Goal: Task Accomplishment & Management: Manage account settings

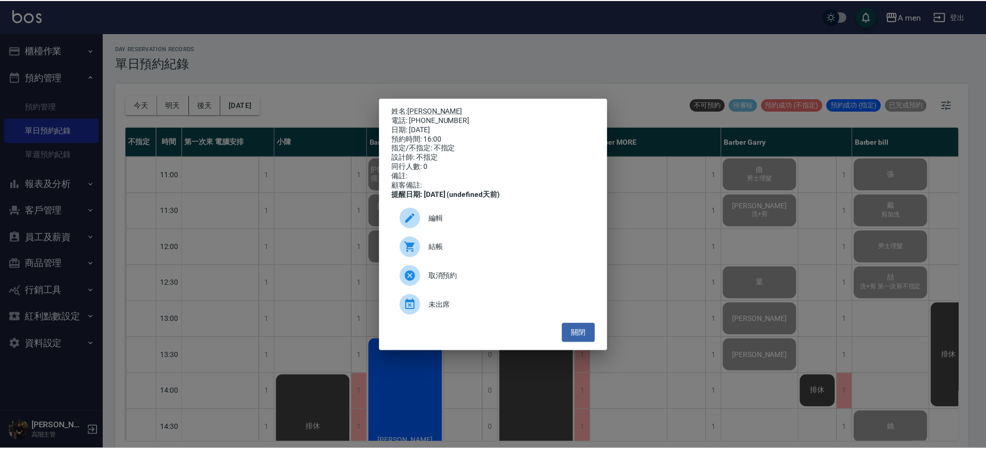
scroll to position [365, 0]
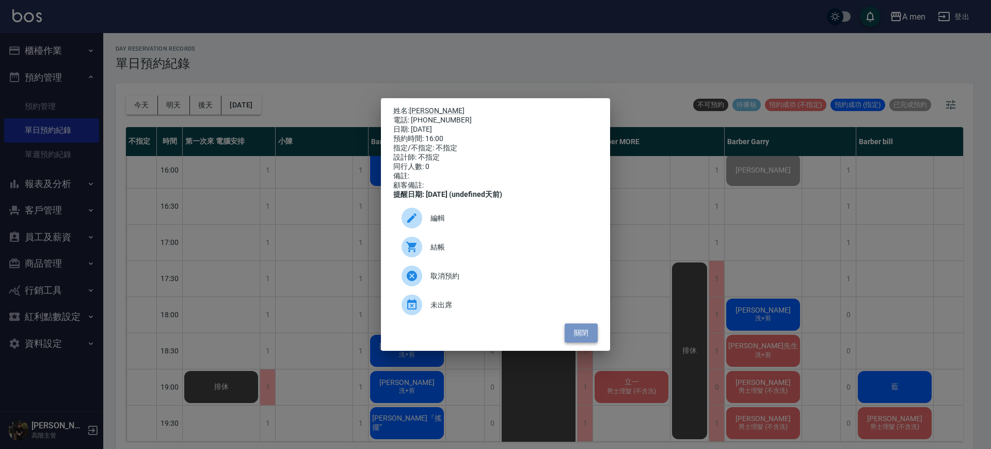
click at [580, 336] on button "關閉" at bounding box center [581, 332] width 33 height 19
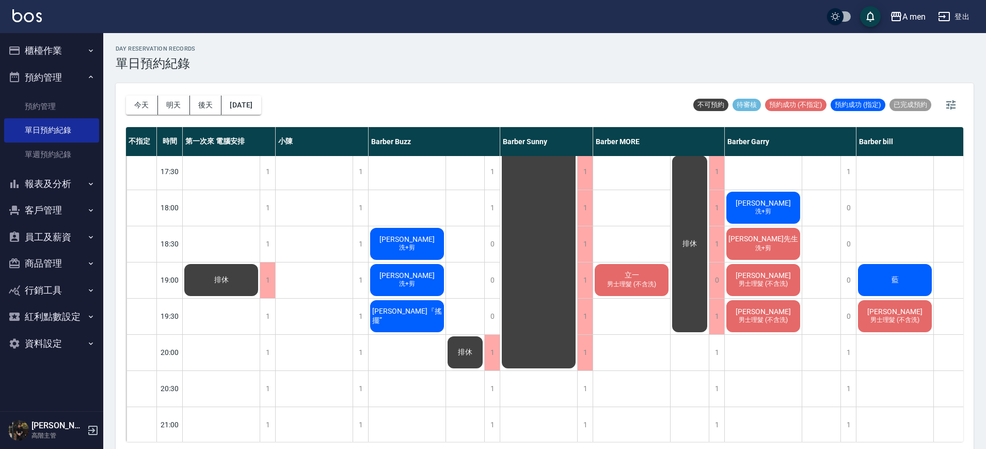
scroll to position [467, 0]
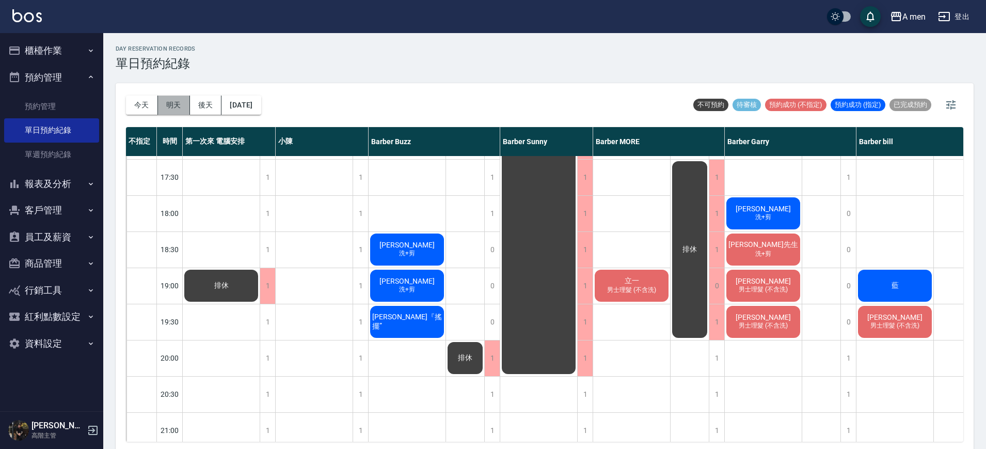
click at [177, 99] on button "明天" at bounding box center [174, 104] width 32 height 19
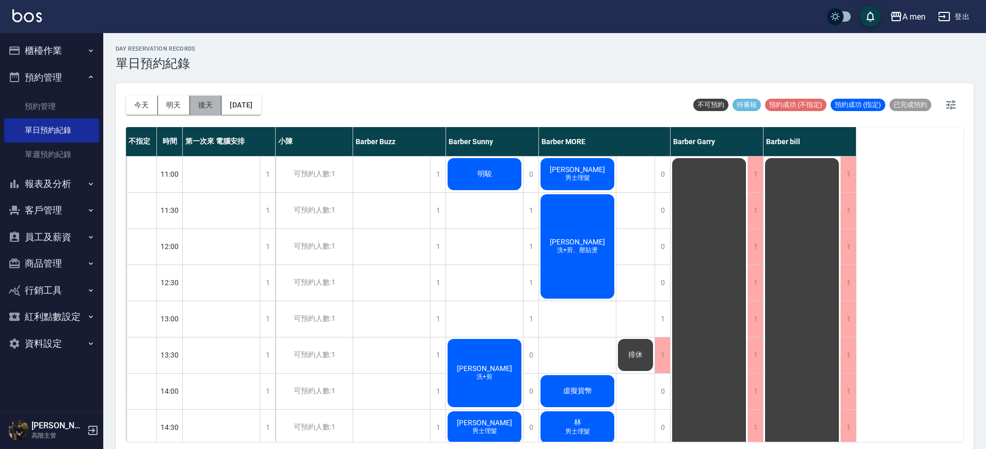
click at [209, 102] on button "後天" at bounding box center [206, 104] width 32 height 19
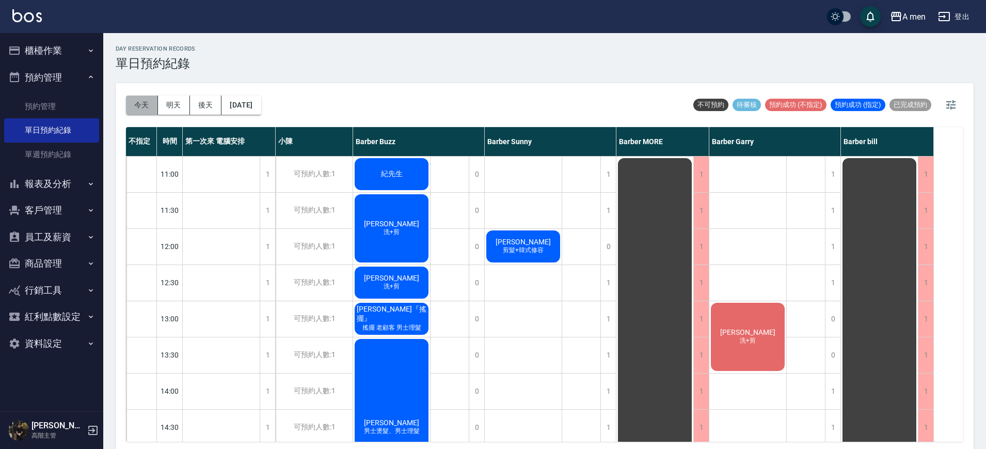
click at [139, 100] on button "今天" at bounding box center [142, 104] width 32 height 19
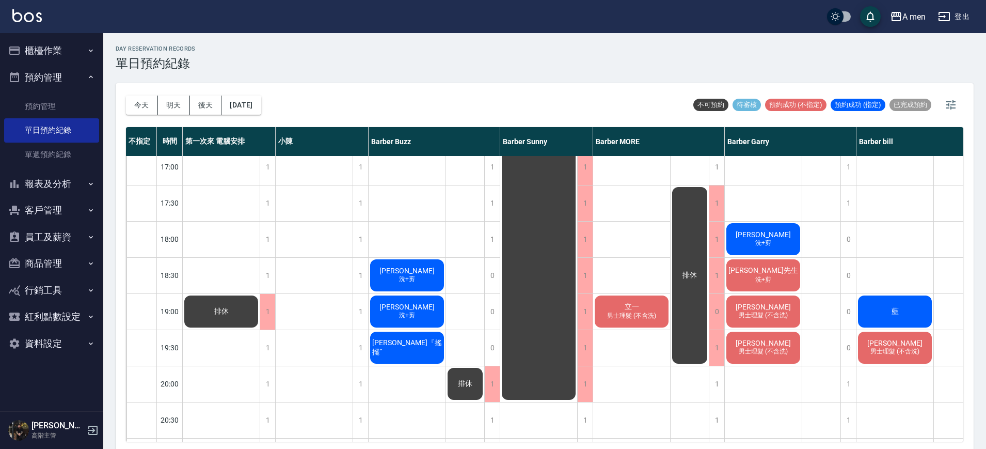
scroll to position [439, 0]
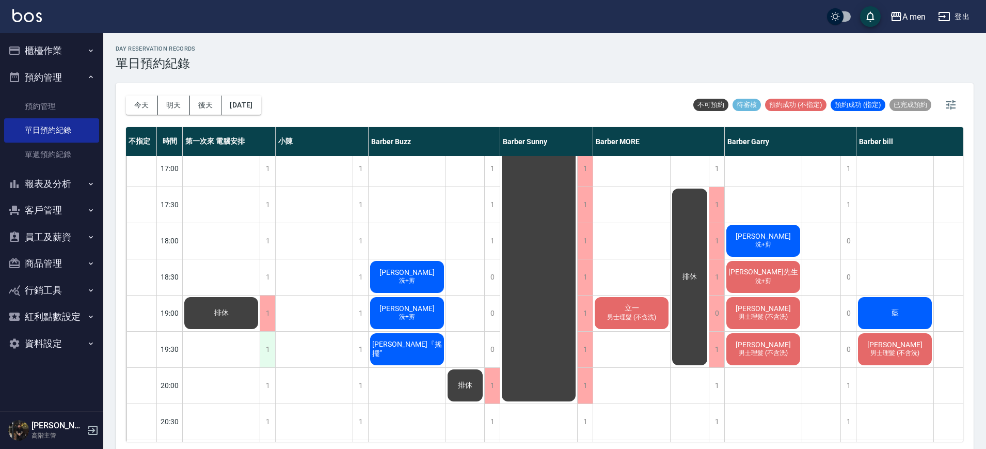
click at [273, 351] on div "1" at bounding box center [267, 349] width 15 height 36
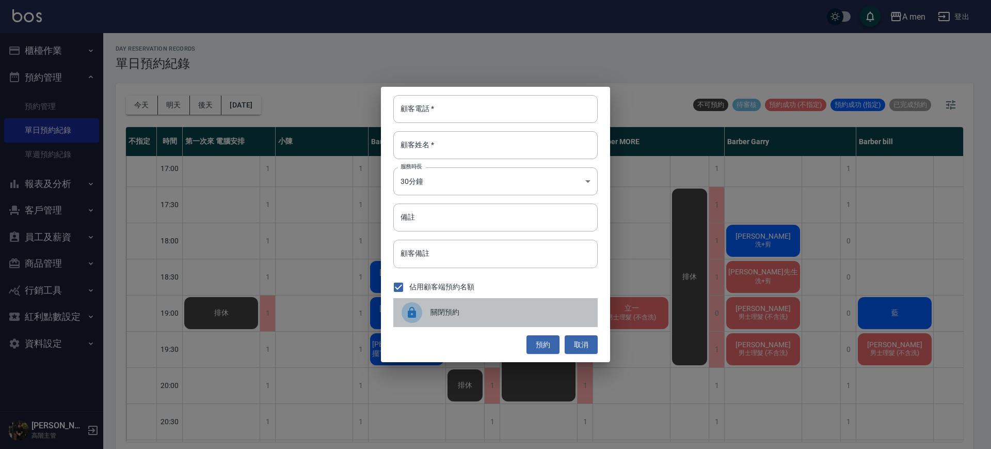
click at [435, 314] on span "關閉預約" at bounding box center [509, 312] width 159 height 11
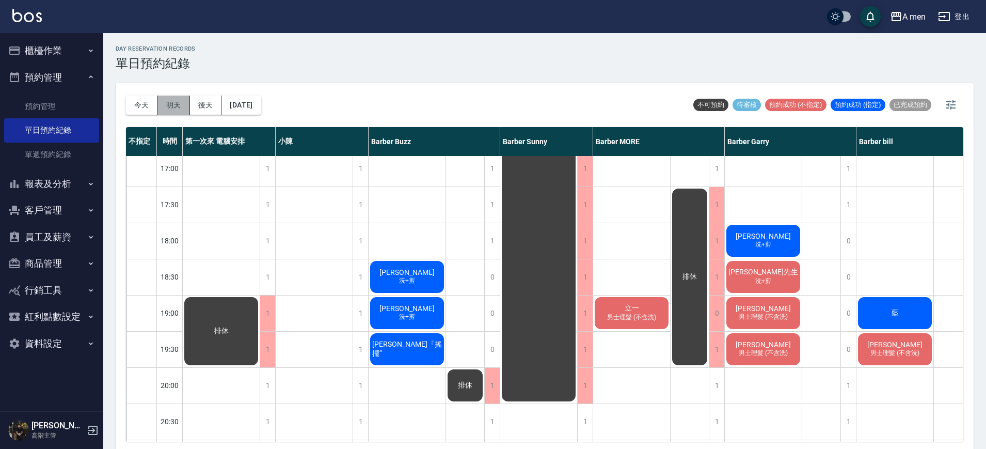
click at [182, 102] on button "明天" at bounding box center [174, 104] width 32 height 19
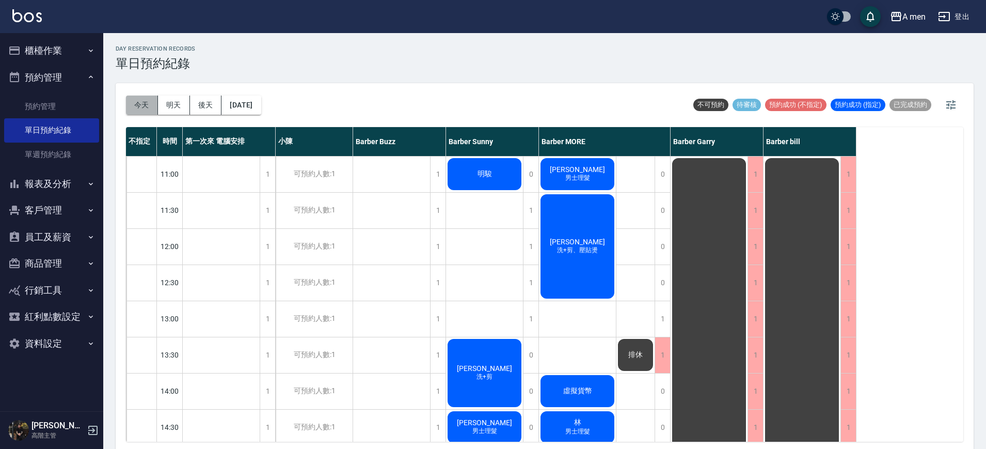
click at [154, 100] on button "今天" at bounding box center [142, 104] width 32 height 19
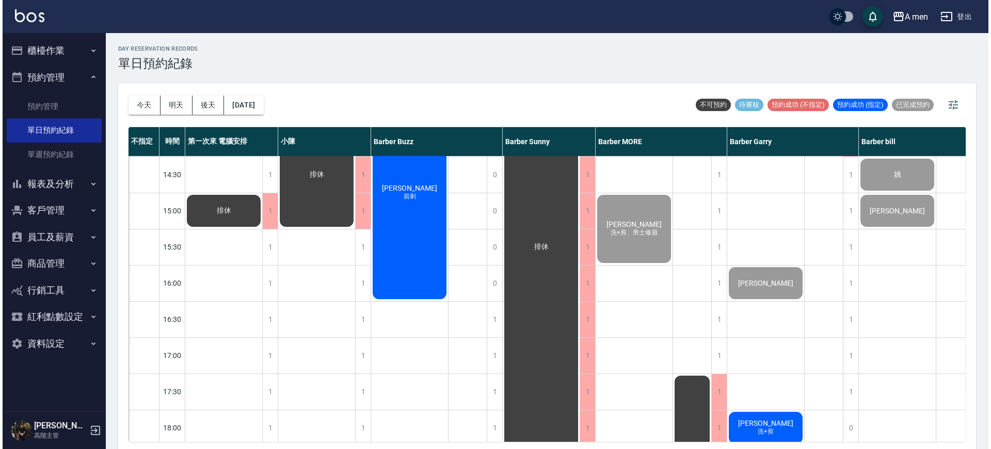
scroll to position [230, 0]
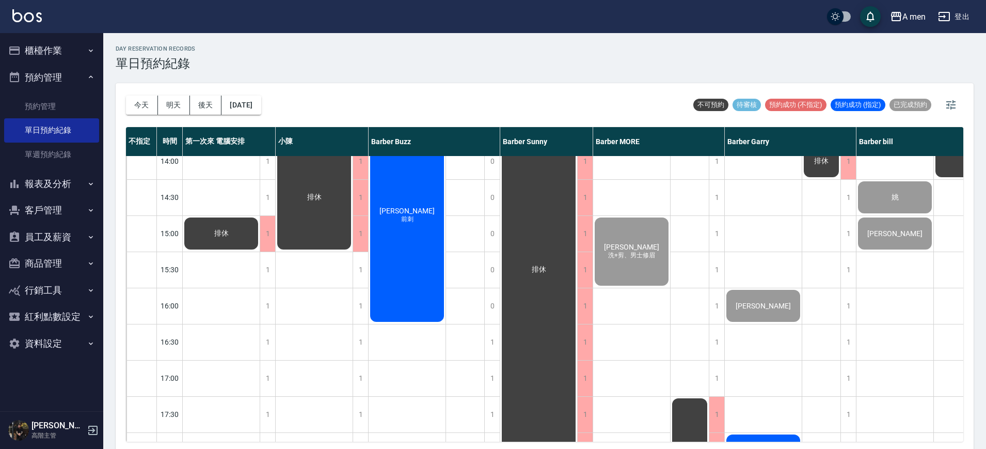
click at [419, 276] on div "玉軒軒 前刺" at bounding box center [407, 215] width 77 height 216
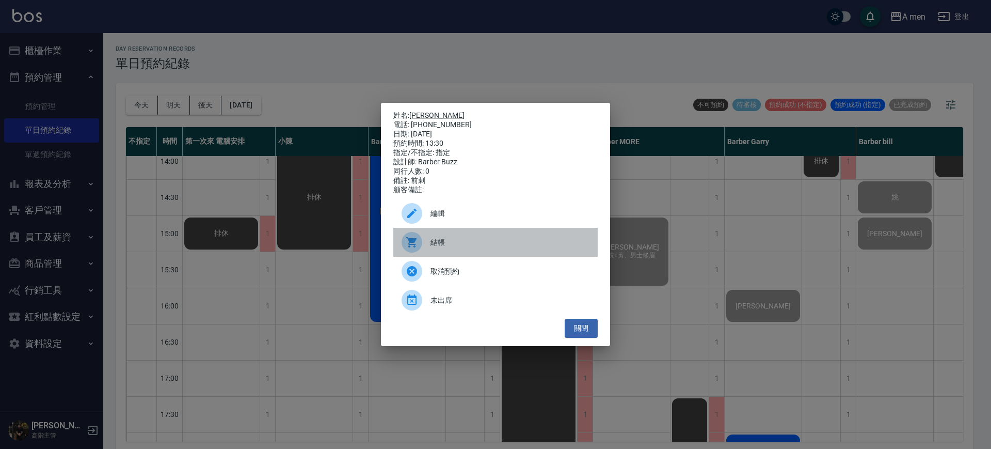
click at [464, 244] on span "結帳" at bounding box center [509, 242] width 159 height 11
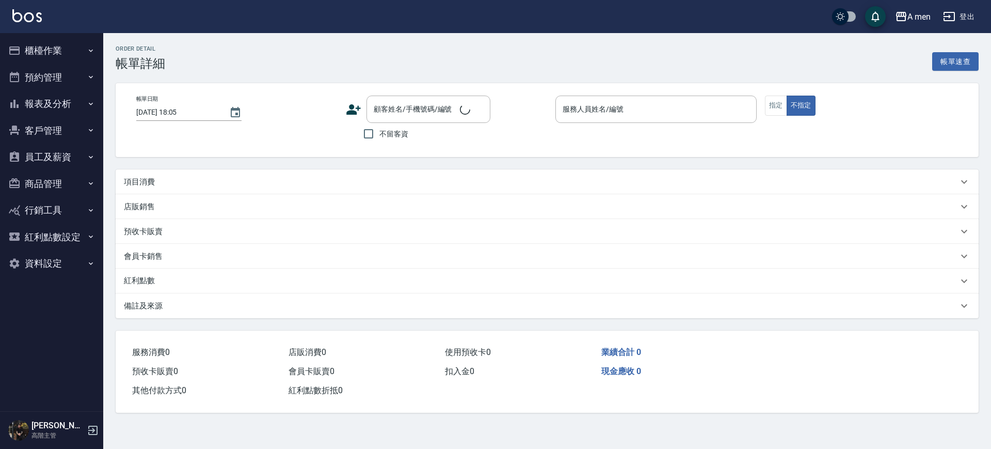
type input "2025/10/08 13:30"
type input "Barber Buzz-004"
type input "前刺"
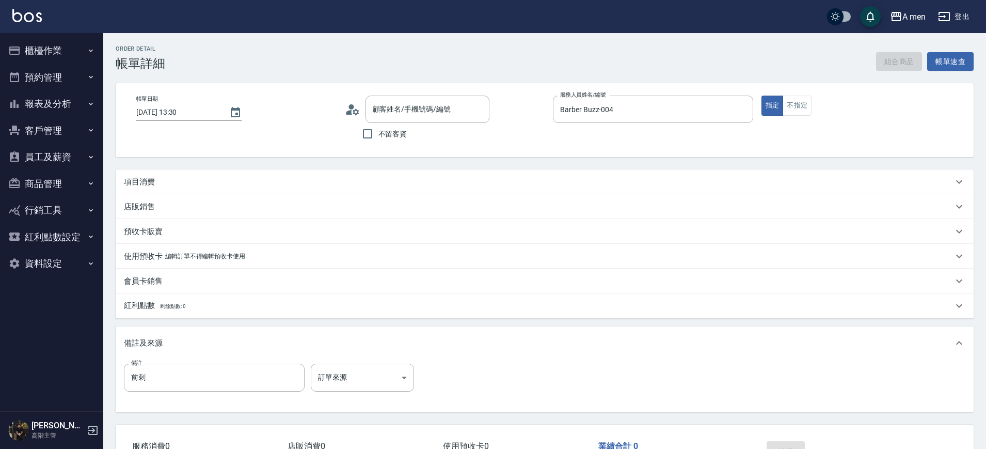
type input "玉軒軒/0988726710/null"
click at [452, 177] on div "項目消費" at bounding box center [538, 182] width 829 height 11
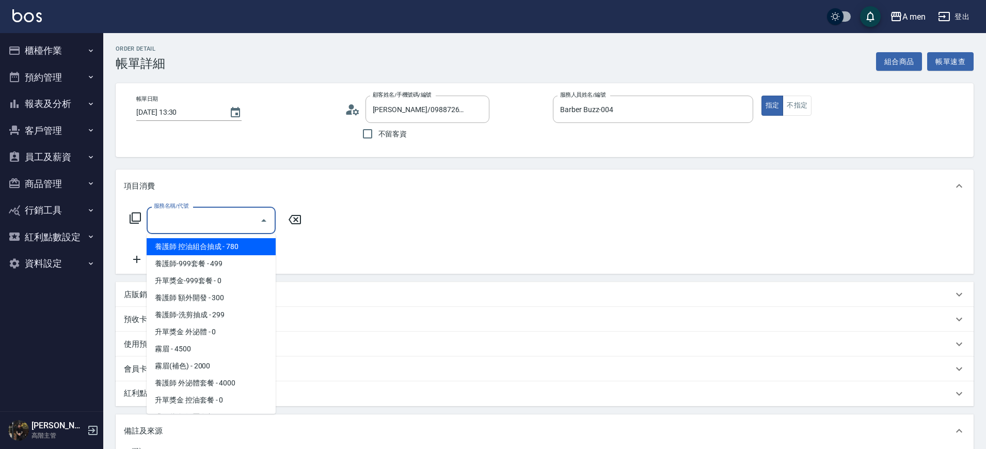
click at [239, 212] on input "服務名稱/代號" at bounding box center [203, 220] width 104 height 18
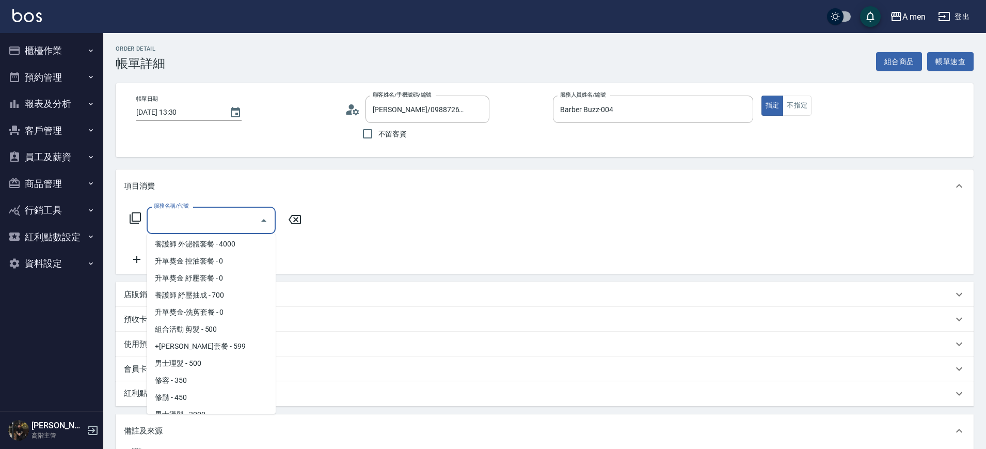
scroll to position [139, 0]
click at [215, 361] on span "男士理髮 - 500" at bounding box center [211, 362] width 129 height 17
type input "男士理髮(A01)"
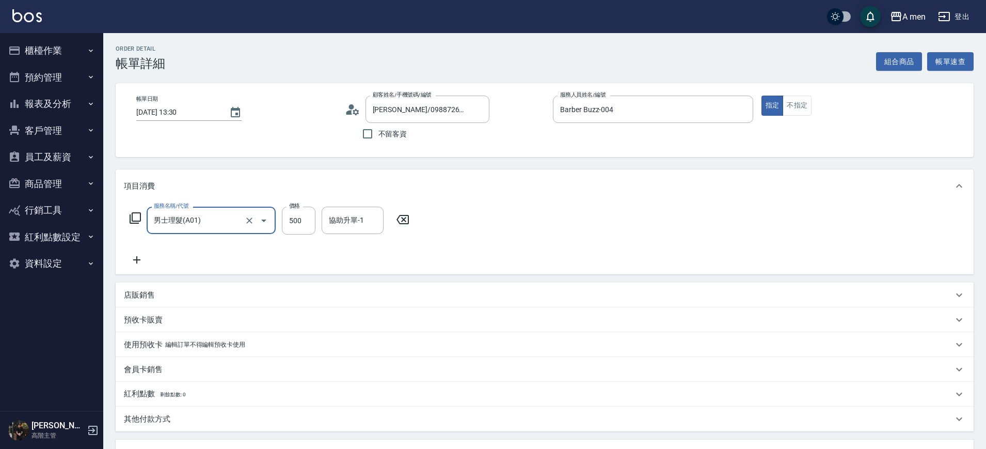
click at [136, 257] on icon at bounding box center [137, 259] width 26 height 12
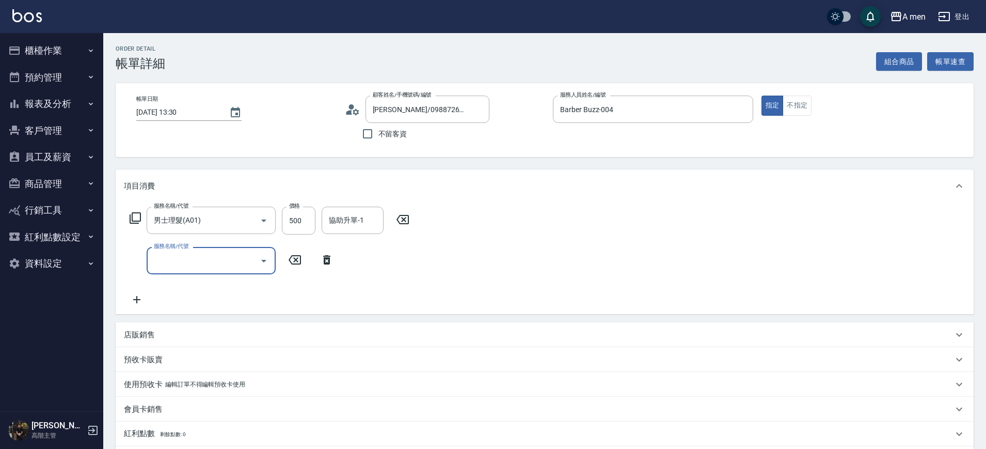
click at [185, 260] on input "服務名稱/代號" at bounding box center [203, 260] width 104 height 18
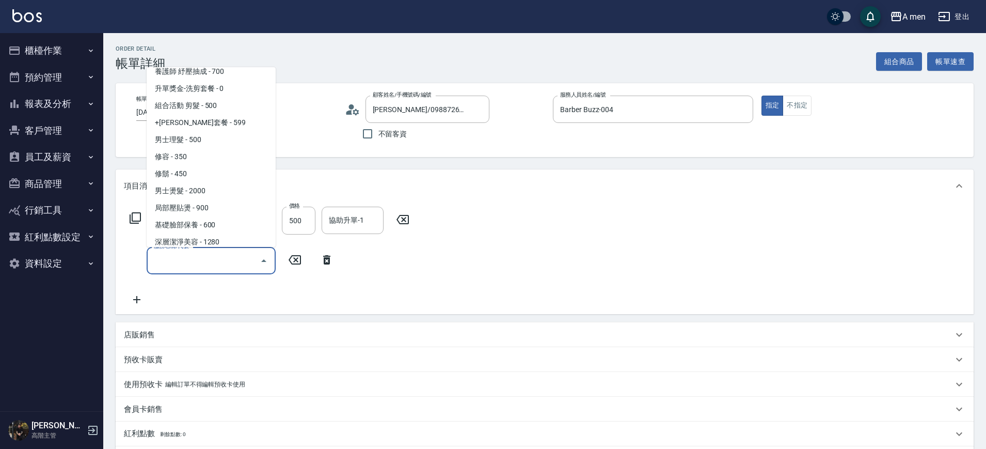
scroll to position [209, 0]
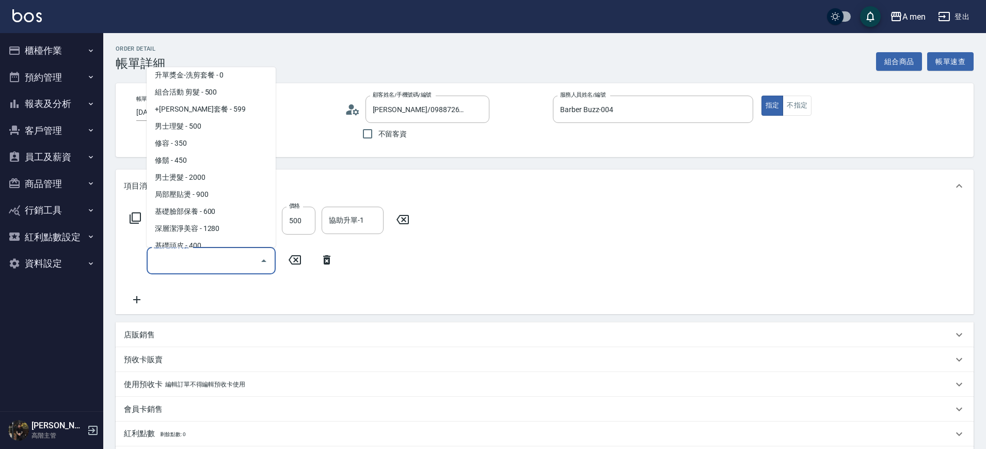
click at [202, 178] on span "男士燙髮 - 2000" at bounding box center [211, 177] width 129 height 17
type input "男士燙髮(B01)"
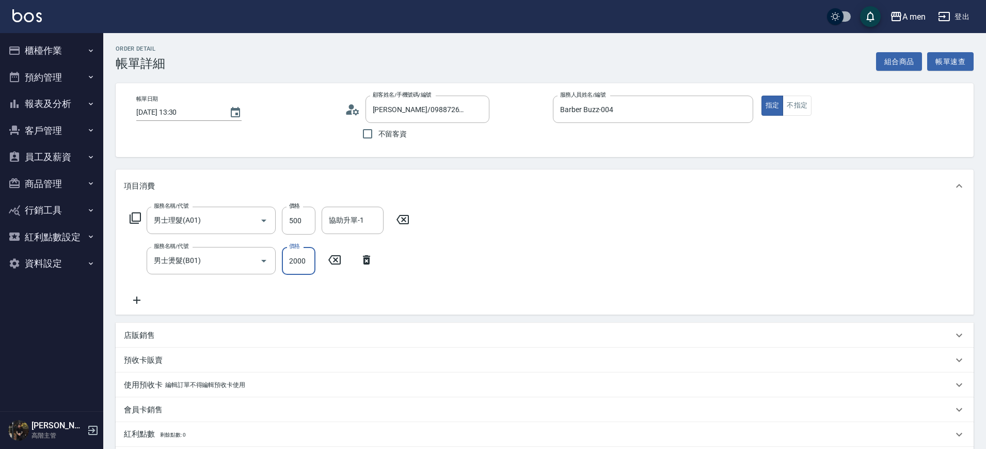
click at [309, 260] on input "2000" at bounding box center [299, 261] width 34 height 28
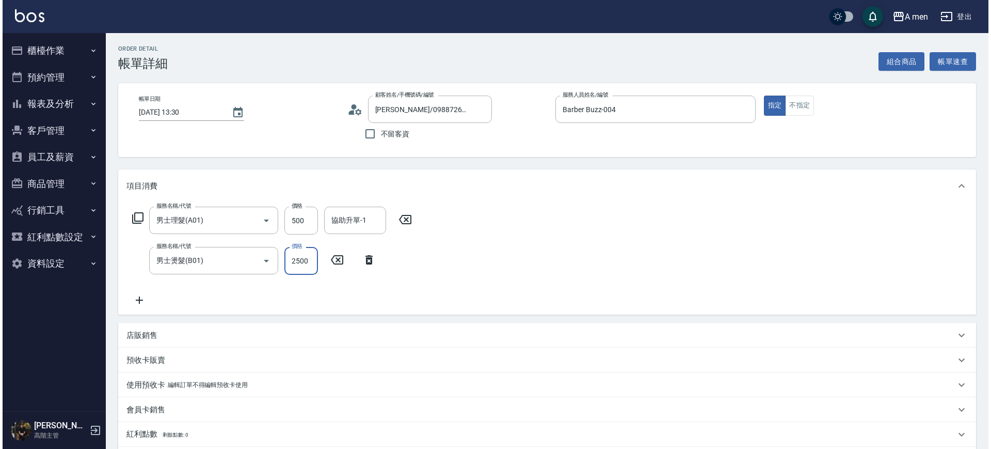
scroll to position [229, 0]
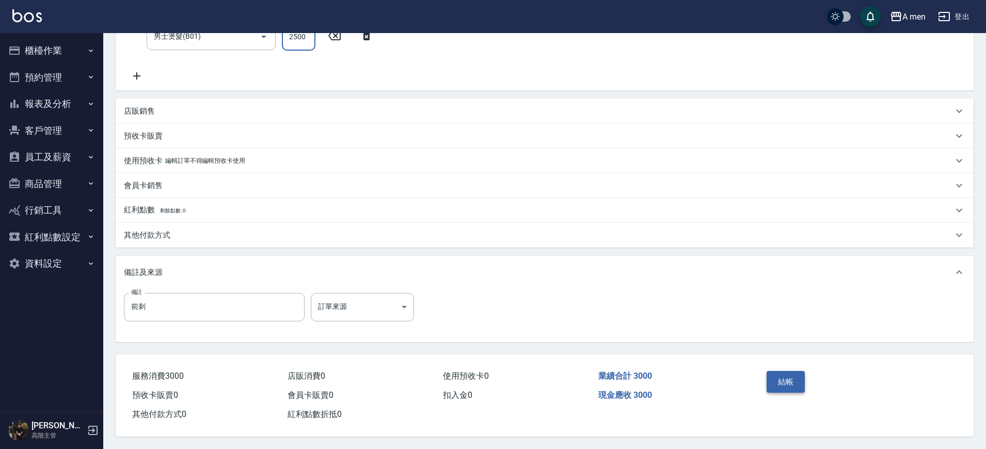
type input "2500"
click at [778, 381] on button "結帳" at bounding box center [785, 382] width 39 height 22
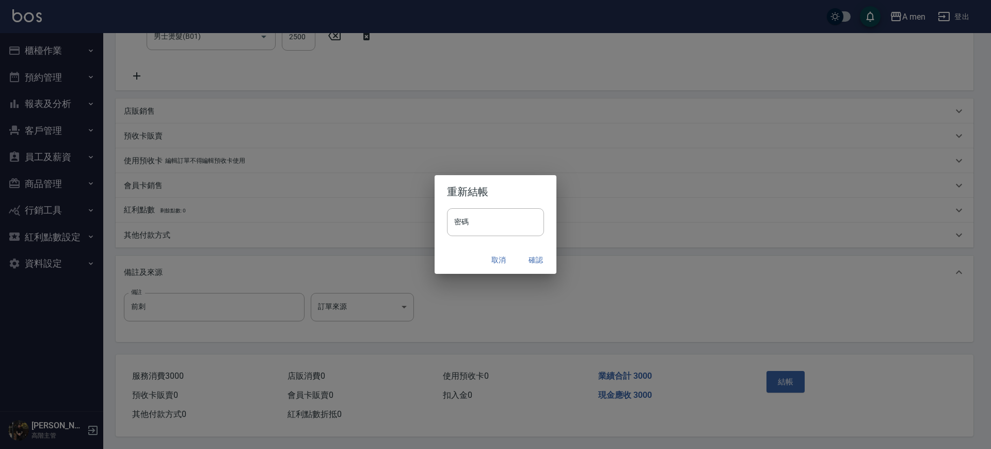
click at [532, 265] on button "確認" at bounding box center [535, 259] width 33 height 19
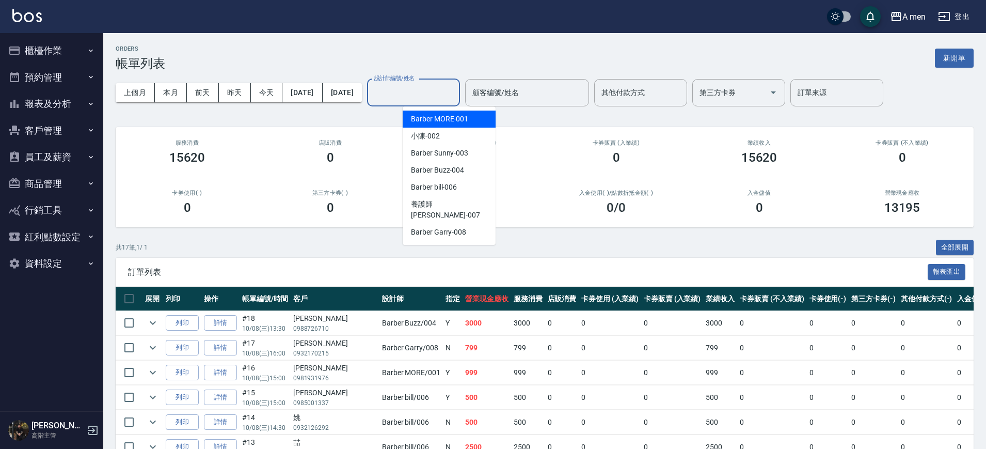
click at [455, 100] on input "設計師編號/姓名" at bounding box center [414, 93] width 84 height 18
click at [454, 166] on span "Barber Buzz -004" at bounding box center [437, 170] width 53 height 11
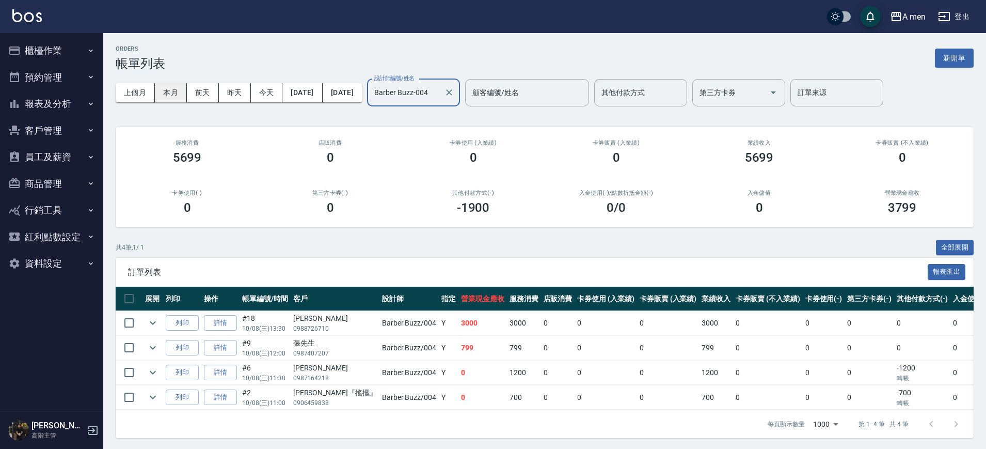
click at [180, 84] on button "本月" at bounding box center [171, 92] width 32 height 19
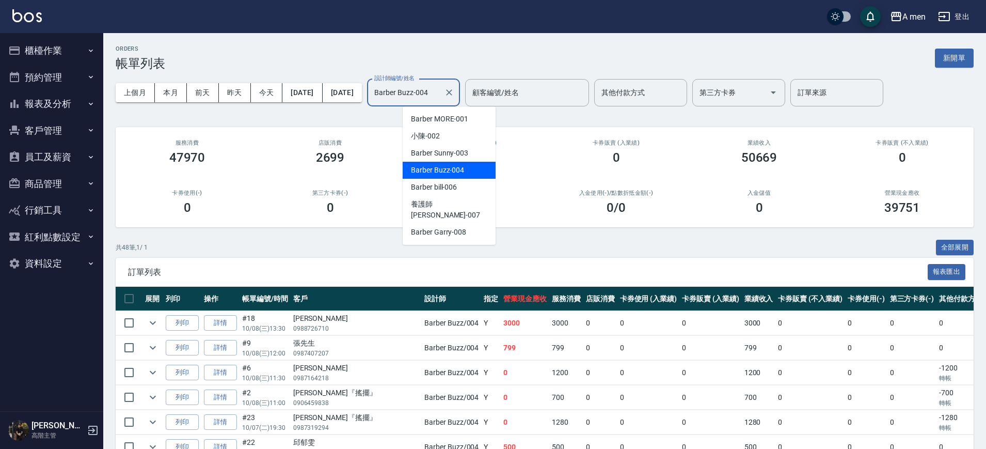
click at [437, 93] on input "Barber Buzz-004" at bounding box center [406, 93] width 68 height 18
click at [458, 151] on span "Barber Sunny -003" at bounding box center [439, 153] width 57 height 11
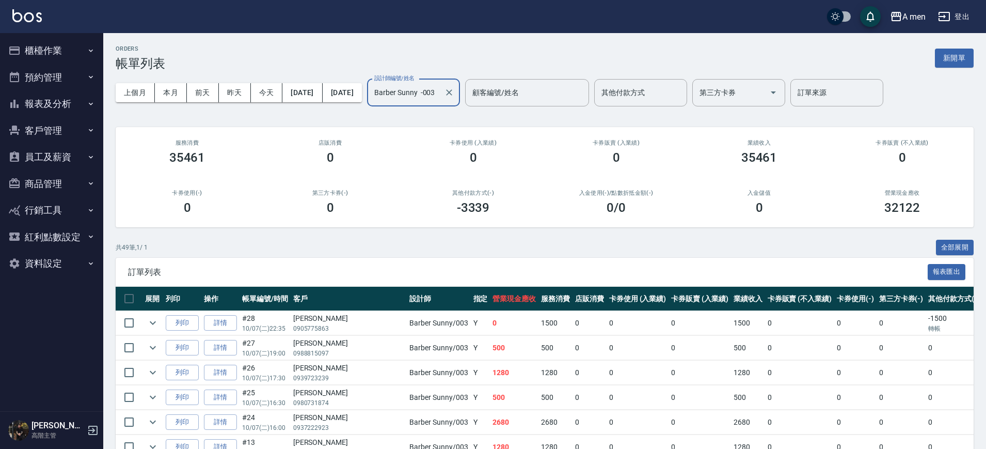
click at [440, 91] on input "Barber Sunny -003" at bounding box center [406, 93] width 68 height 18
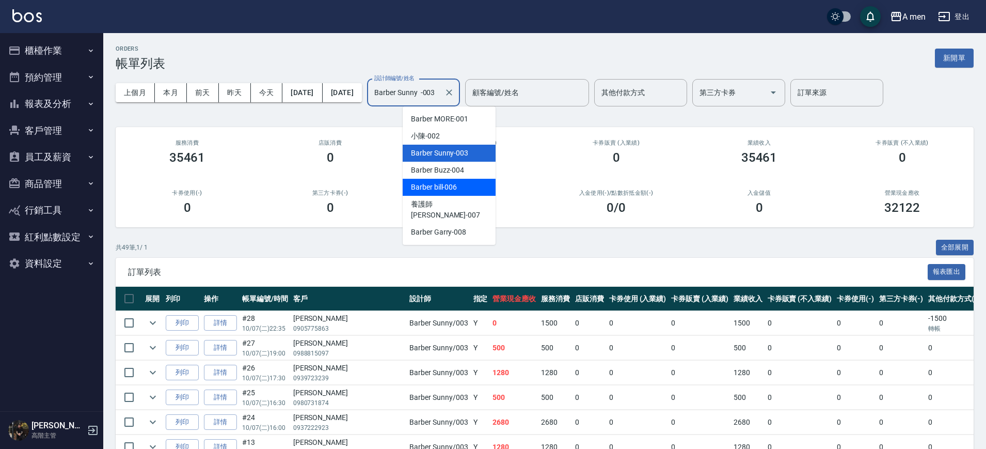
click at [453, 187] on span "Barber bill -006" at bounding box center [434, 187] width 46 height 11
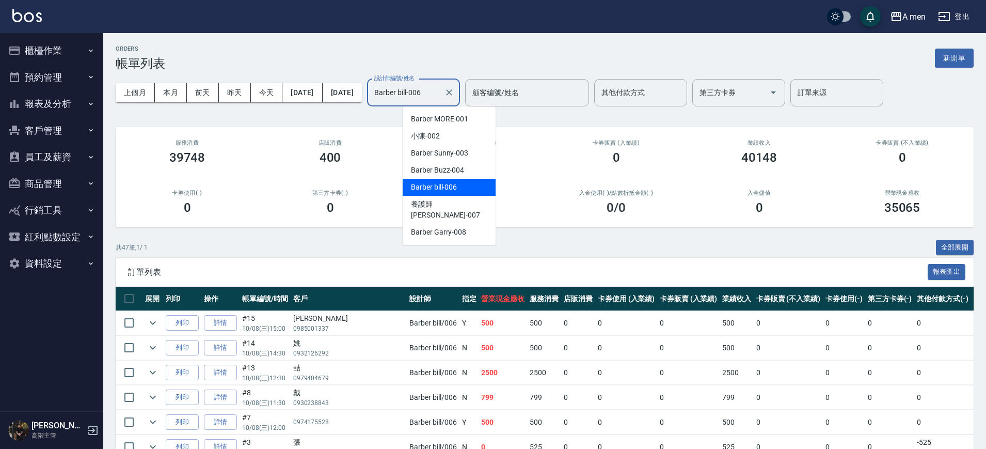
click at [440, 90] on input "Barber bill-006" at bounding box center [406, 93] width 68 height 18
click at [449, 227] on span "Barber Garry -008" at bounding box center [438, 232] width 55 height 11
type input "Barber Garry-008"
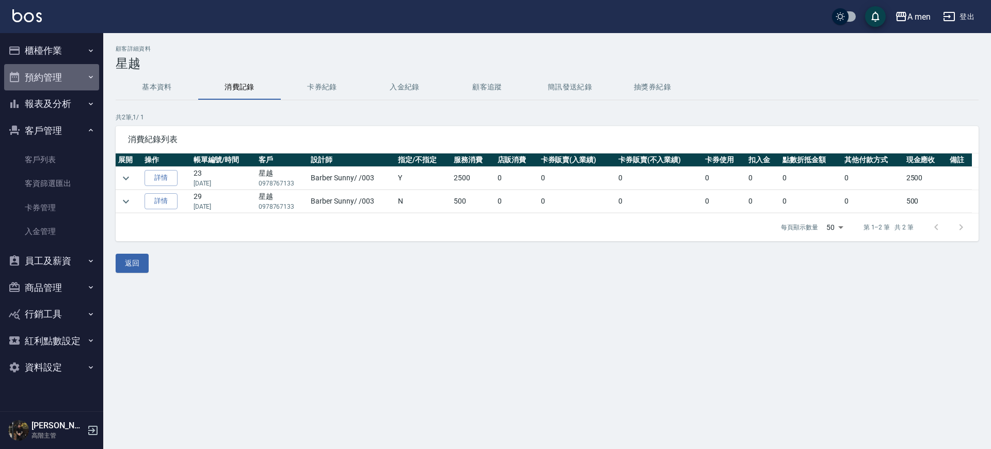
click at [71, 81] on button "預約管理" at bounding box center [51, 77] width 95 height 27
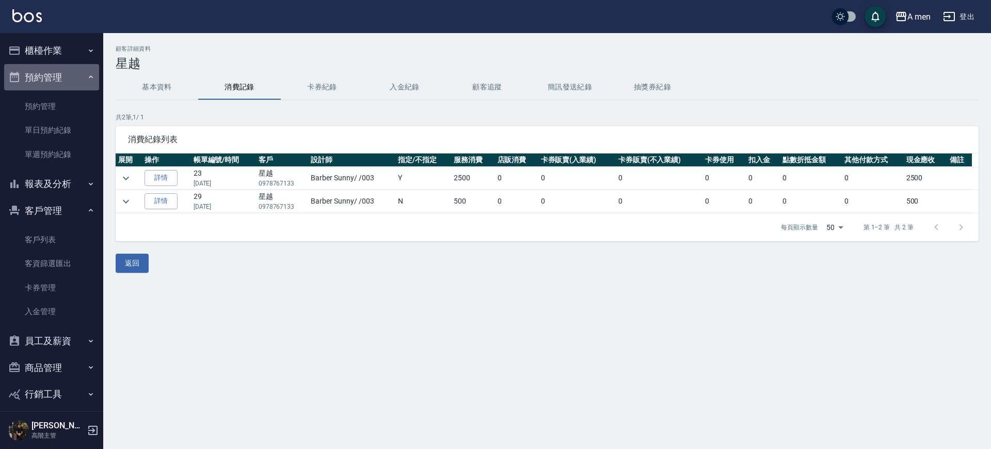
click at [71, 81] on button "預約管理" at bounding box center [51, 77] width 95 height 27
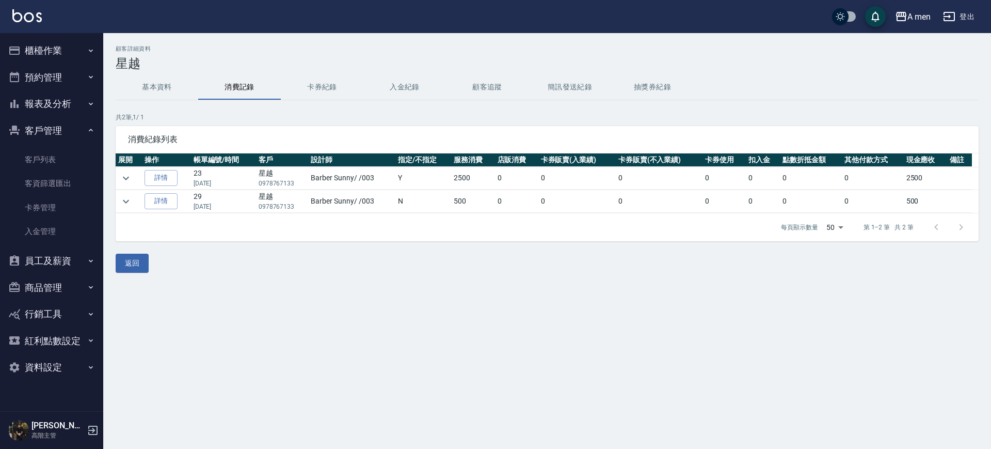
click at [63, 77] on button "預約管理" at bounding box center [51, 77] width 95 height 27
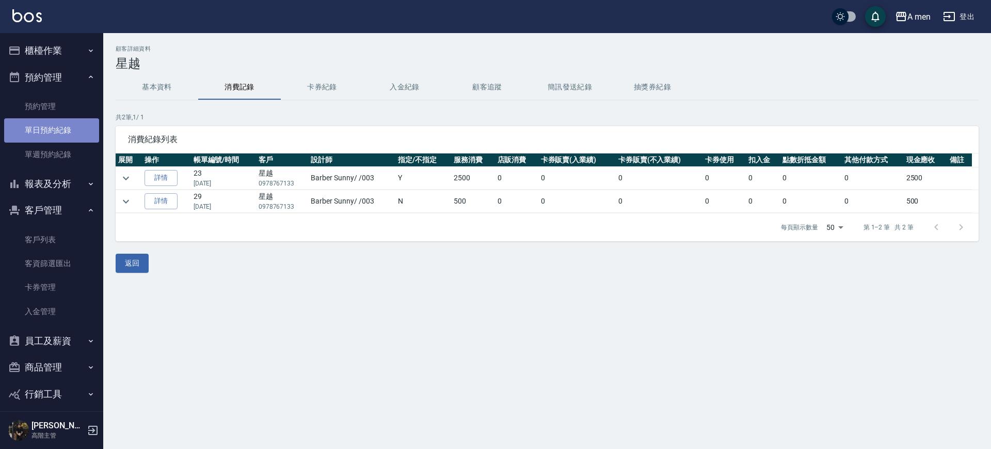
click at [67, 129] on link "單日預約紀錄" at bounding box center [51, 130] width 95 height 24
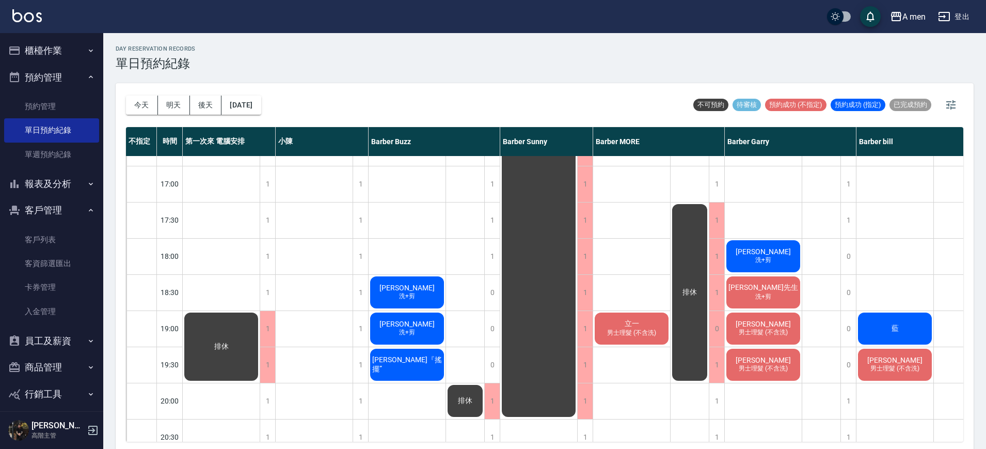
scroll to position [421, 0]
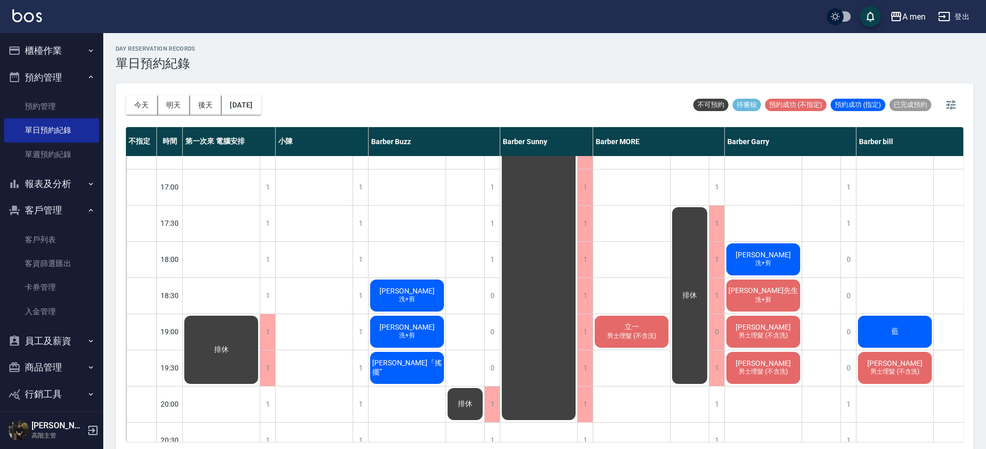
click at [418, 293] on span "潘信宇" at bounding box center [406, 290] width 59 height 8
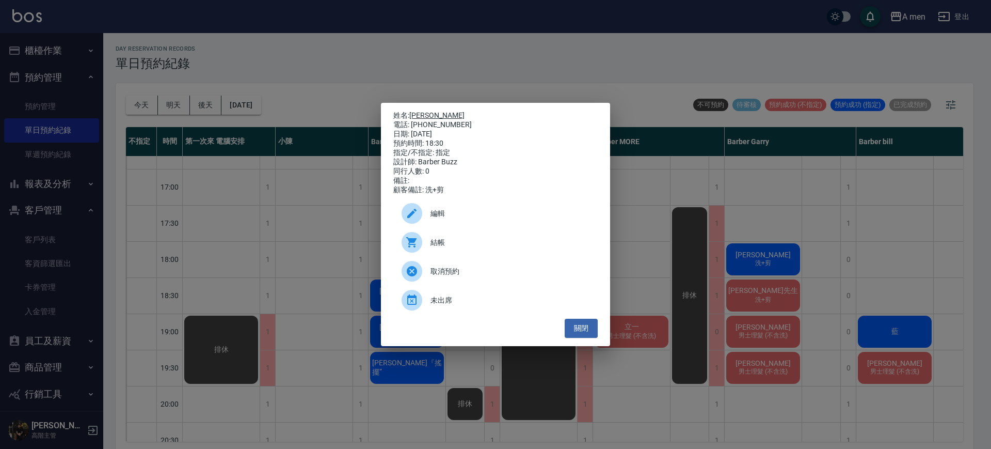
click at [419, 111] on link "[PERSON_NAME]" at bounding box center [436, 115] width 55 height 8
click at [355, 302] on div "姓名: 潘信宇 電話: 0981743750 日期: 2025/10/08 預約時間: 18:30 指定/不指定: 指定 設計師: Barber Buzz 同…" at bounding box center [495, 224] width 991 height 449
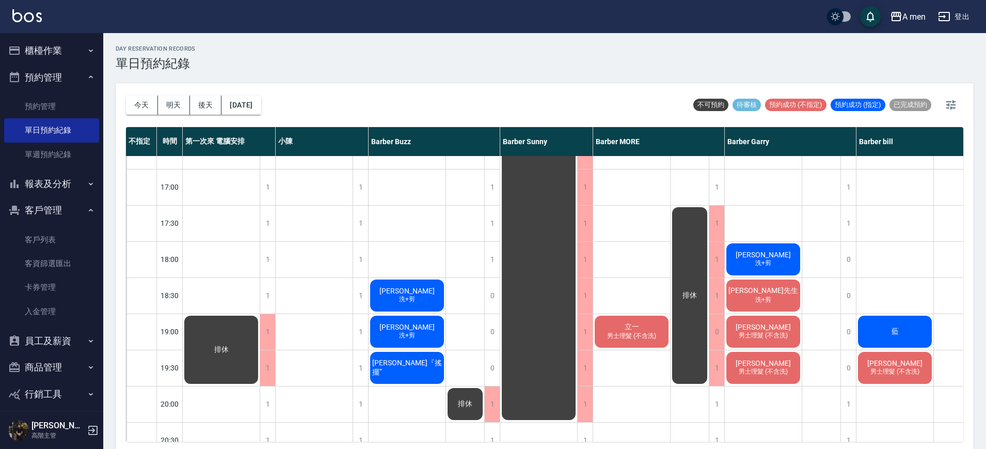
click at [423, 329] on div "蔡翔宇 洗+剪" at bounding box center [407, 331] width 77 height 35
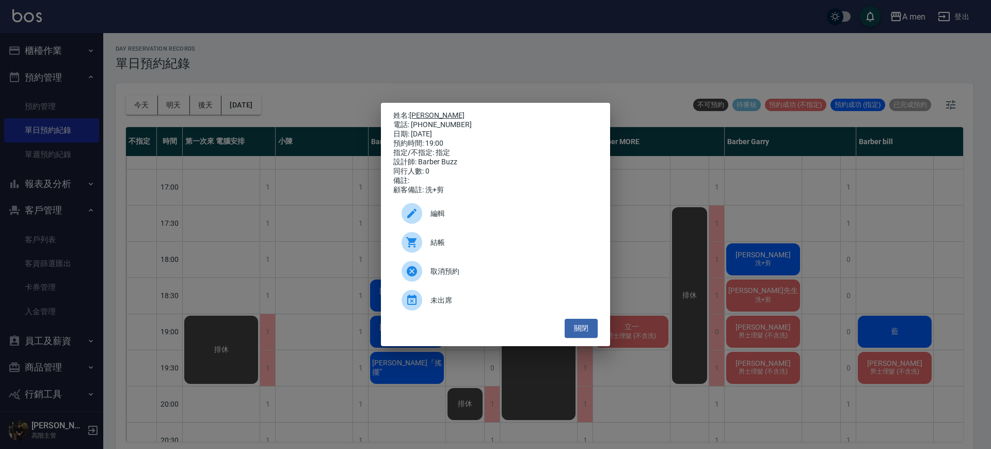
click at [423, 116] on link "蔡翔宇" at bounding box center [436, 115] width 55 height 8
click at [427, 111] on p "姓名: 蔡翔宇" at bounding box center [495, 115] width 204 height 9
click at [427, 111] on link "[PERSON_NAME]" at bounding box center [436, 115] width 55 height 8
click at [634, 269] on div "姓名: [PERSON_NAME]: [PHONE_NUMBER] 日期: [DATE] 預約時間: 19:00 指定/不指定: 指定 設計師: [PERSO…" at bounding box center [495, 224] width 991 height 449
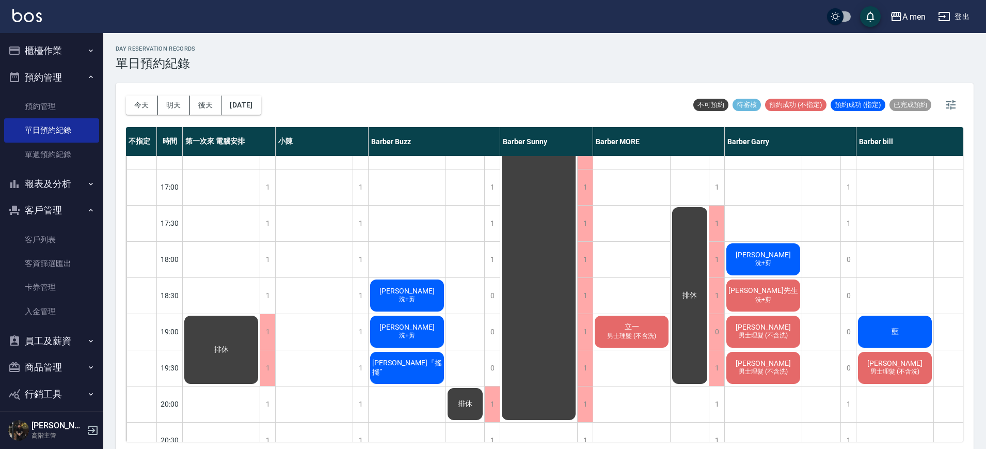
click at [753, 248] on div "陳先生 洗+剪" at bounding box center [763, 259] width 77 height 35
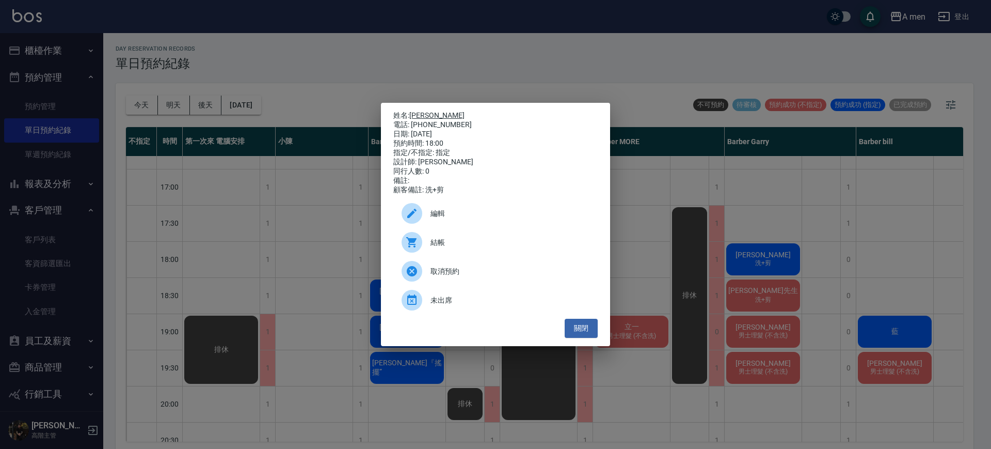
click at [427, 111] on link "[PERSON_NAME]" at bounding box center [436, 115] width 55 height 8
click at [579, 331] on button "關閉" at bounding box center [581, 327] width 33 height 19
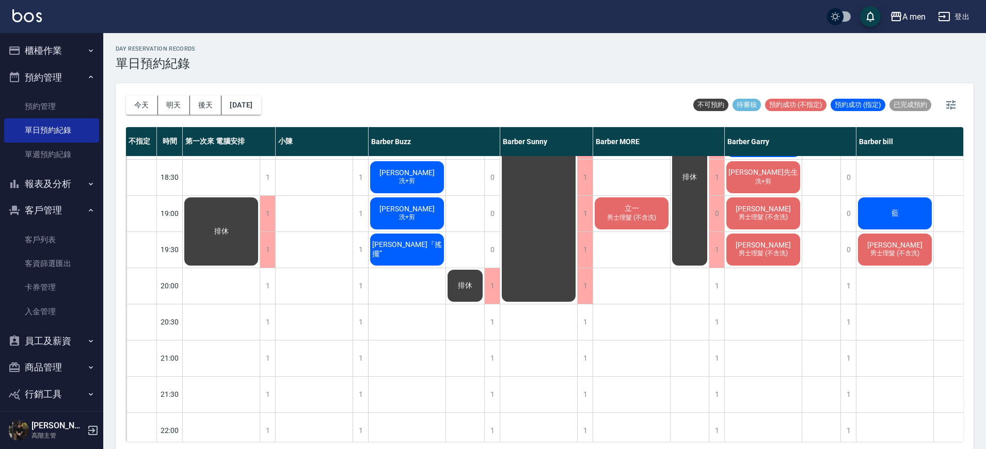
scroll to position [539, 0]
click at [173, 103] on button "明天" at bounding box center [174, 104] width 32 height 19
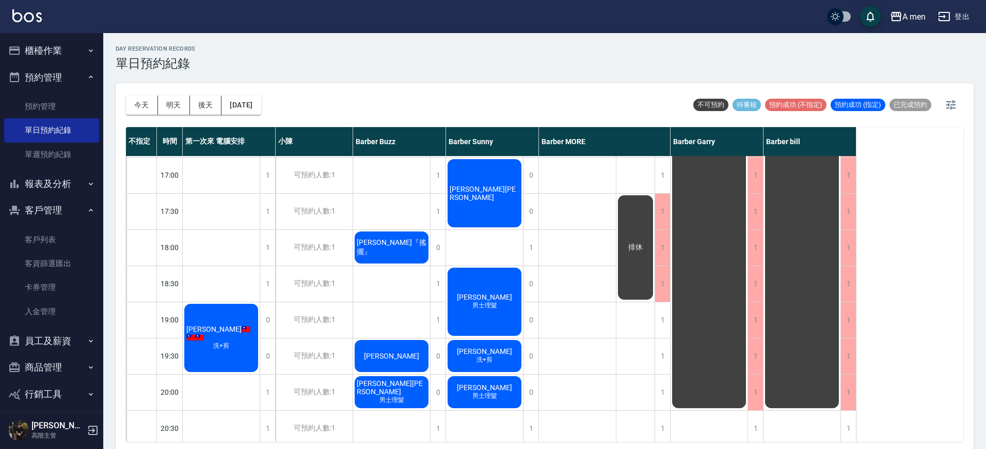
scroll to position [438, 0]
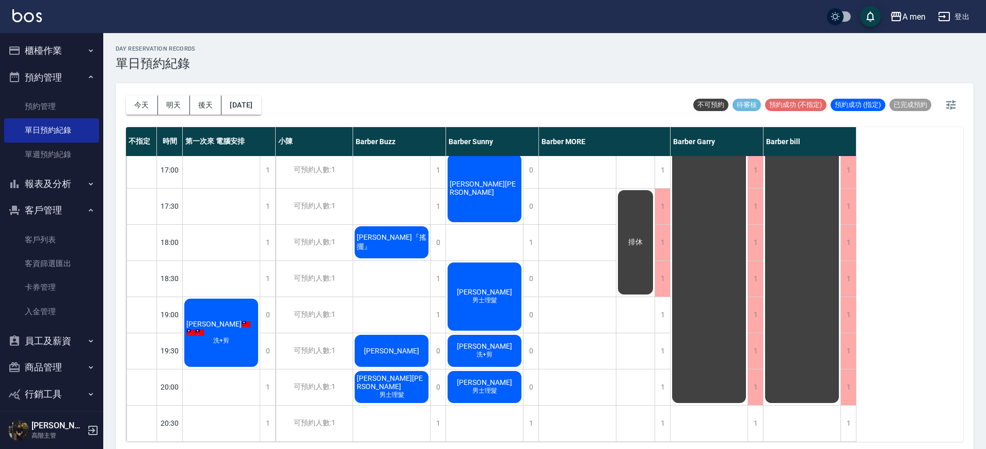
click at [245, 327] on span "Justin🇹🇼🇹🇼🇹🇼" at bounding box center [221, 328] width 74 height 17
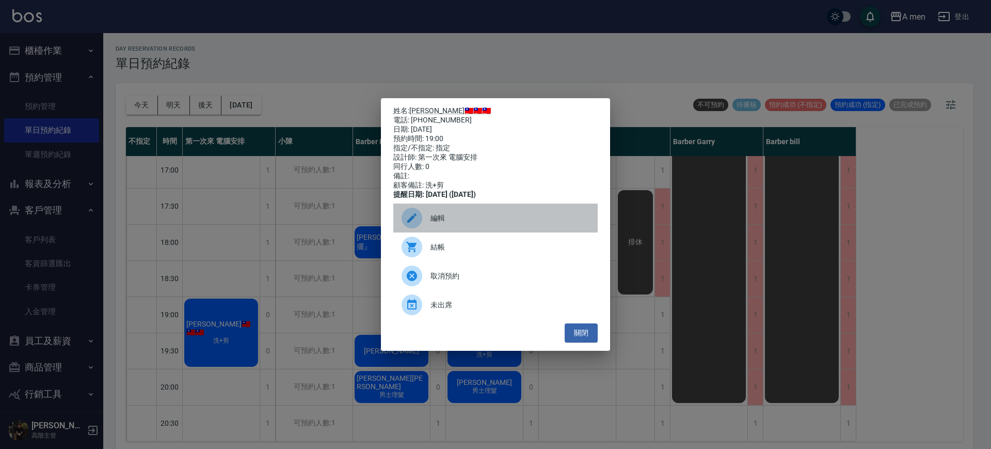
click at [423, 219] on div at bounding box center [416, 217] width 29 height 21
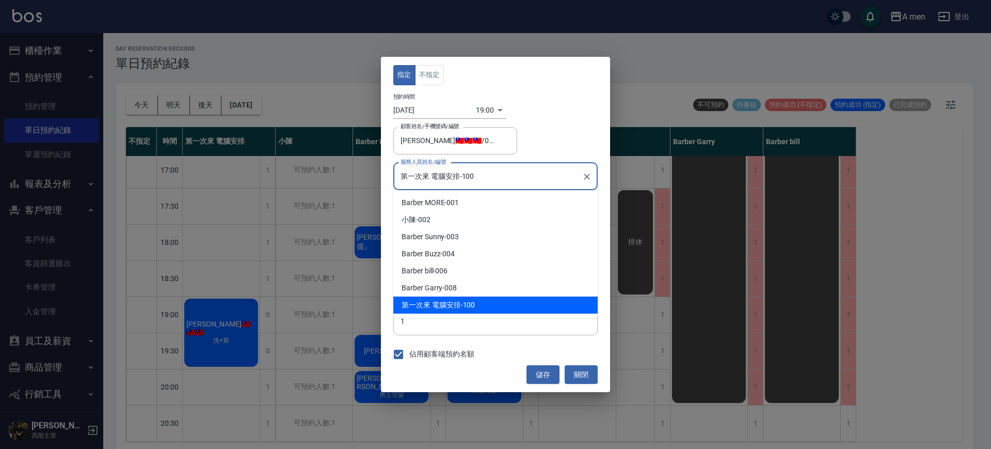
click at [455, 178] on input "第一次來 電腦安排-100" at bounding box center [488, 176] width 180 height 18
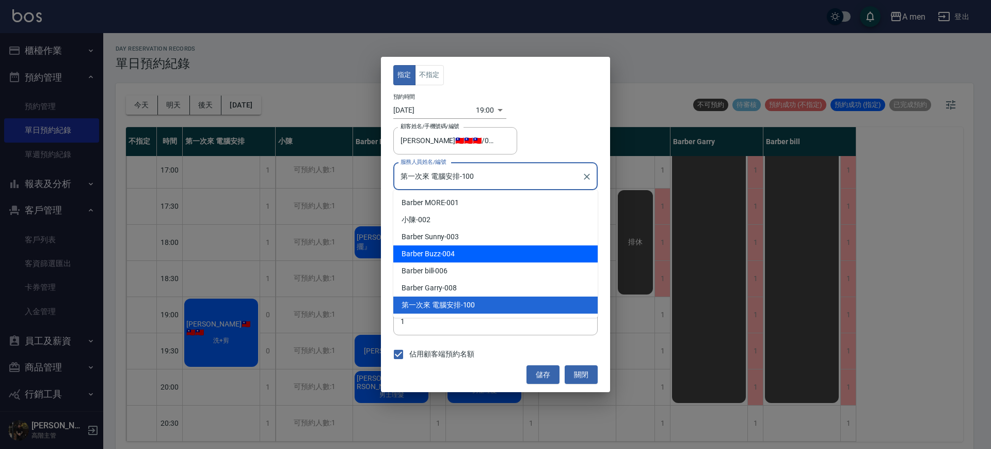
click at [437, 250] on span "Barber Buzz" at bounding box center [421, 253] width 39 height 11
type input "Barber Buzz-004"
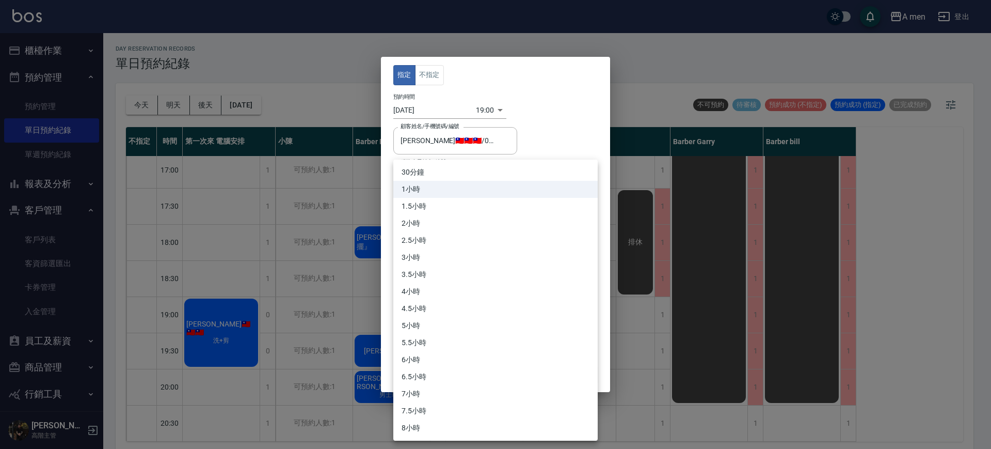
click at [436, 212] on body "A men 登出 櫃檯作業 打帳單 帳單列表 營業儀表板 現金收支登錄 高階收支登錄 材料自購登錄 每日結帳 排班表 現場電腦打卡 掃碼打卡 預約管理 預約管…" at bounding box center [495, 226] width 991 height 452
click at [427, 171] on li "30分鐘" at bounding box center [495, 172] width 204 height 17
type input "1"
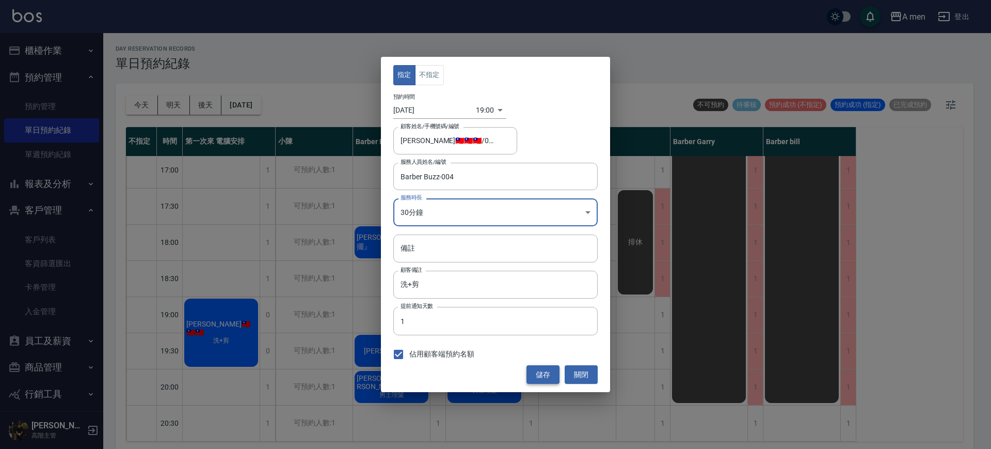
click at [546, 374] on button "儲存" at bounding box center [542, 374] width 33 height 19
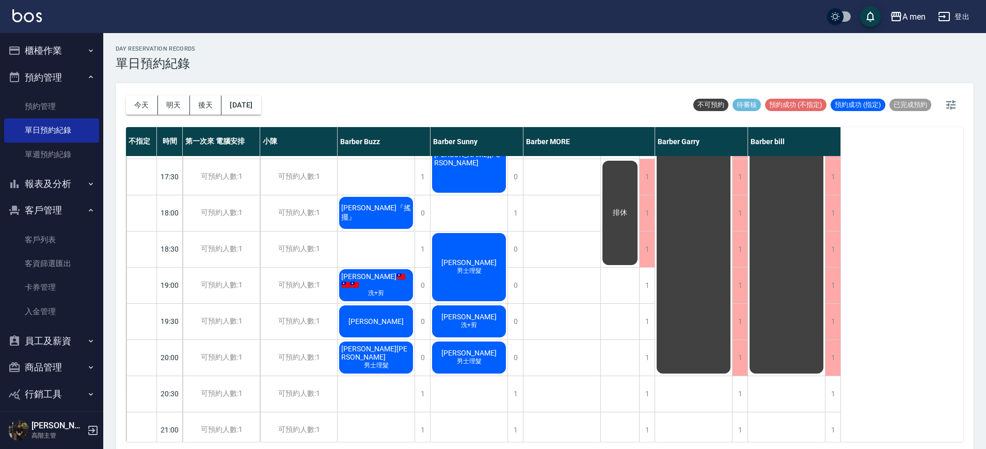
scroll to position [466, 0]
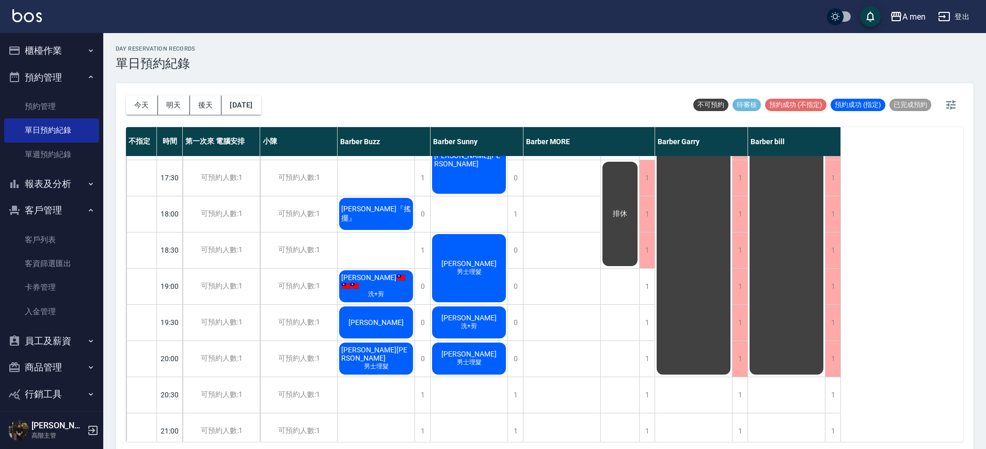
click at [473, 272] on span "男士理髮" at bounding box center [469, 271] width 29 height 9
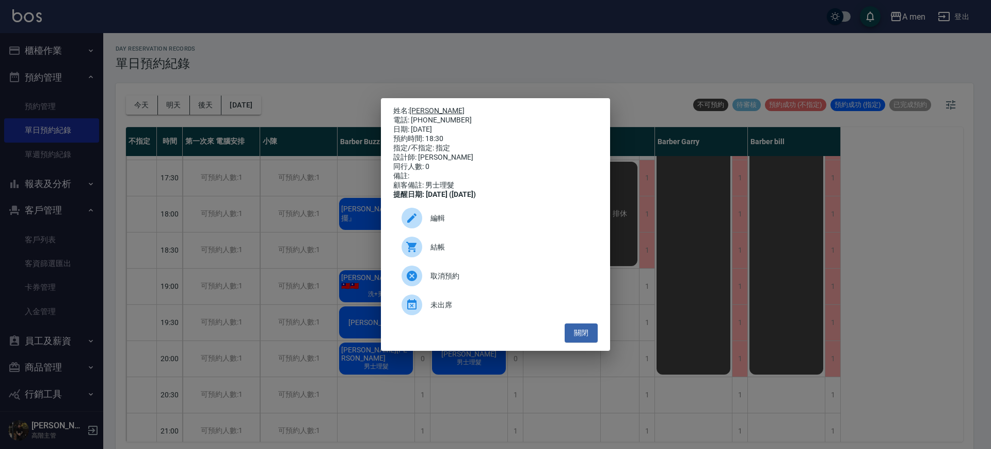
click at [422, 106] on link "Andy" at bounding box center [436, 110] width 55 height 8
click at [579, 341] on button "關閉" at bounding box center [581, 332] width 33 height 19
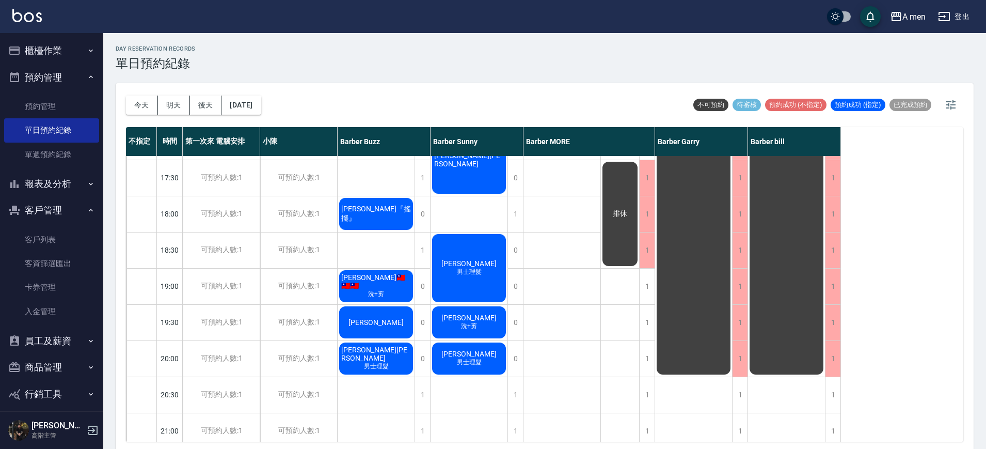
click at [483, 255] on div "Andy 男士理髮" at bounding box center [468, 267] width 77 height 71
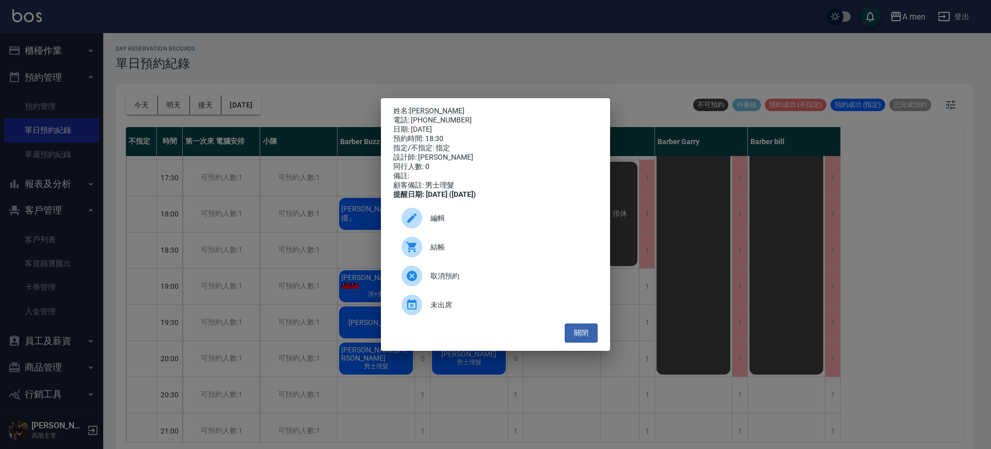
click at [466, 223] on span "編輯" at bounding box center [509, 218] width 159 height 11
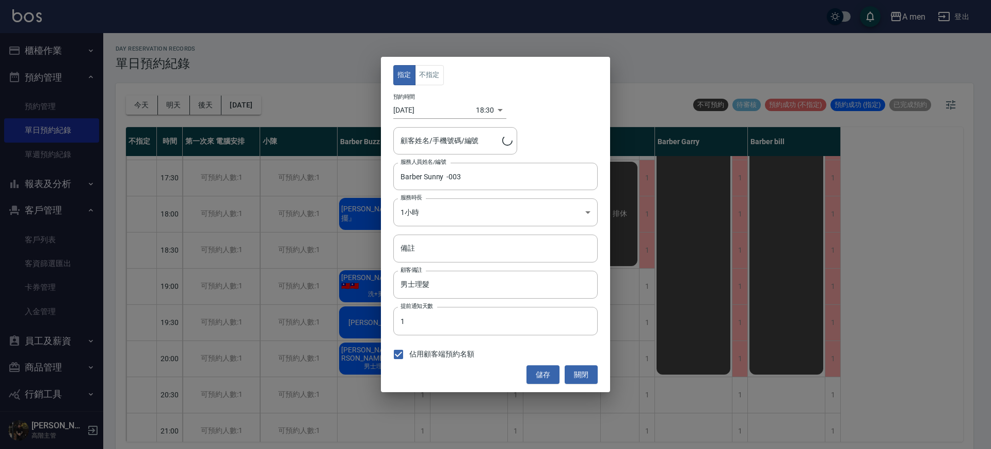
type input "Andy/0931713525"
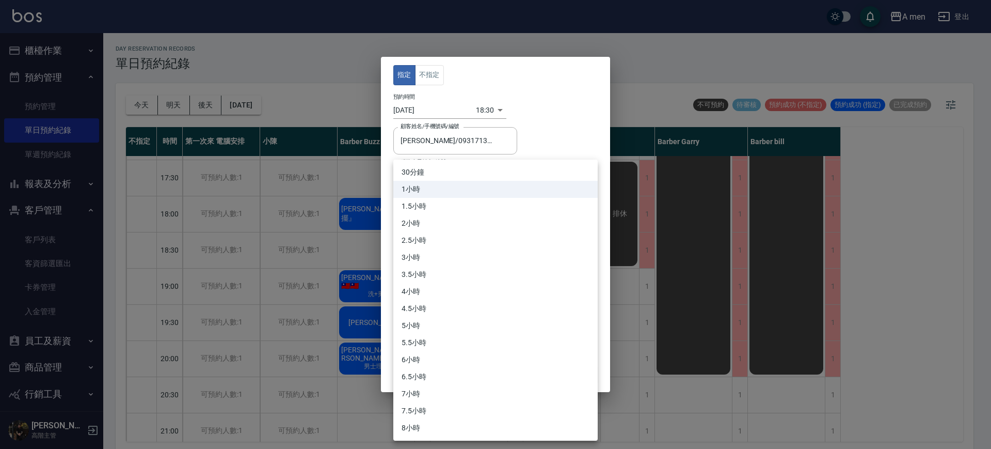
click at [446, 213] on body "A men 登出 櫃檯作業 打帳單 帳單列表 營業儀表板 現金收支登錄 高階收支登錄 材料自購登錄 每日結帳 排班表 現場電腦打卡 掃碼打卡 預約管理 預約管…" at bounding box center [495, 226] width 991 height 452
click at [426, 170] on li "30分鐘" at bounding box center [495, 172] width 204 height 17
type input "1"
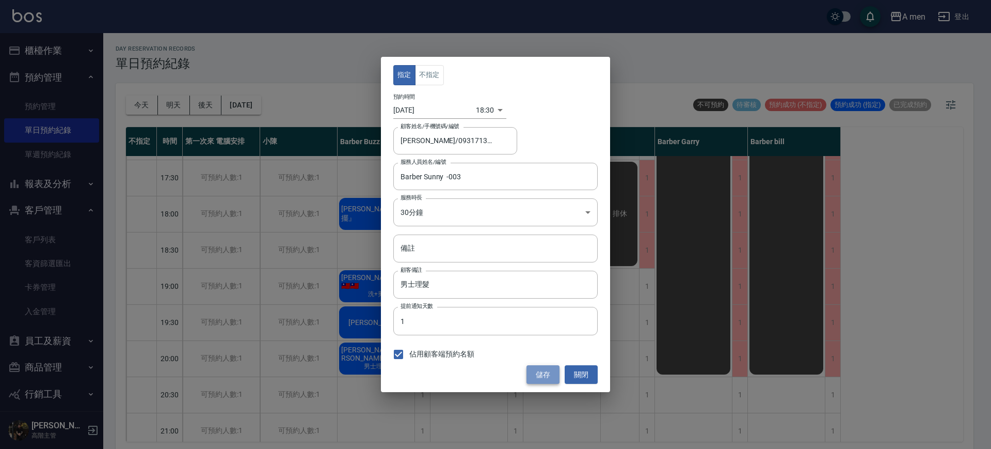
click at [543, 372] on button "儲存" at bounding box center [542, 374] width 33 height 19
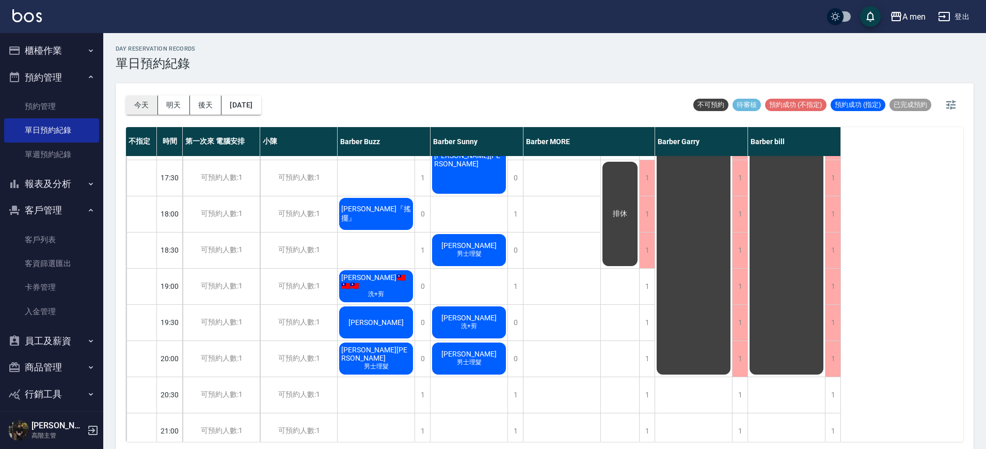
click at [137, 109] on button "今天" at bounding box center [142, 104] width 32 height 19
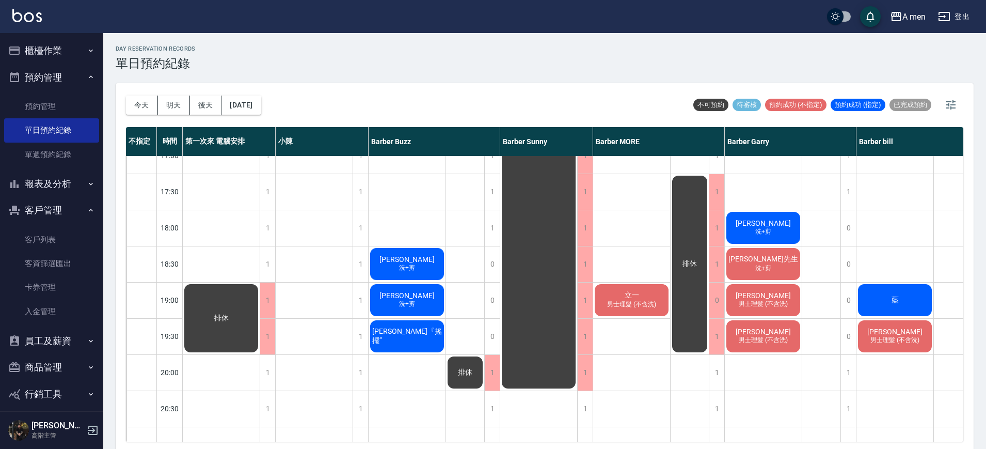
scroll to position [466, 0]
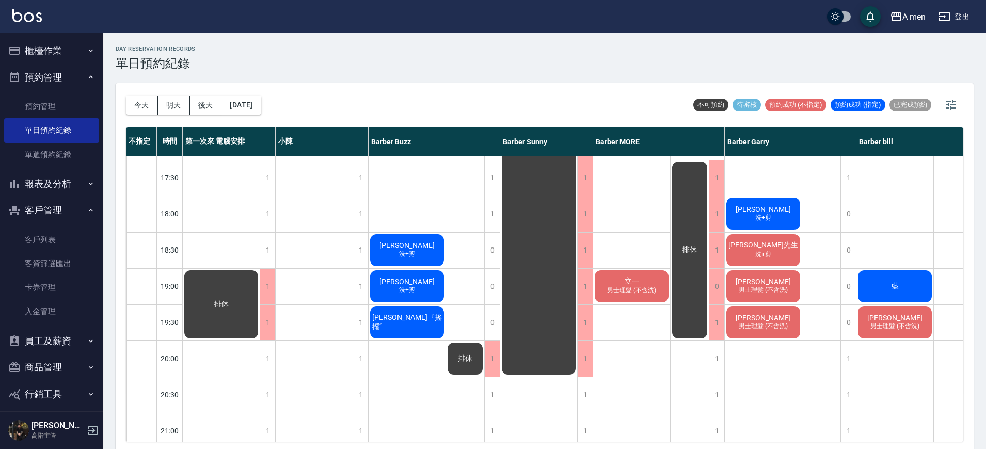
click at [650, 257] on div "Mike 洗+剪、男士修眉 立一 男士理髮 (不含洗)" at bounding box center [631, 141] width 77 height 903
click at [648, 232] on div "Mike 洗+剪、男士修眉 立一 男士理髮 (不含洗)" at bounding box center [631, 141] width 77 height 903
click at [233, 100] on button "[DATE]" at bounding box center [240, 104] width 39 height 19
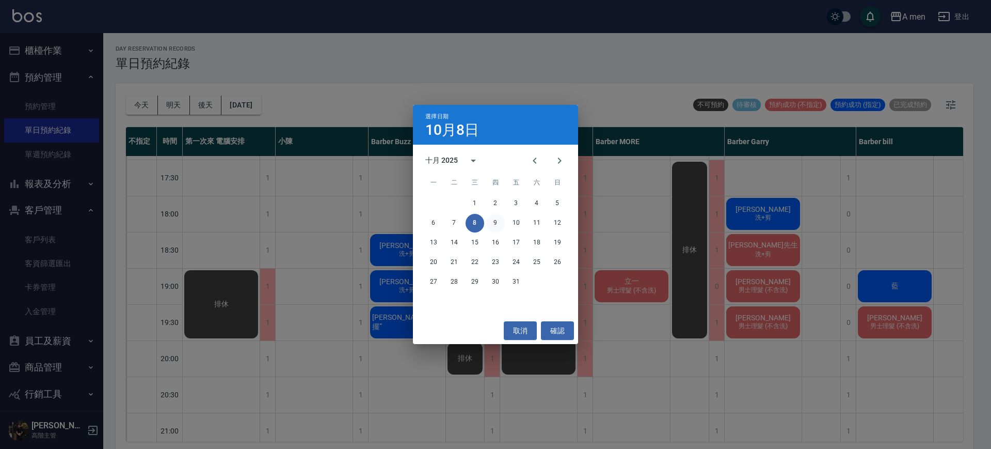
click at [494, 217] on button "9" at bounding box center [495, 223] width 19 height 19
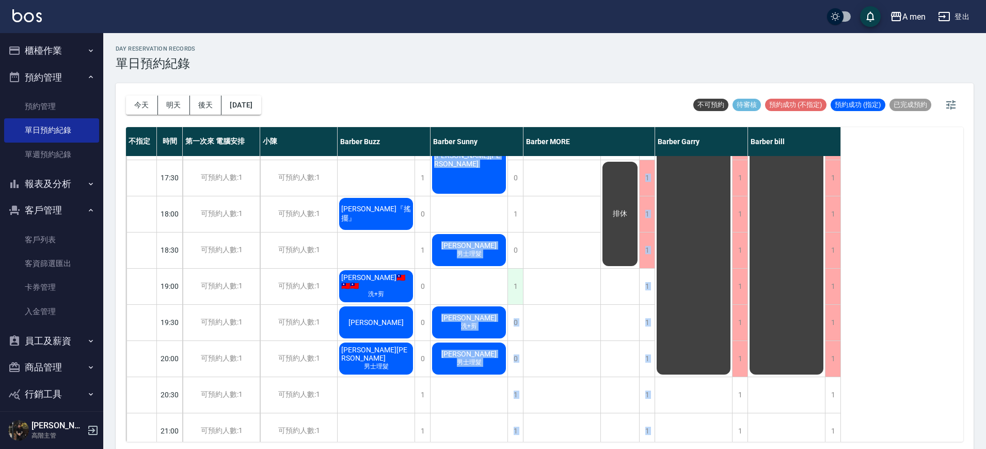
drag, startPoint x: 527, startPoint y: 287, endPoint x: 521, endPoint y: 288, distance: 5.7
click at [521, 288] on div "11:00 11:30 12:00 12:30 13:00 13:30 14:00 14:30 15:00 15:30 16:00 16:30 17:00 1…" at bounding box center [483, 142] width 715 height 904
click at [521, 288] on div "1" at bounding box center [514, 286] width 15 height 36
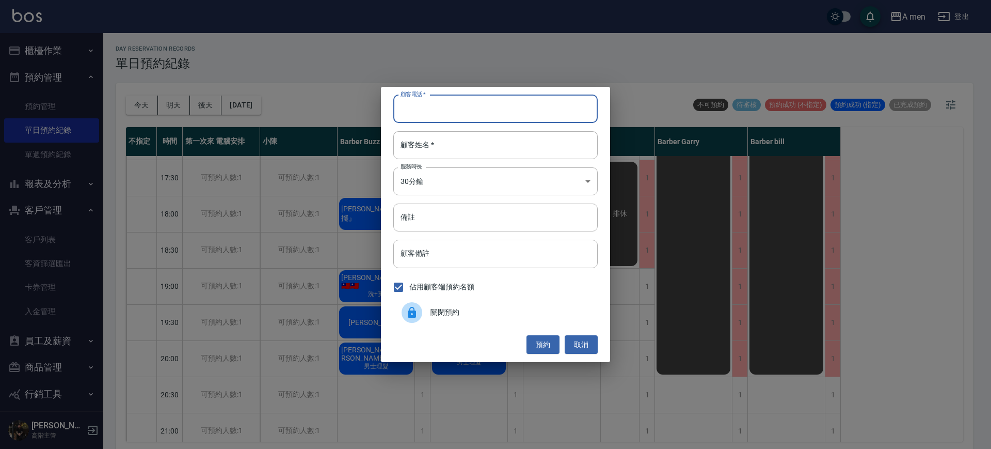
click at [509, 114] on input "顧客電話   *" at bounding box center [495, 109] width 204 height 28
click at [419, 116] on input "顧客電話   *" at bounding box center [495, 109] width 204 height 28
paste input "0978767133"
type input "0978767133"
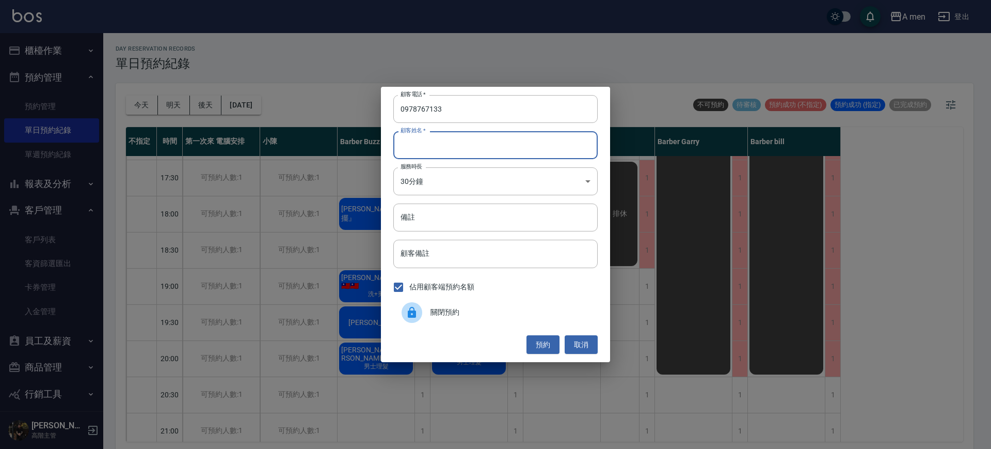
click at [431, 155] on input "顧客姓名   *" at bounding box center [495, 145] width 204 height 28
click at [542, 340] on button "預約" at bounding box center [542, 344] width 33 height 19
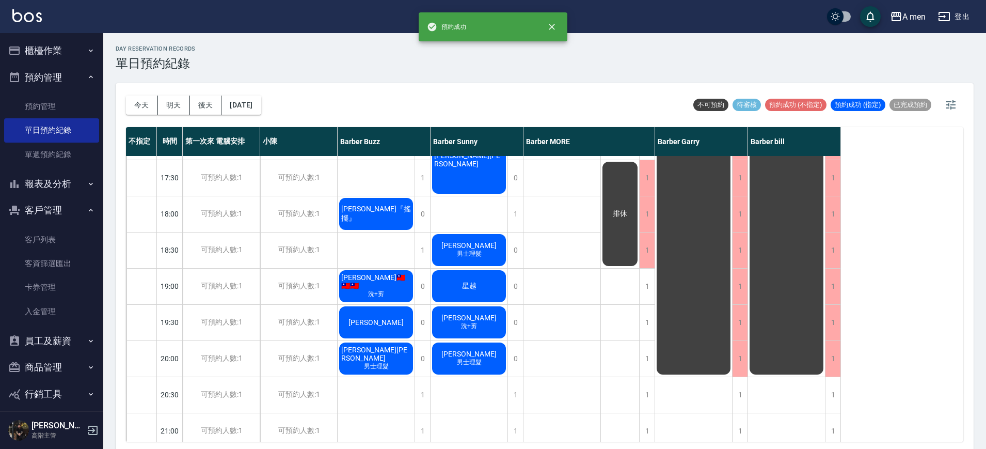
click at [481, 289] on div "星越" at bounding box center [468, 285] width 77 height 35
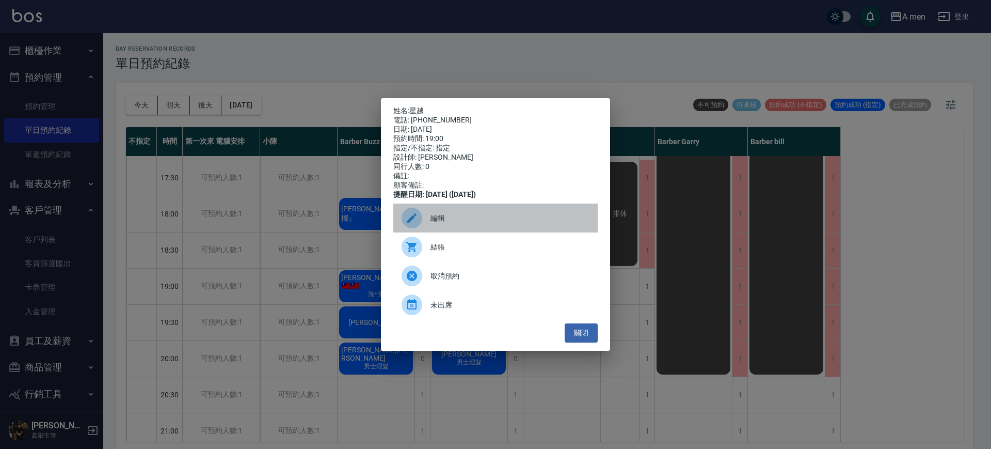
click at [518, 217] on span "編輯" at bounding box center [509, 218] width 159 height 11
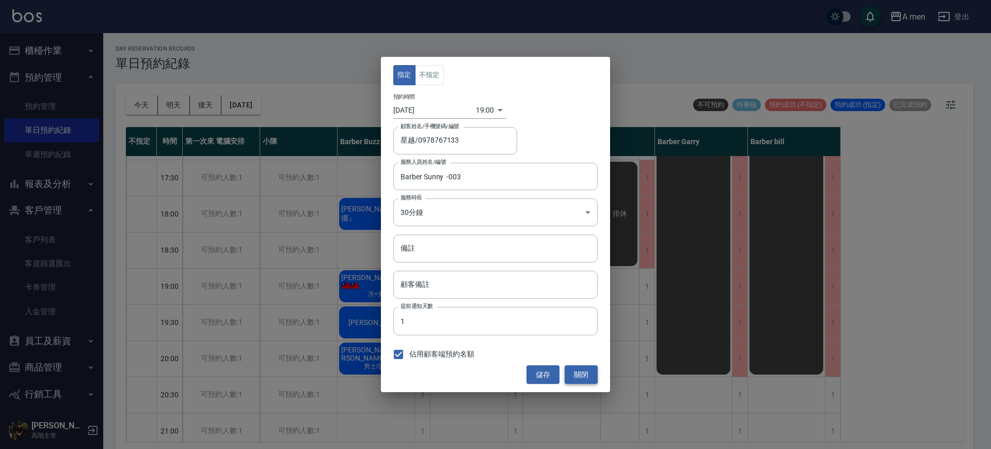
click at [590, 377] on button "關閉" at bounding box center [581, 374] width 33 height 19
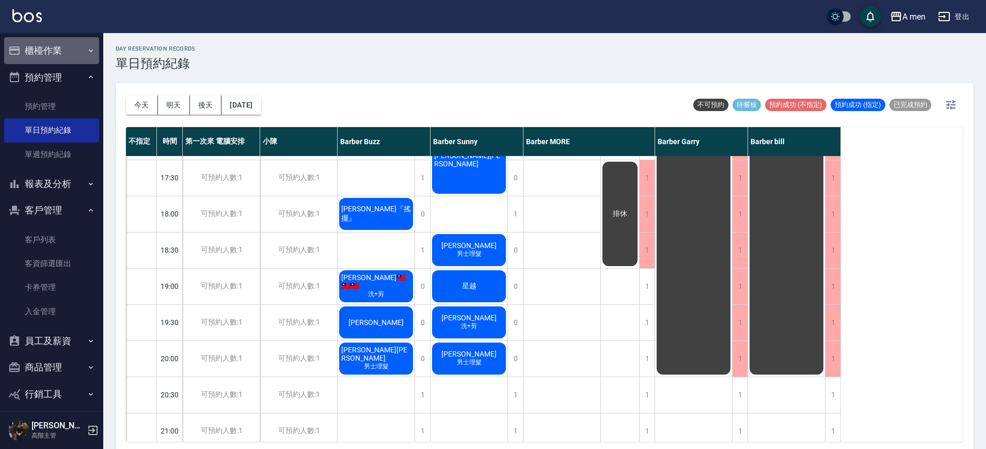
click at [73, 53] on button "櫃檯作業" at bounding box center [51, 50] width 95 height 27
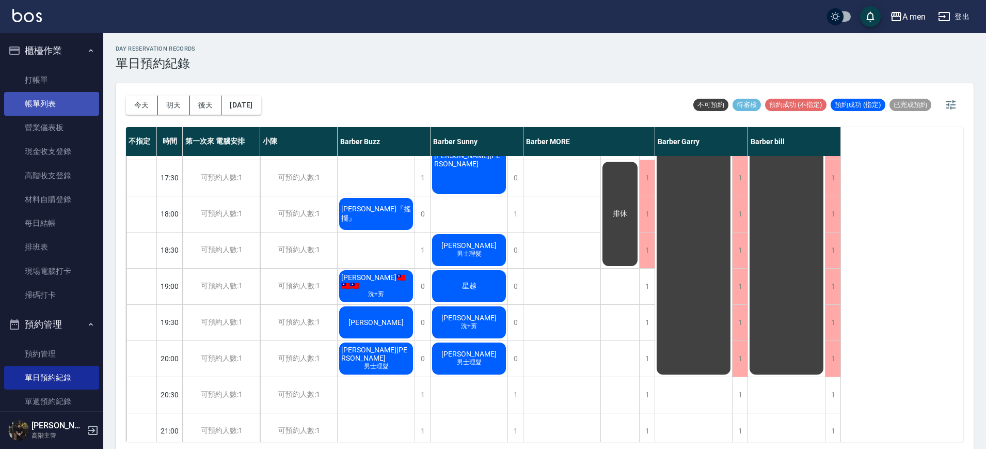
click at [63, 114] on link "帳單列表" at bounding box center [51, 104] width 95 height 24
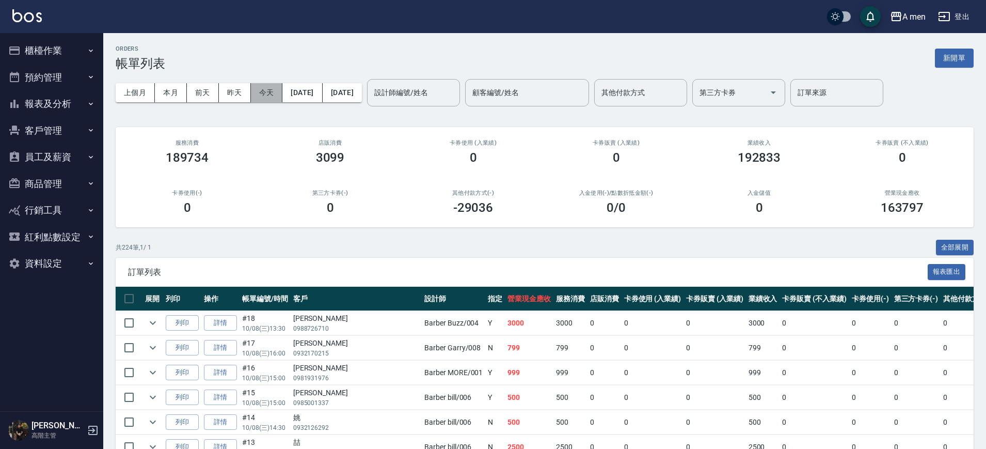
click at [265, 87] on button "今天" at bounding box center [267, 92] width 32 height 19
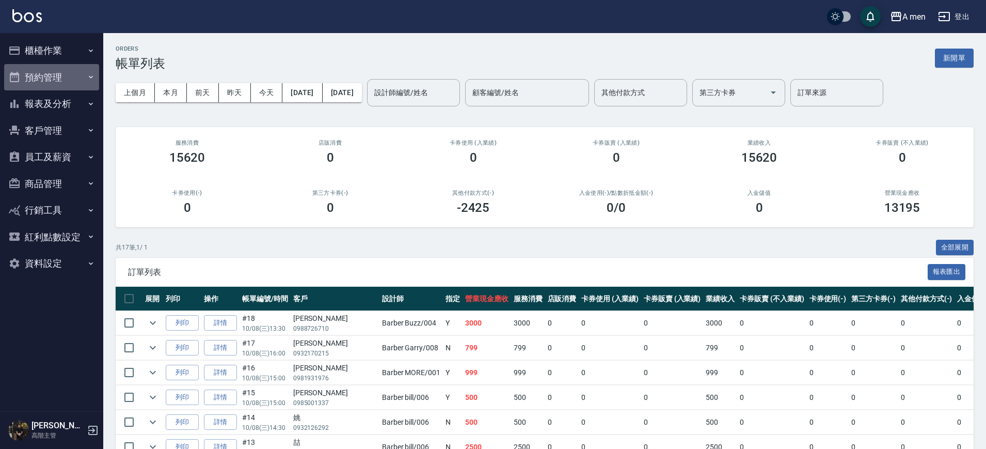
click at [77, 88] on button "預約管理" at bounding box center [51, 77] width 95 height 27
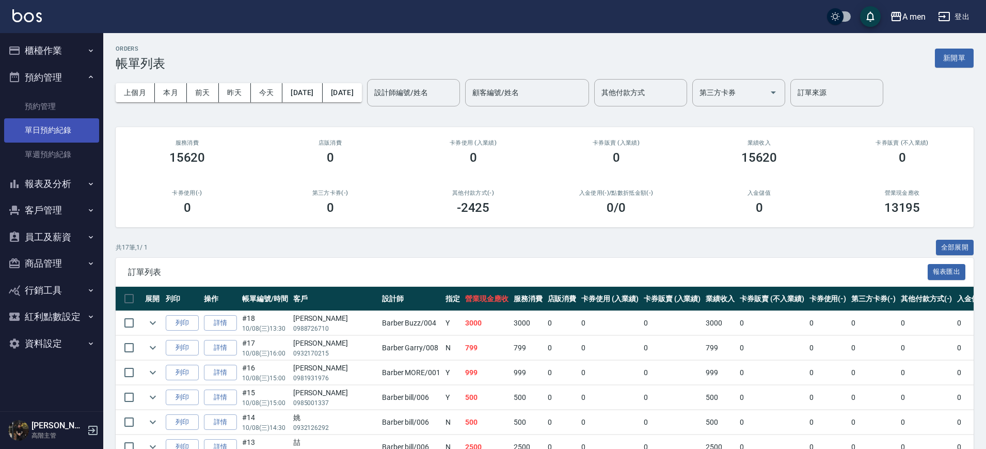
click at [75, 132] on link "單日預約紀錄" at bounding box center [51, 130] width 95 height 24
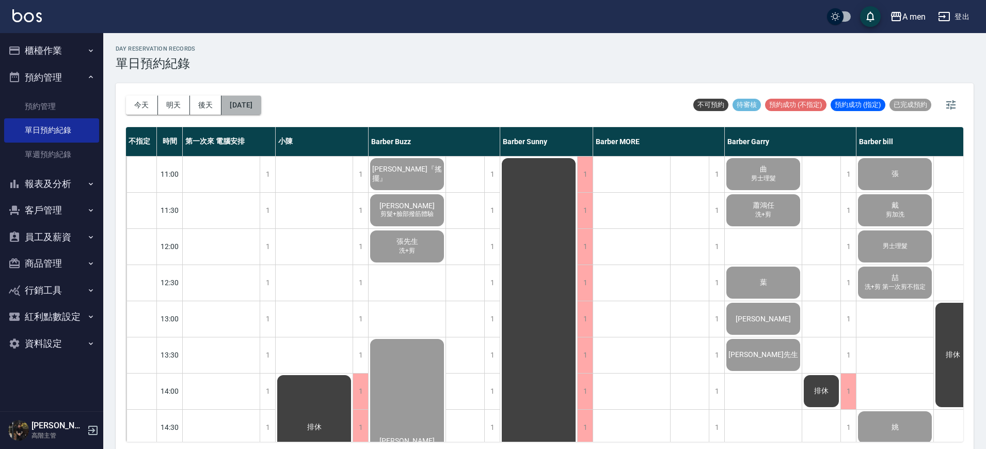
click at [261, 106] on button "[DATE]" at bounding box center [240, 104] width 39 height 19
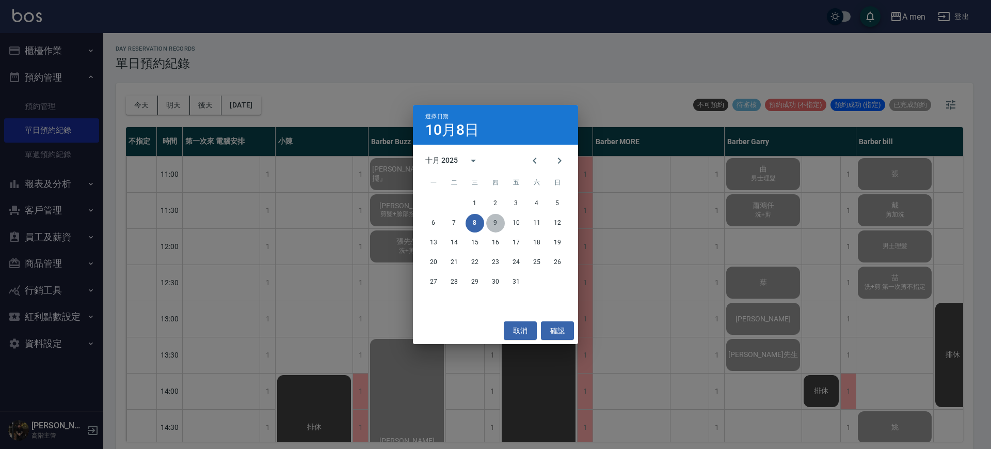
click at [500, 226] on button "9" at bounding box center [495, 223] width 19 height 19
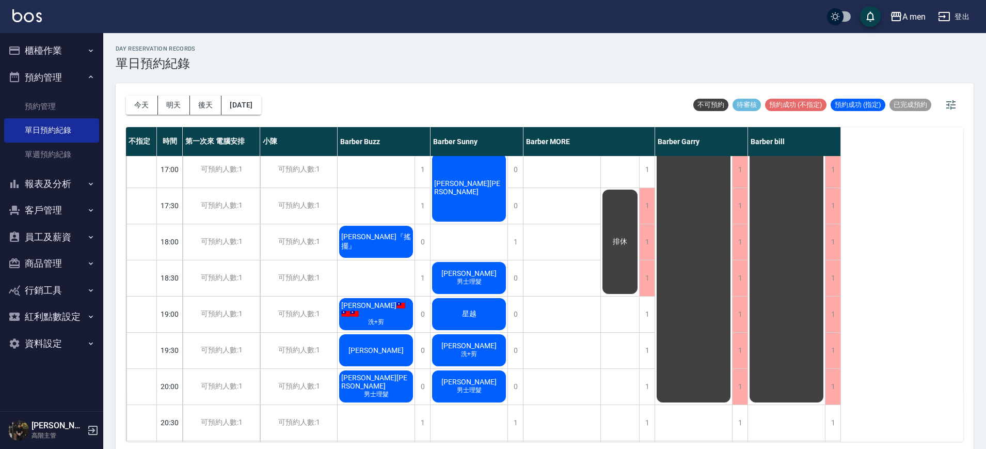
scroll to position [440, 0]
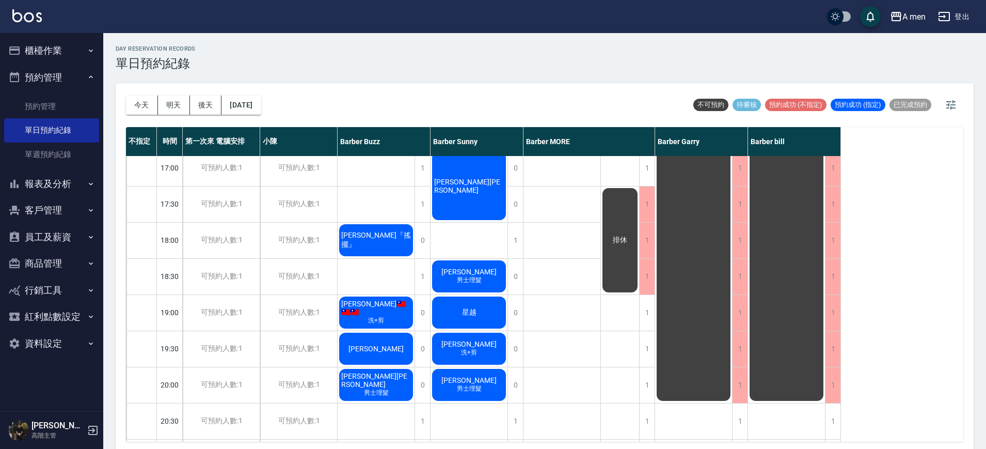
click at [489, 313] on div "星越" at bounding box center [468, 312] width 77 height 35
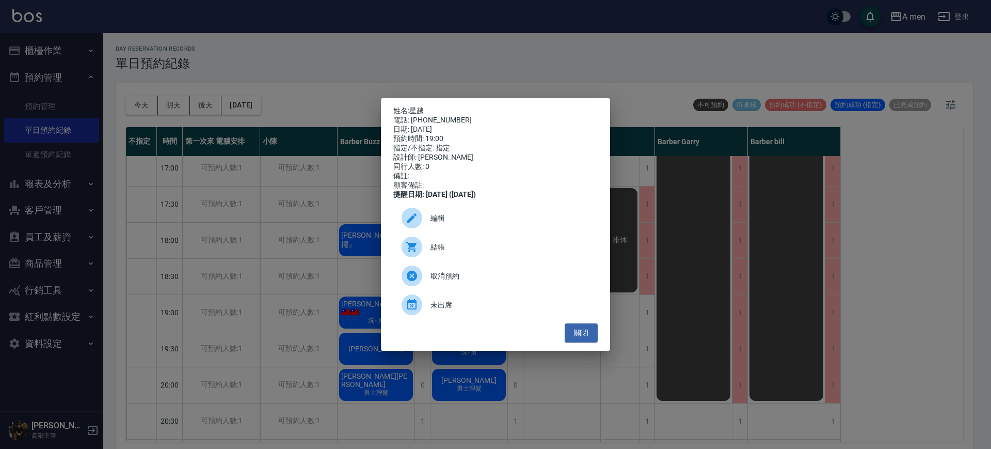
click at [417, 106] on p "姓名: 星越" at bounding box center [495, 110] width 204 height 9
click at [417, 106] on link "星越" at bounding box center [416, 110] width 14 height 8
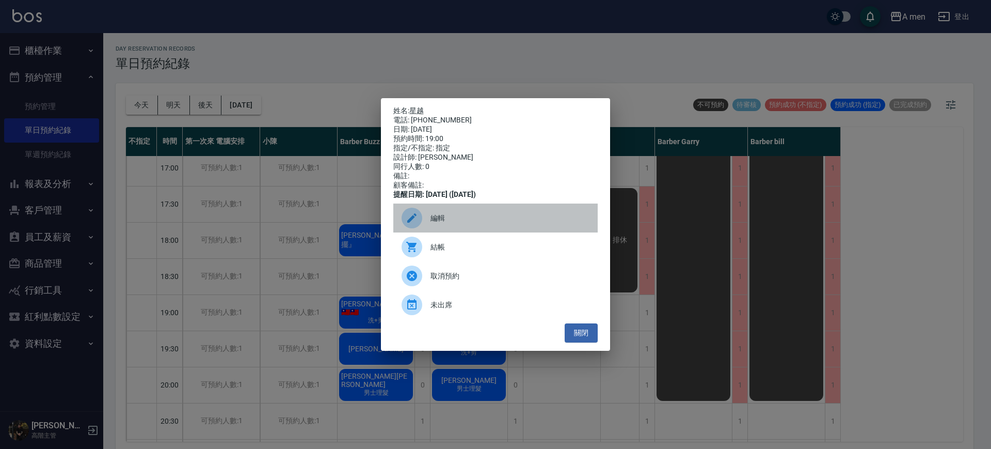
click at [471, 208] on div "編輯" at bounding box center [495, 217] width 204 height 29
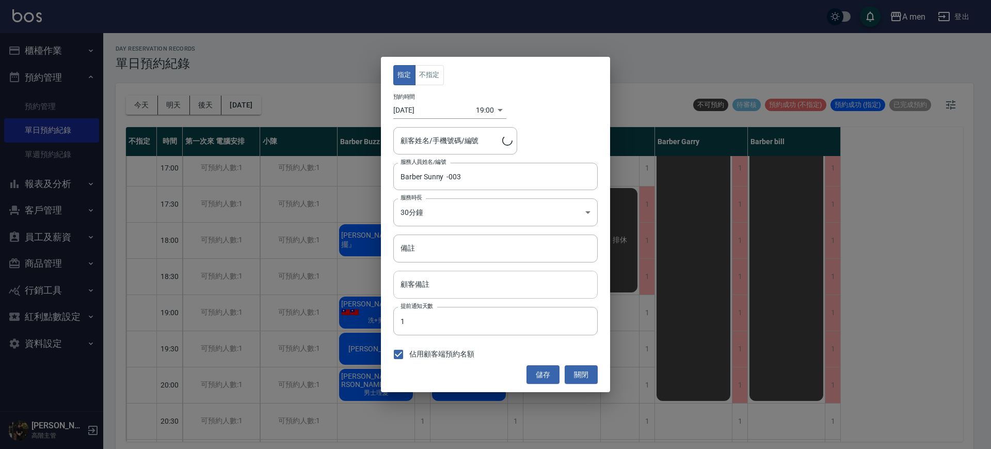
type input "星越/0978767133"
click at [466, 260] on input "備註" at bounding box center [495, 248] width 204 height 28
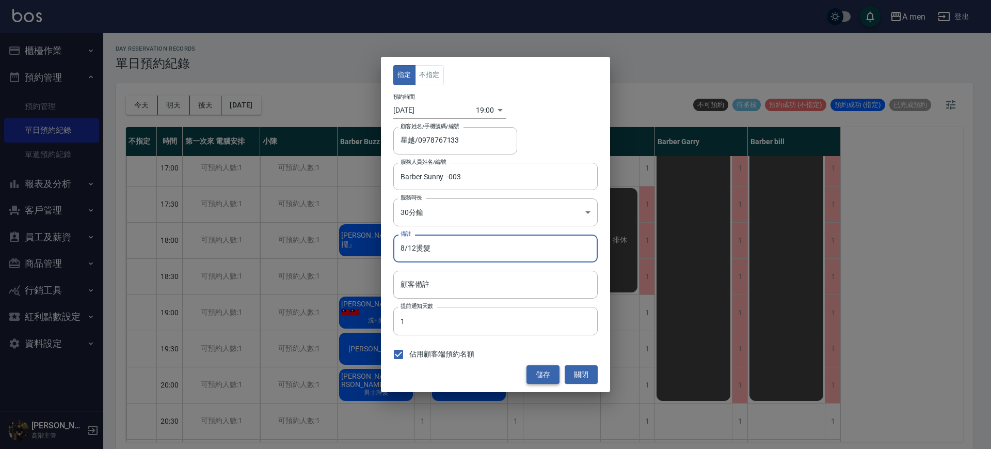
type input "8/12燙髮"
click at [539, 372] on button "儲存" at bounding box center [542, 374] width 33 height 19
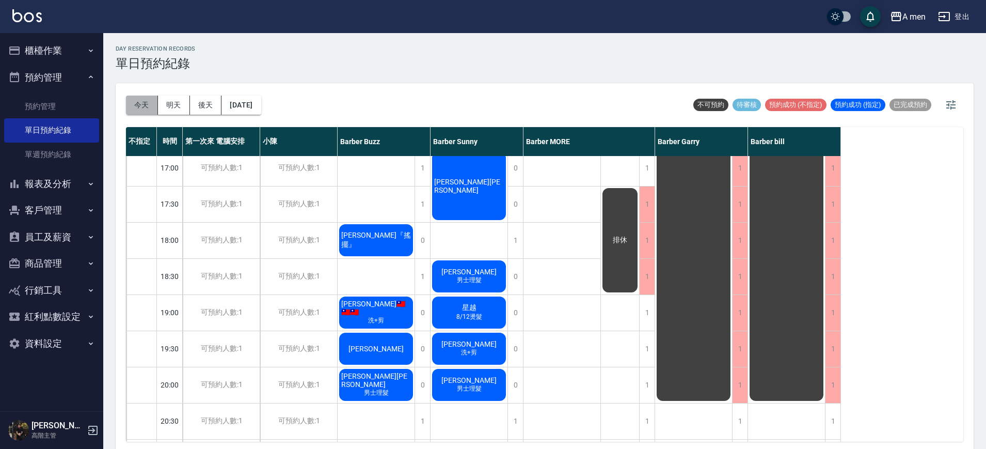
click at [153, 103] on button "今天" at bounding box center [142, 104] width 32 height 19
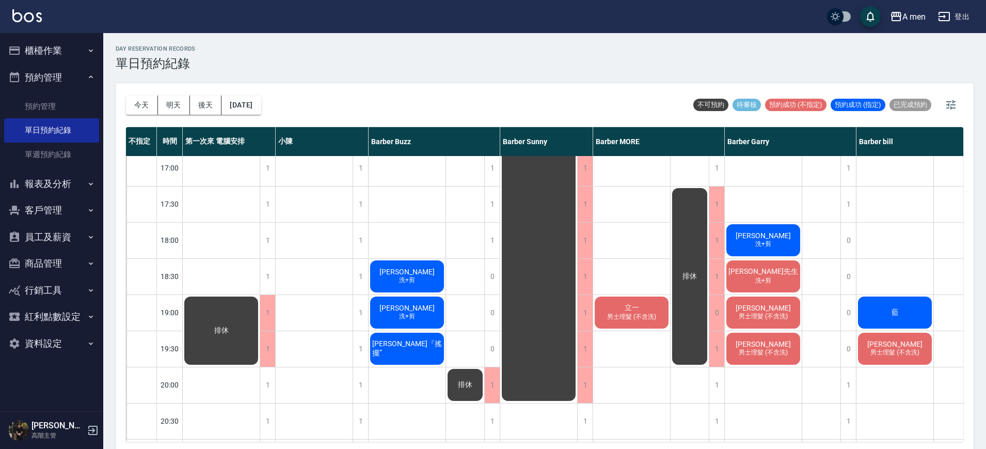
click at [328, 71] on div "day Reservation records 單日預約紀錄 今天 明天 後天 2025/10/08 不可預約 待審核 預約成功 (不指定) 預約成功 (指定…" at bounding box center [544, 242] width 883 height 419
click at [321, 69] on div "day Reservation records 單日預約紀錄" at bounding box center [545, 57] width 858 height 25
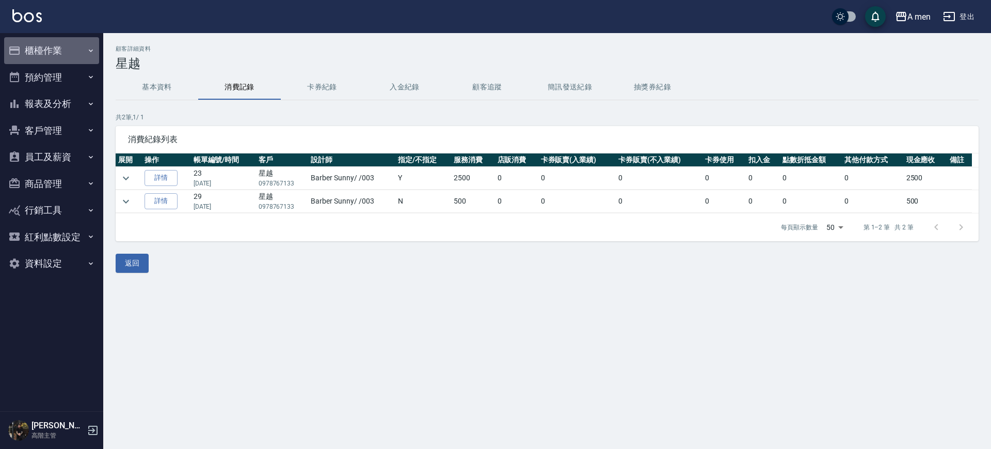
click at [69, 54] on button "櫃檯作業" at bounding box center [51, 50] width 95 height 27
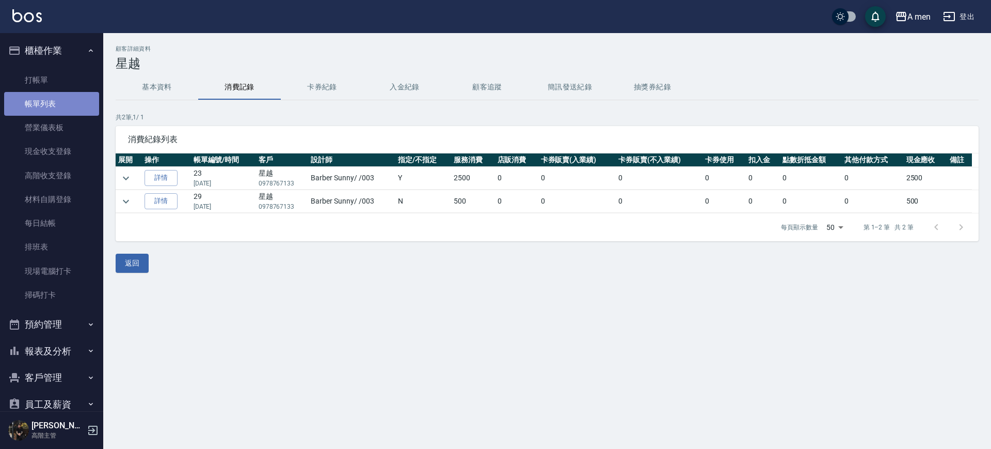
click at [69, 98] on link "帳單列表" at bounding box center [51, 104] width 95 height 24
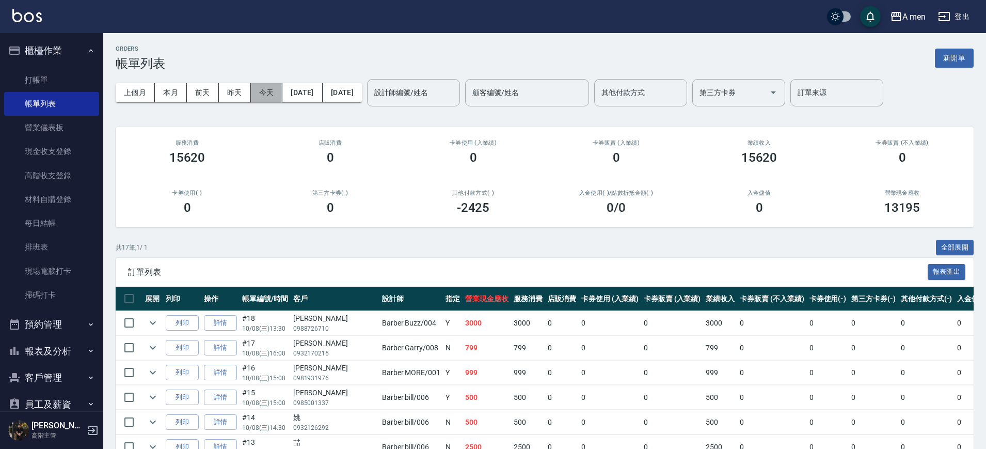
click at [262, 88] on button "今天" at bounding box center [267, 92] width 32 height 19
click at [627, 200] on div "0 /0" at bounding box center [616, 207] width 118 height 14
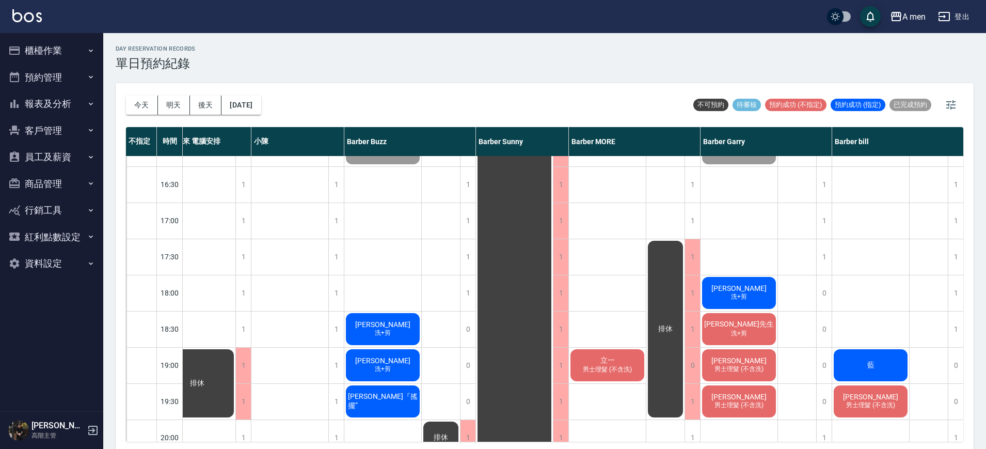
scroll to position [387, 30]
click at [949, 330] on div "1" at bounding box center [954, 329] width 15 height 36
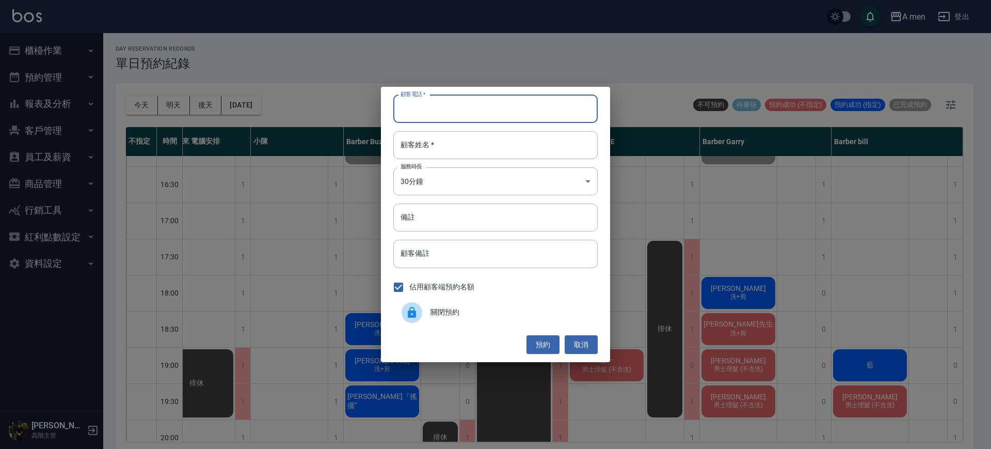
click at [525, 107] on input "顧客電話   *" at bounding box center [495, 109] width 204 height 28
type input "0987210802"
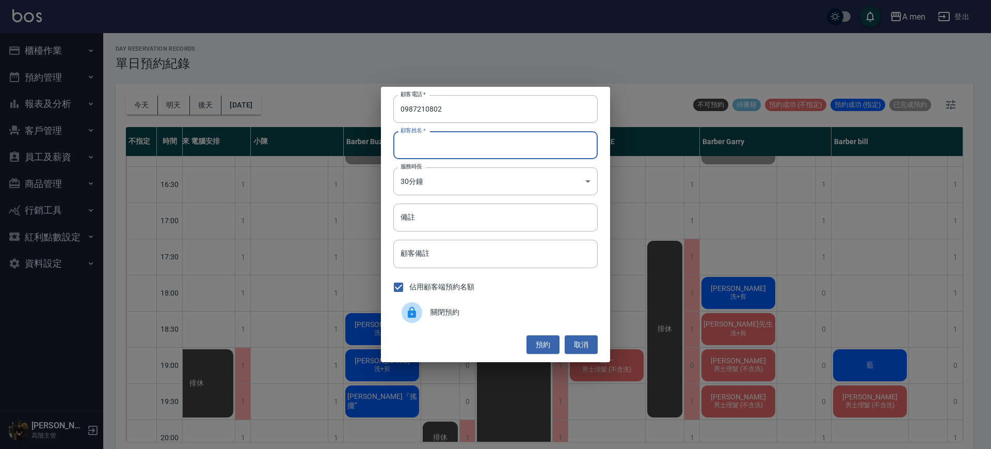
click at [519, 152] on input "顧客姓名   *" at bounding box center [495, 145] width 204 height 28
type input "謝"
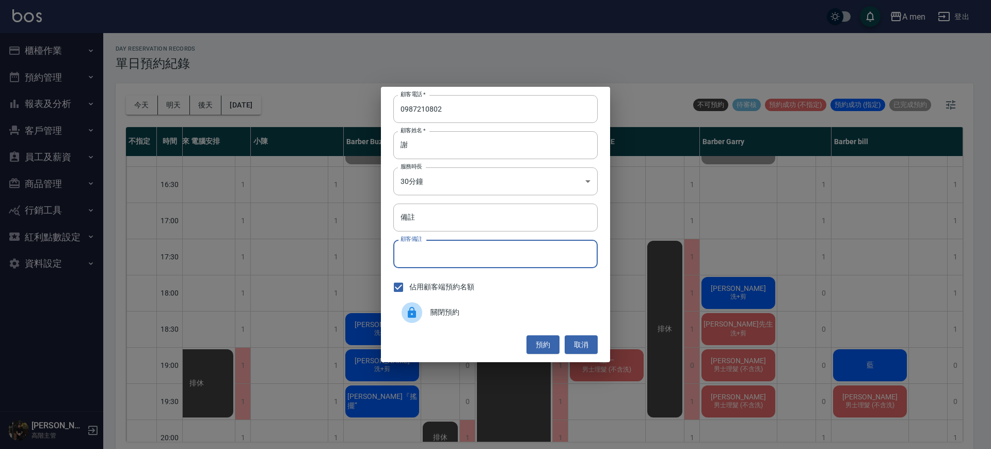
click at [486, 253] on input "顧客備註" at bounding box center [495, 253] width 204 height 28
type input "洗加剪"
click at [544, 345] on button "預約" at bounding box center [542, 344] width 33 height 19
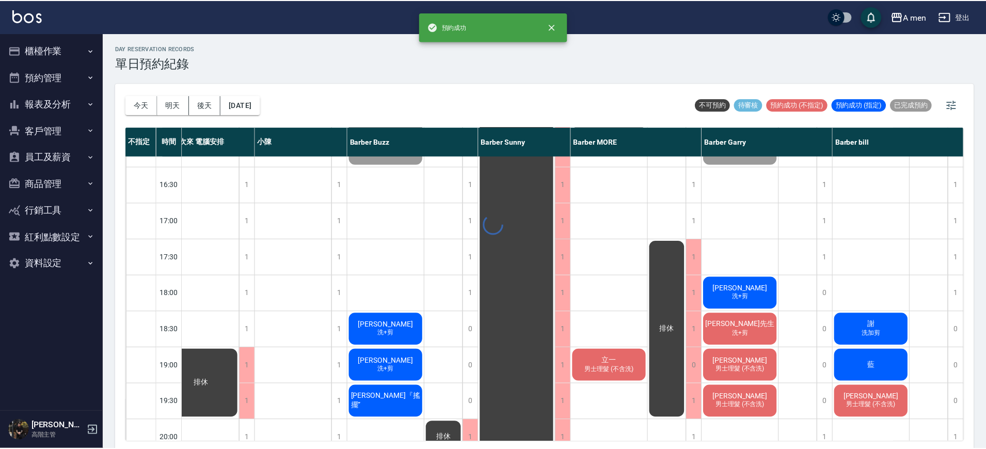
scroll to position [387, 25]
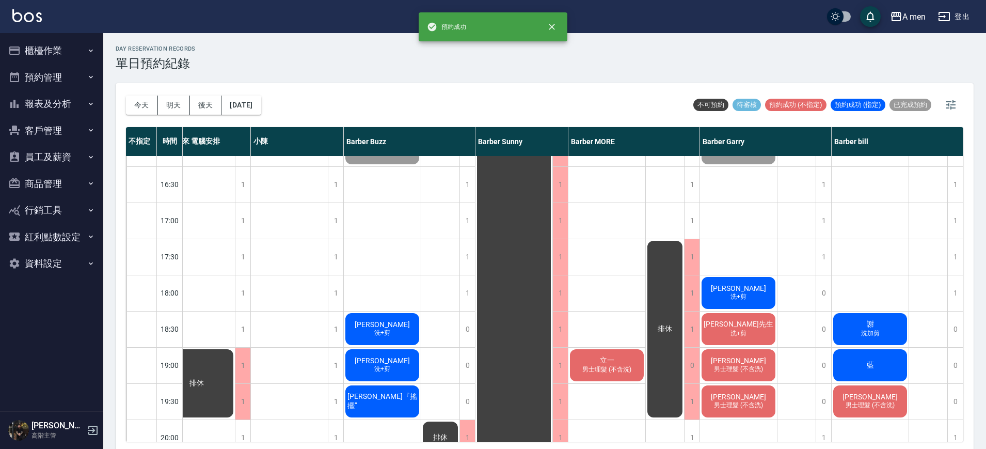
click at [897, 327] on div "謝 洗加剪" at bounding box center [870, 328] width 77 height 35
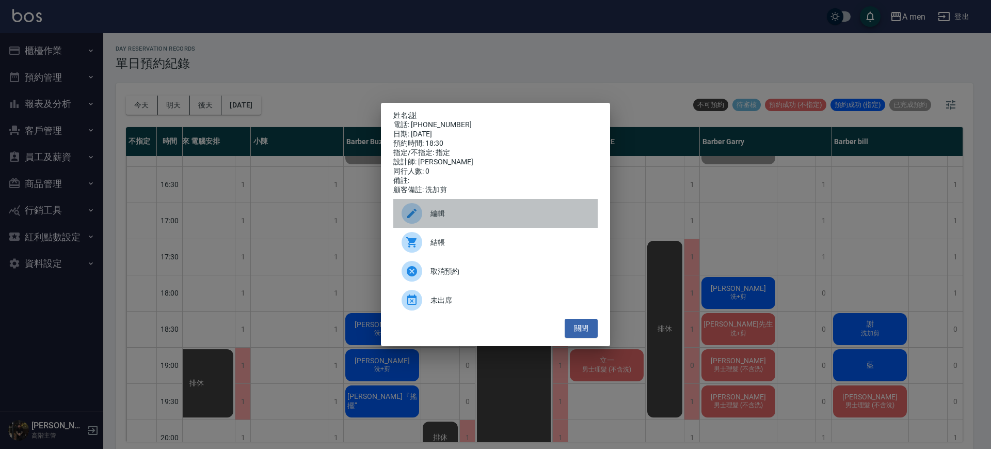
click at [552, 213] on span "編輯" at bounding box center [509, 213] width 159 height 11
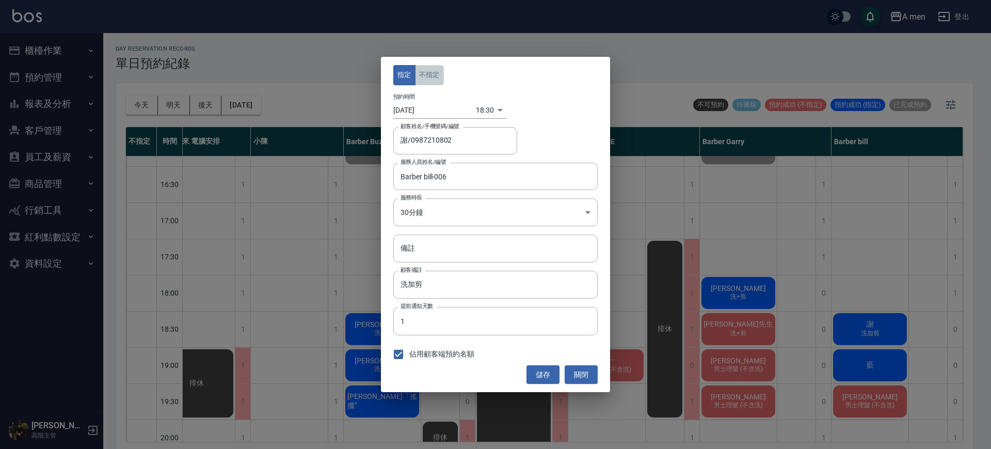
click at [435, 81] on button "不指定" at bounding box center [429, 75] width 29 height 20
click at [541, 382] on button "儲存" at bounding box center [542, 374] width 33 height 19
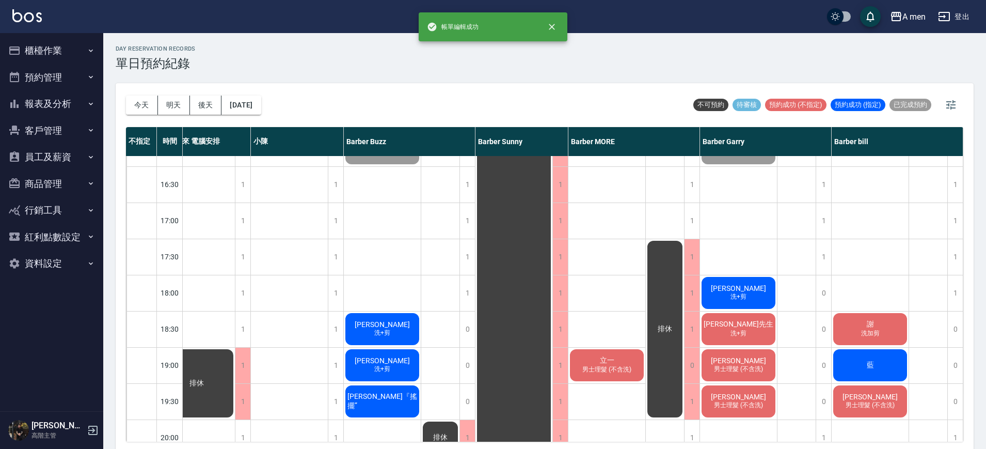
click at [807, 335] on div "排休" at bounding box center [796, 220] width 39 height 903
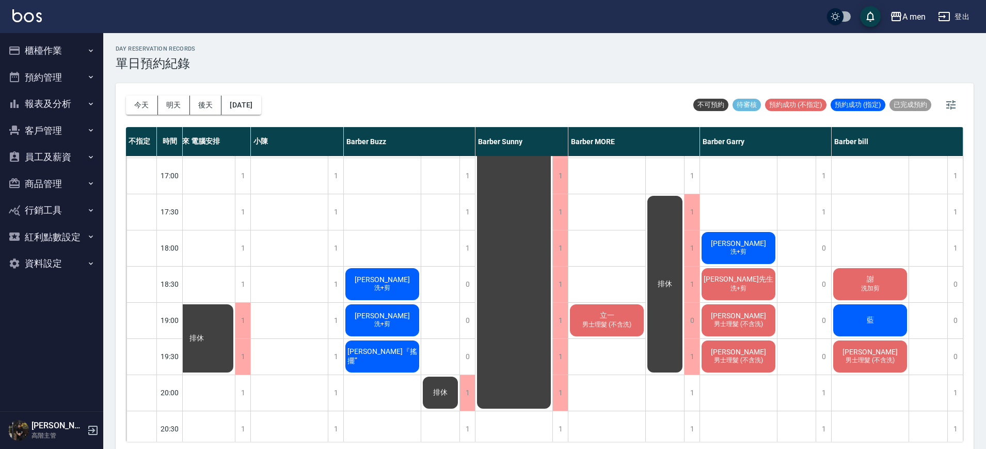
scroll to position [435, 25]
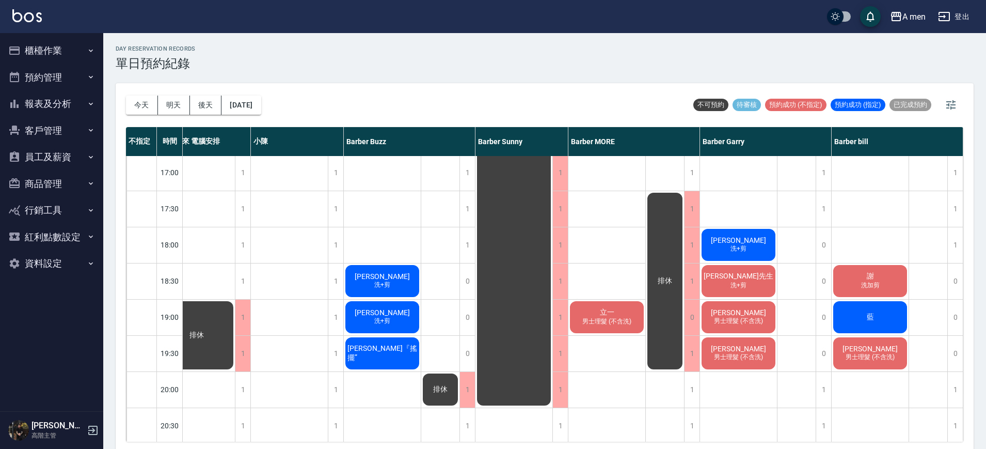
click at [933, 267] on div "排休" at bounding box center [928, 172] width 39 height 903
drag, startPoint x: 934, startPoint y: 266, endPoint x: 924, endPoint y: 264, distance: 10.0
click at [933, 268] on div "排休" at bounding box center [928, 172] width 39 height 903
click at [750, 286] on div "吳先生 洗+剪" at bounding box center [738, 280] width 77 height 35
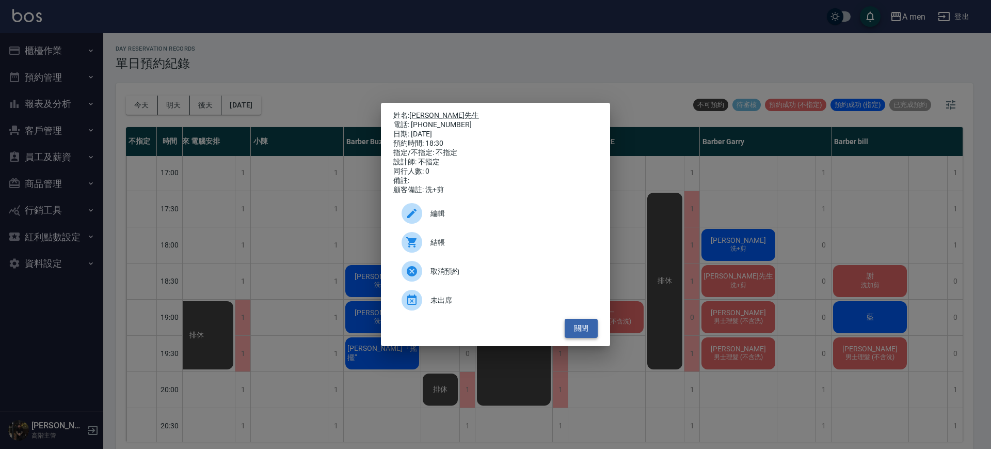
click at [586, 334] on button "關閉" at bounding box center [581, 327] width 33 height 19
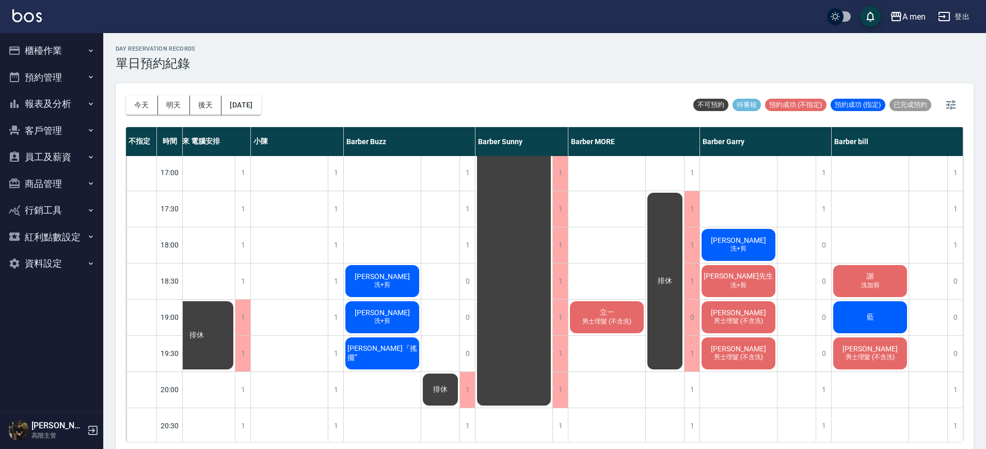
click at [733, 275] on span "吳先生" at bounding box center [738, 275] width 74 height 9
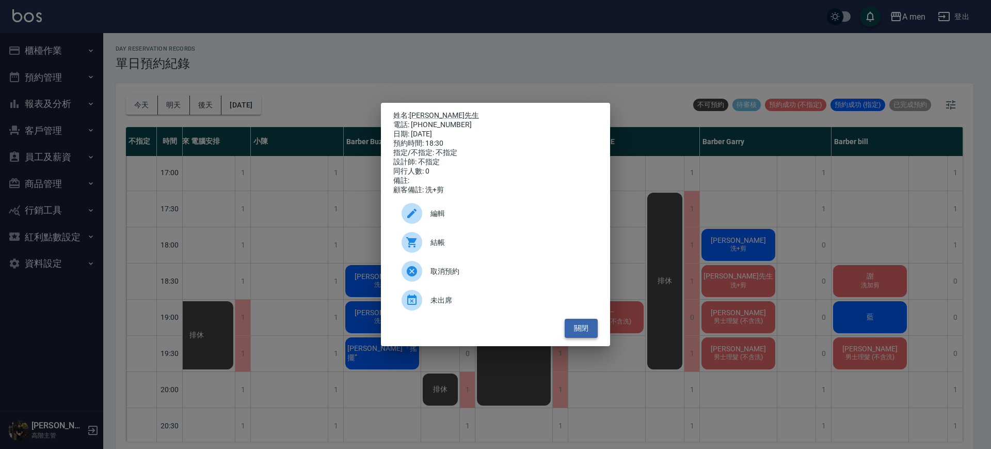
click at [584, 332] on button "關閉" at bounding box center [581, 327] width 33 height 19
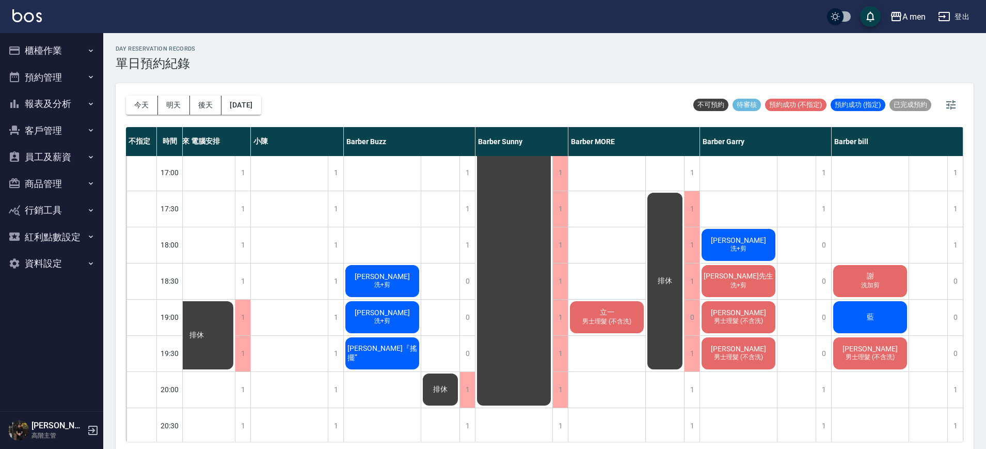
click at [637, 280] on div "Mike 洗+剪、男士修眉 立一 男士理髮 (不含洗)" at bounding box center [606, 172] width 77 height 903
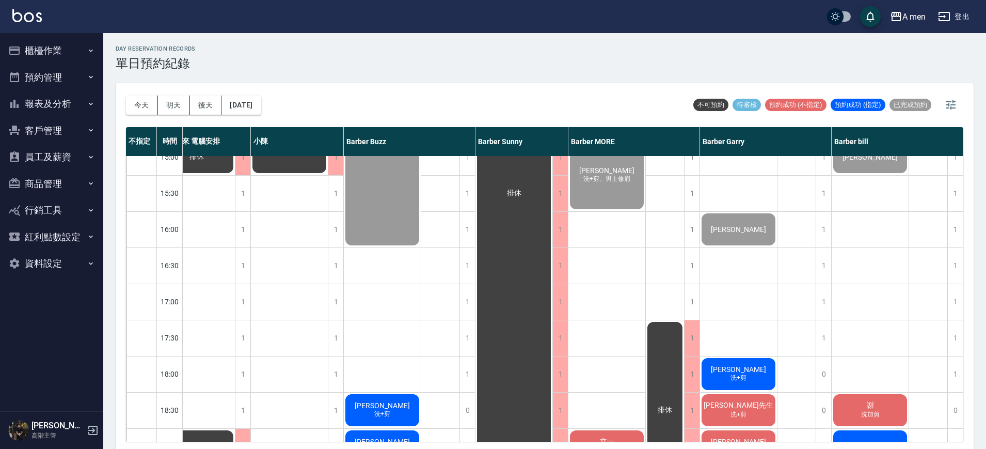
scroll to position [500, 25]
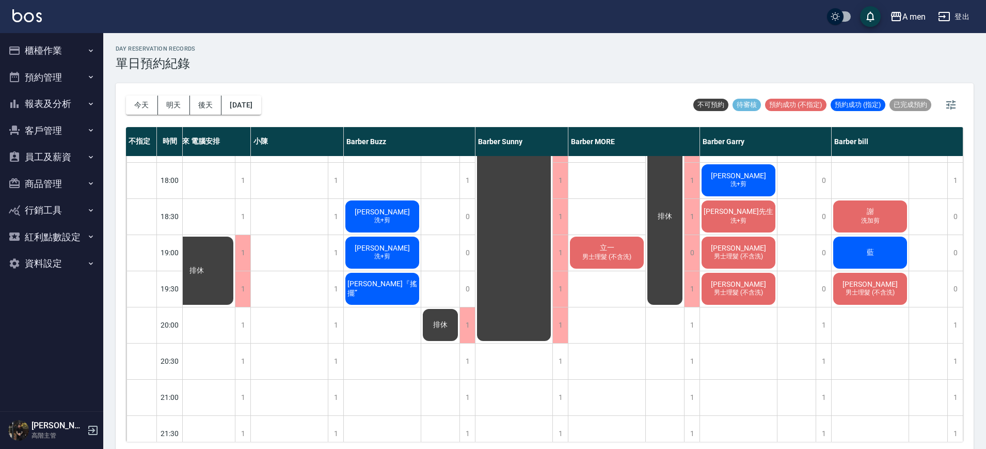
click at [866, 250] on span "藍" at bounding box center [870, 252] width 11 height 9
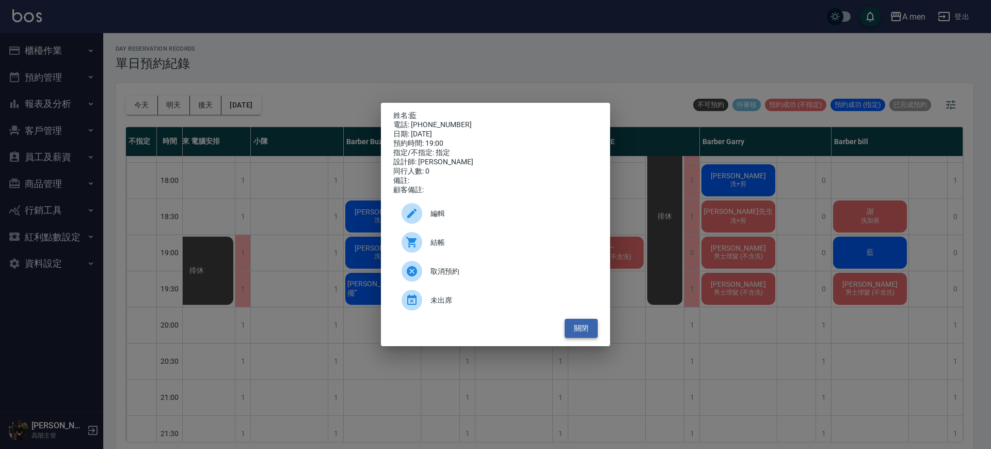
click at [573, 338] on button "關閉" at bounding box center [581, 327] width 33 height 19
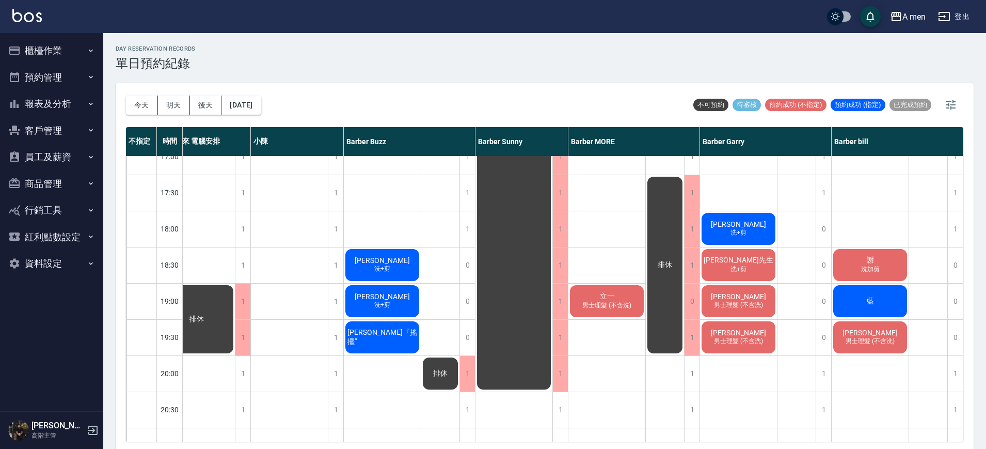
scroll to position [452, 30]
click at [613, 312] on div "立一 男士理髮 (不含洗)" at bounding box center [606, 300] width 77 height 35
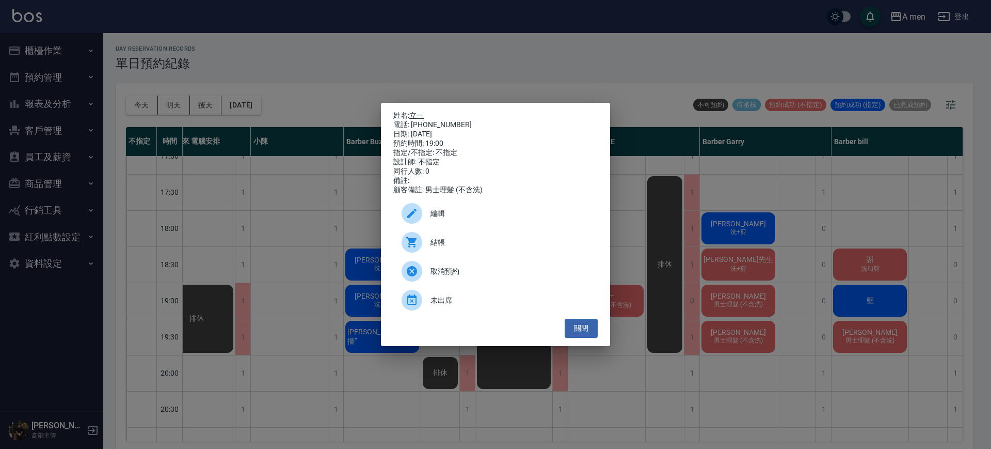
click at [414, 111] on link "立一" at bounding box center [416, 115] width 14 height 8
click at [583, 342] on div "姓名: 立一 電話: 0978654472 日期: 2025/10/08 預約時間: 19:00 指定/不指定: 不指定 設計師: 不指定 同行人數: 0 備…" at bounding box center [495, 224] width 229 height 243
click at [584, 332] on button "關閉" at bounding box center [581, 327] width 33 height 19
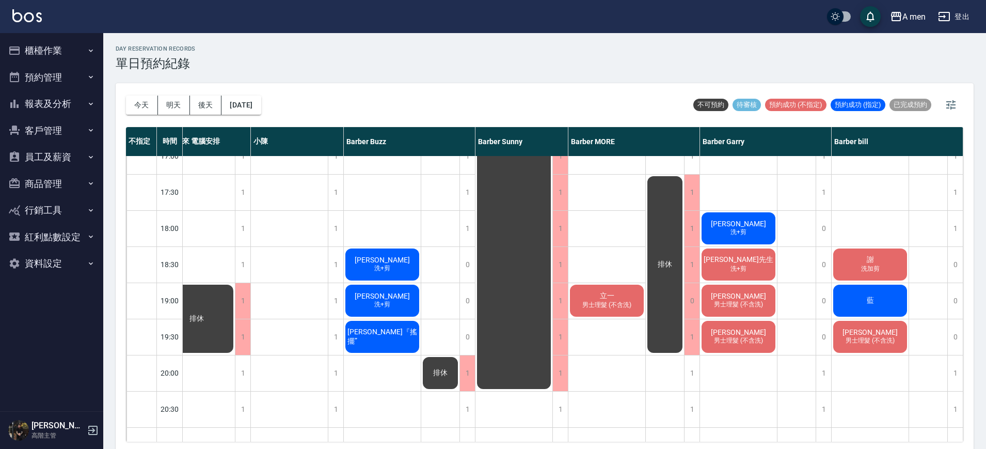
click at [393, 265] on div "潘信宇 洗+剪" at bounding box center [382, 264] width 77 height 35
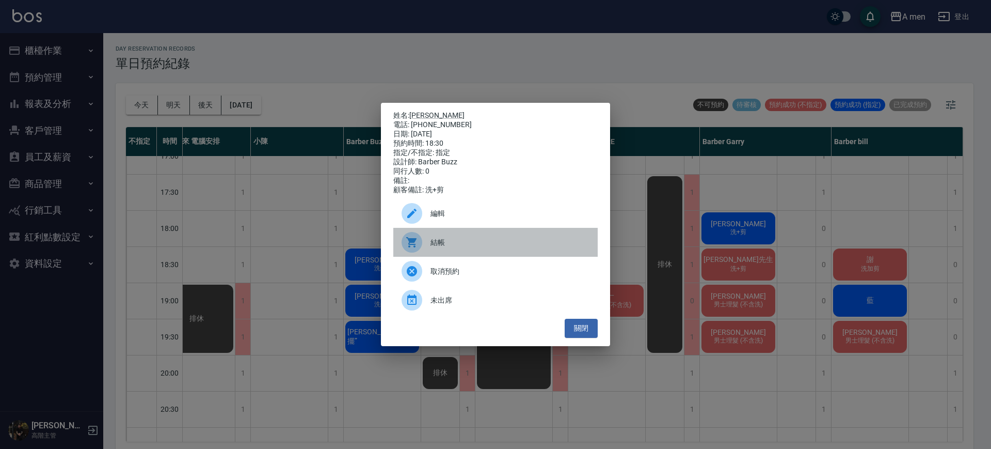
click at [451, 254] on div "結帳" at bounding box center [495, 242] width 204 height 29
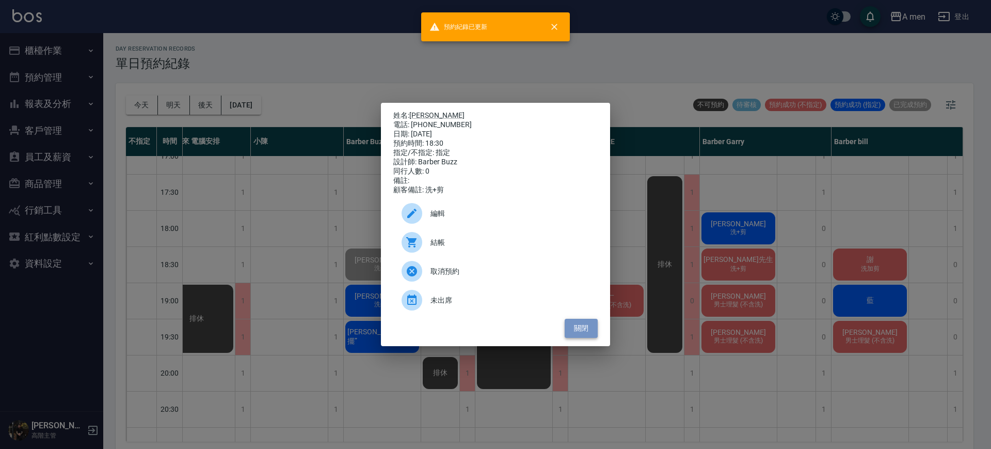
click at [579, 336] on button "關閉" at bounding box center [581, 327] width 33 height 19
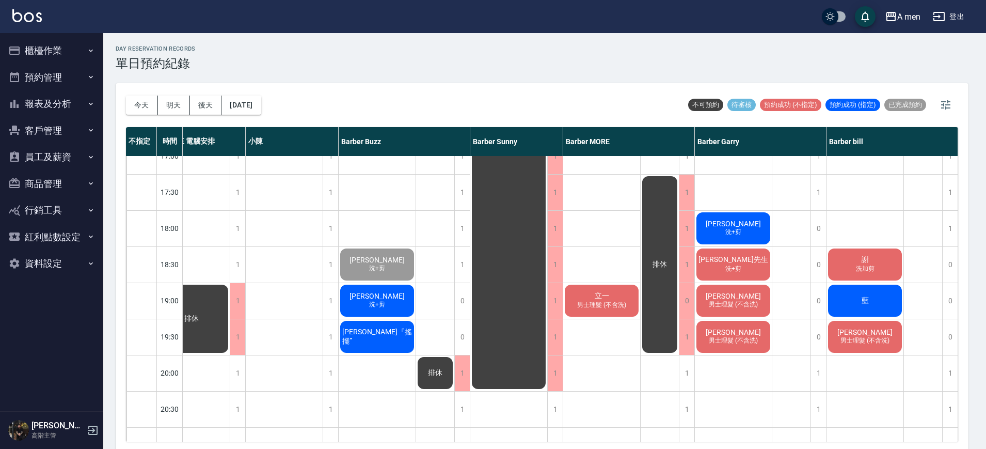
scroll to position [452, 25]
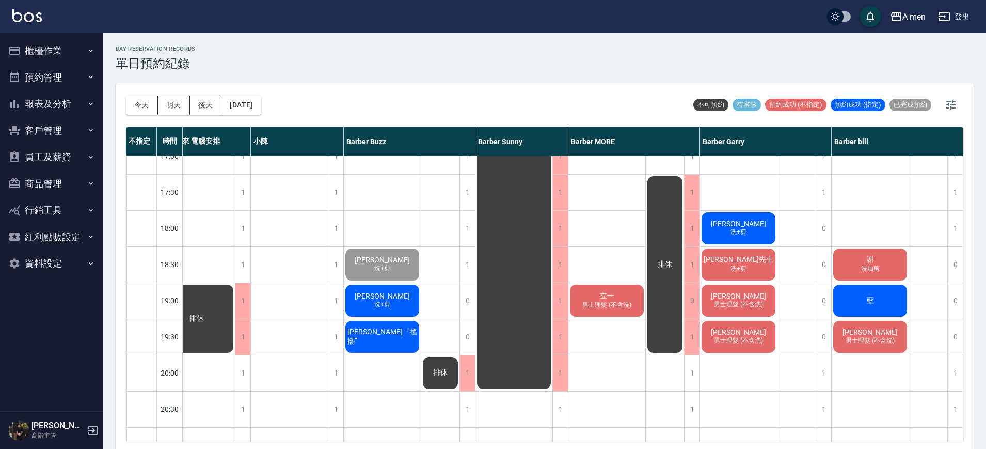
click at [579, 336] on div "Mike 洗+剪、男士修眉 立一 男士理髮 (不含洗)" at bounding box center [606, 155] width 77 height 903
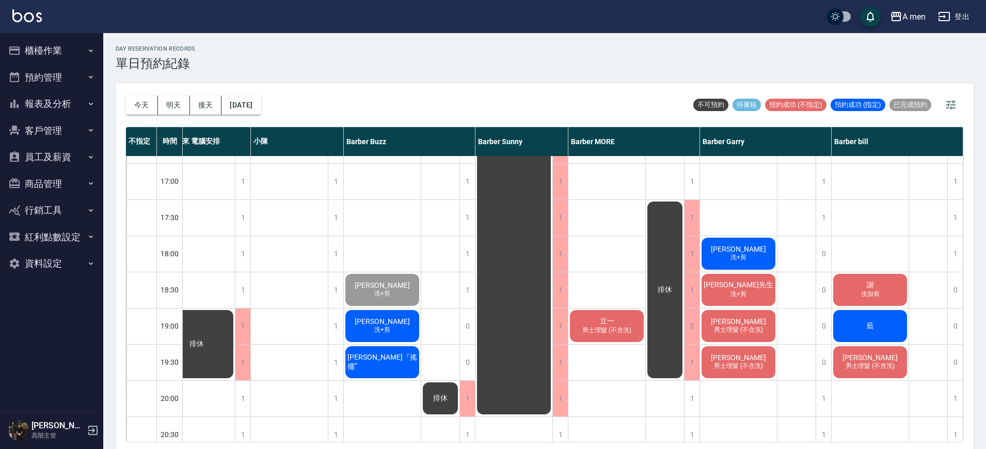
scroll to position [426, 25]
click at [603, 328] on span "男士理髮 (不含洗)" at bounding box center [606, 330] width 53 height 9
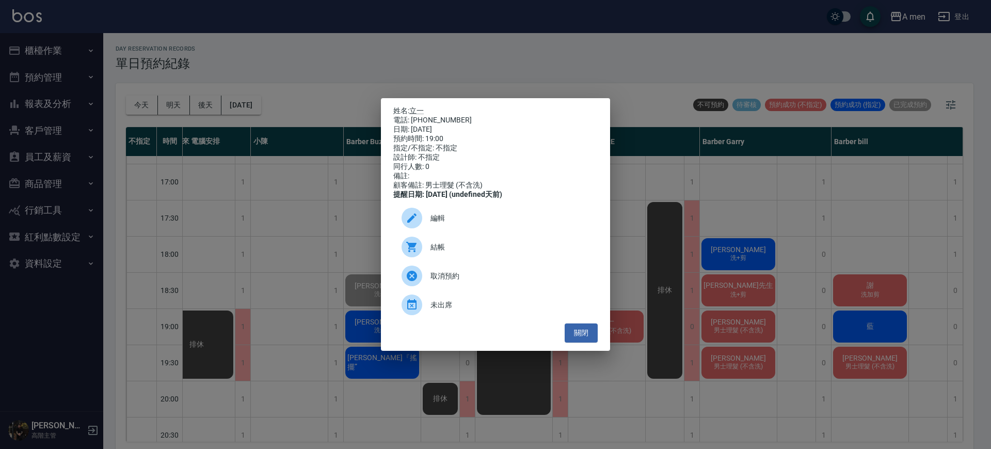
click at [603, 328] on div "姓名: 立一 電話: 0978654472 日期: 2025/10/08 預約時間: 19:00 指定/不指定: 不指定 設計師: 不指定 同行人數: 0 備…" at bounding box center [495, 224] width 229 height 252
click at [585, 342] on button "關閉" at bounding box center [581, 332] width 33 height 19
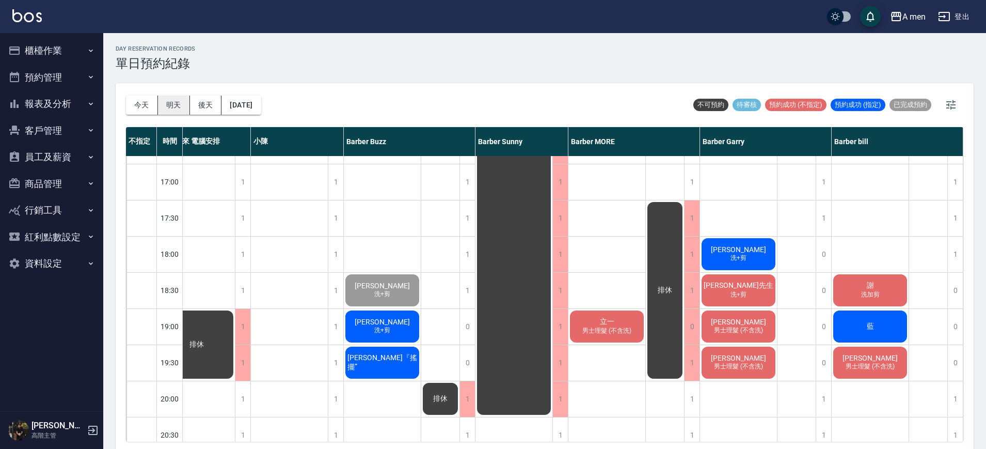
click at [179, 110] on button "明天" at bounding box center [174, 104] width 32 height 19
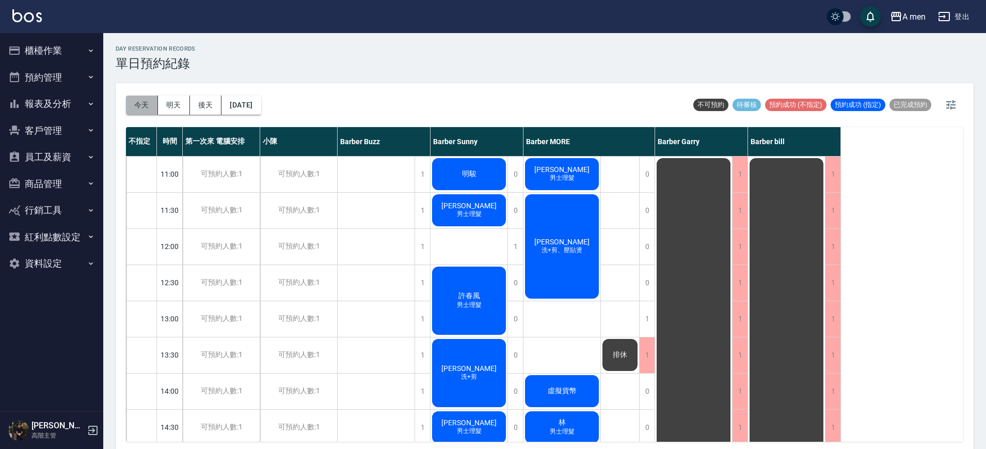
click at [149, 109] on button "今天" at bounding box center [142, 104] width 32 height 19
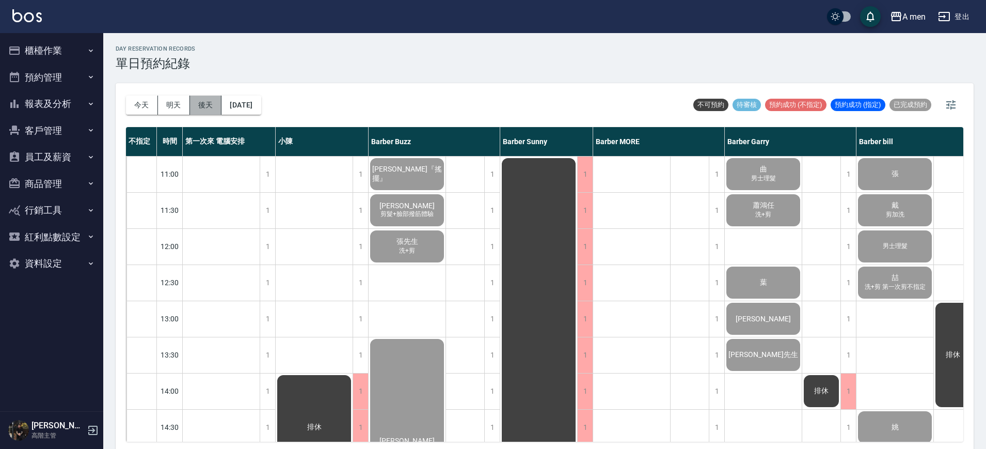
click at [202, 103] on button "後天" at bounding box center [206, 104] width 32 height 19
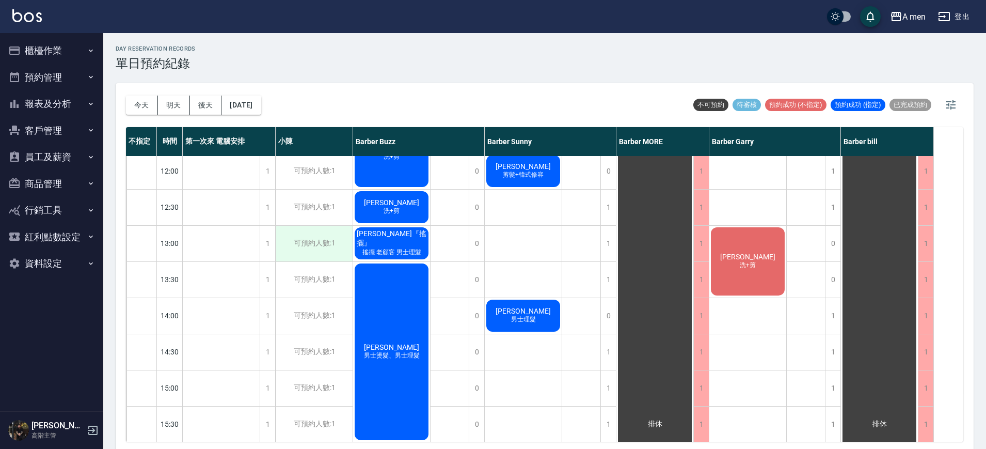
scroll to position [219, 0]
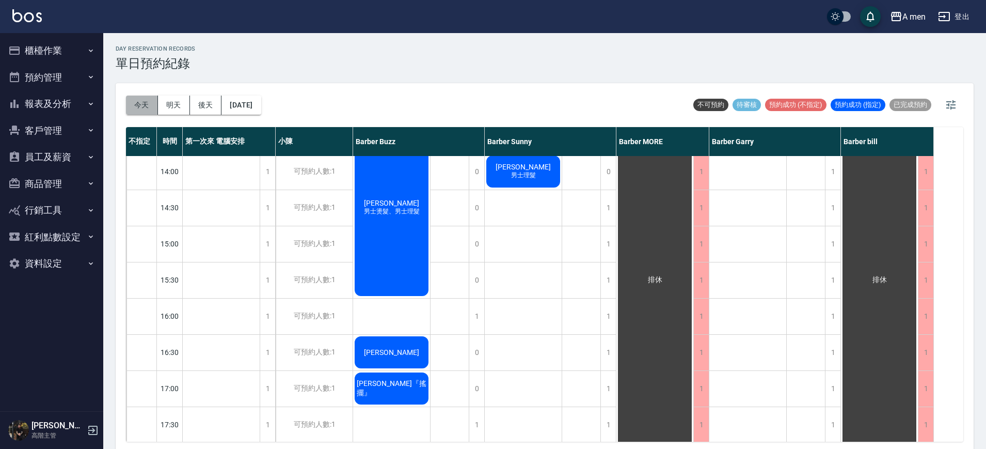
click at [142, 99] on button "今天" at bounding box center [142, 104] width 32 height 19
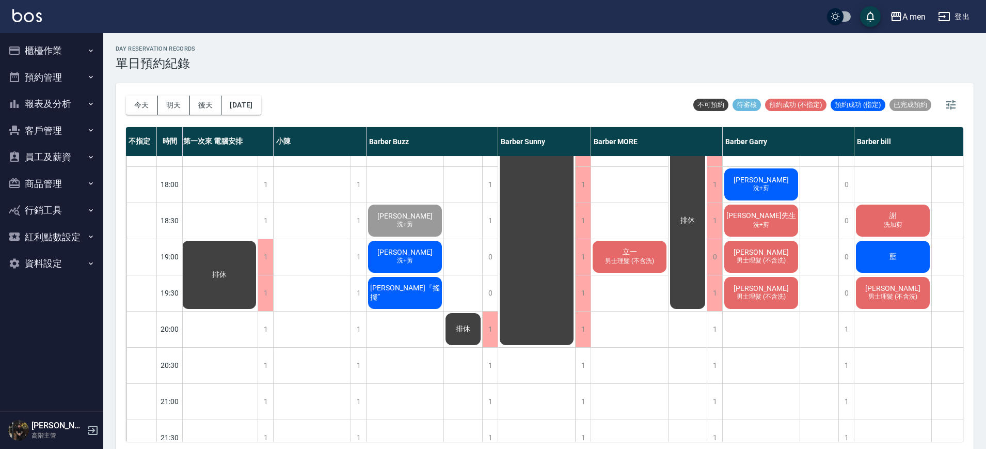
scroll to position [496, 2]
click at [764, 260] on span "男士理髮 (不含洗)" at bounding box center [760, 259] width 53 height 9
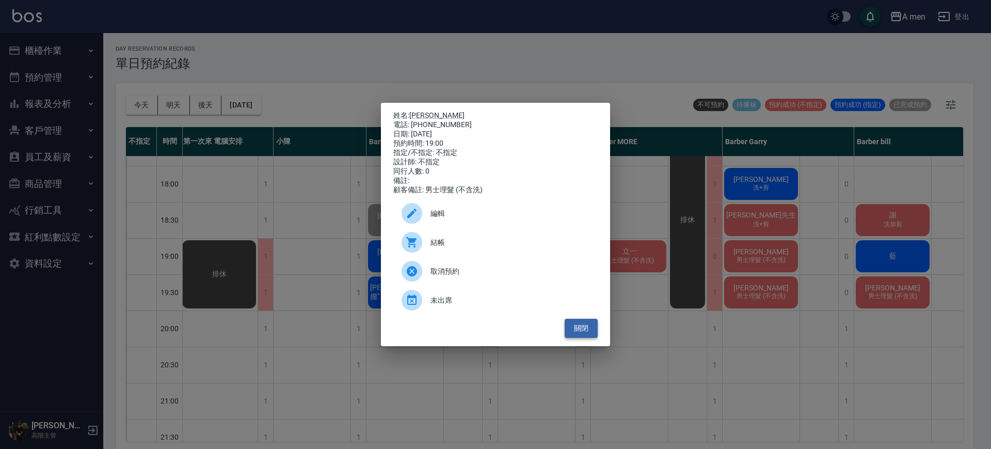
click at [582, 332] on button "關閉" at bounding box center [581, 327] width 33 height 19
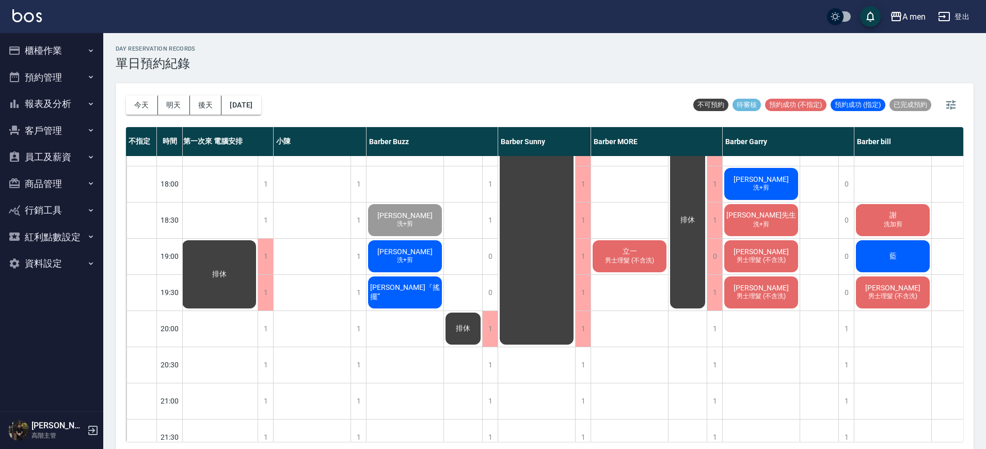
click at [760, 249] on span "[PERSON_NAME]" at bounding box center [760, 251] width 59 height 8
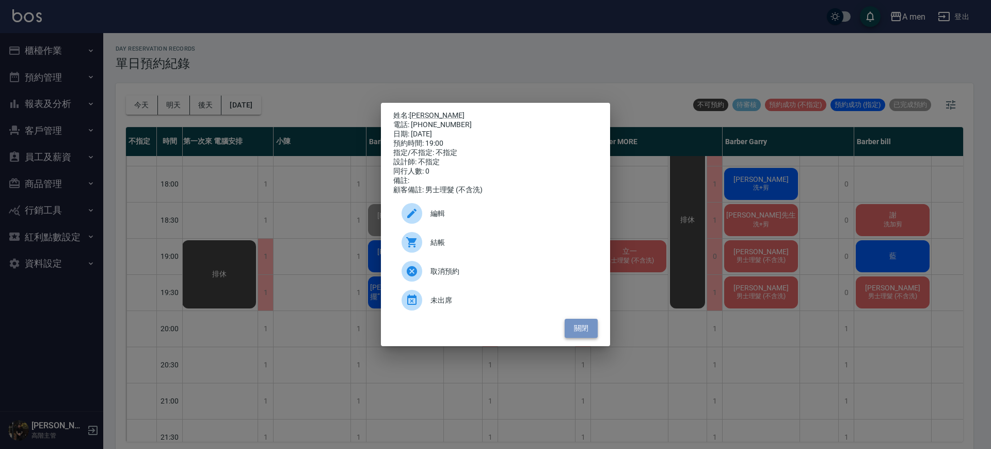
click at [589, 330] on button "關閉" at bounding box center [581, 327] width 33 height 19
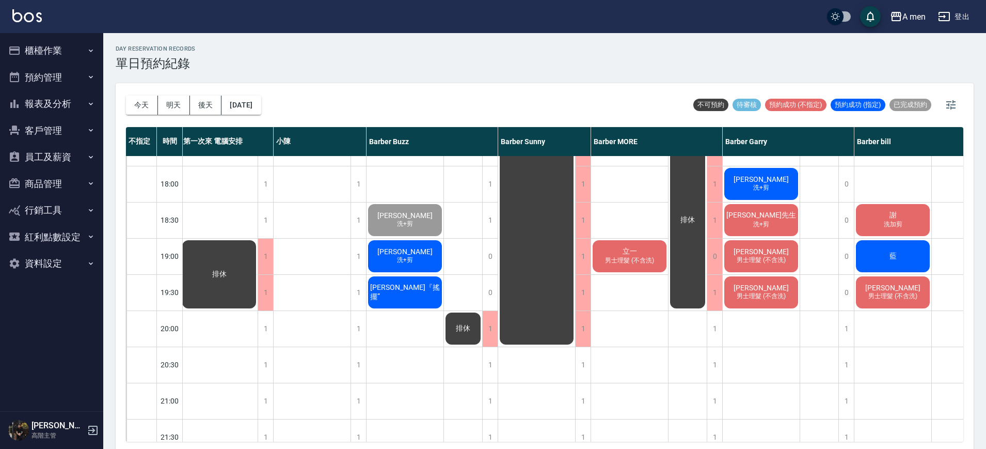
click at [764, 255] on span "男士理髮 (不含洗)" at bounding box center [760, 259] width 53 height 9
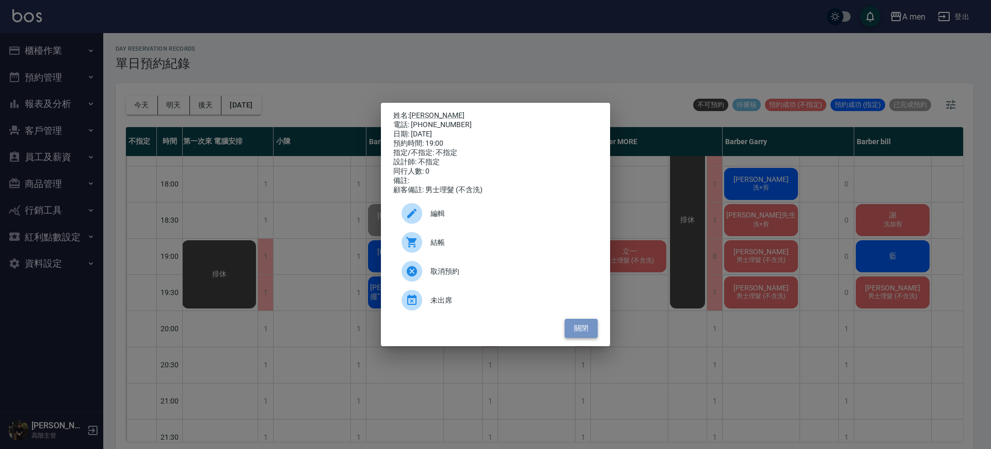
click at [583, 336] on button "關閉" at bounding box center [581, 327] width 33 height 19
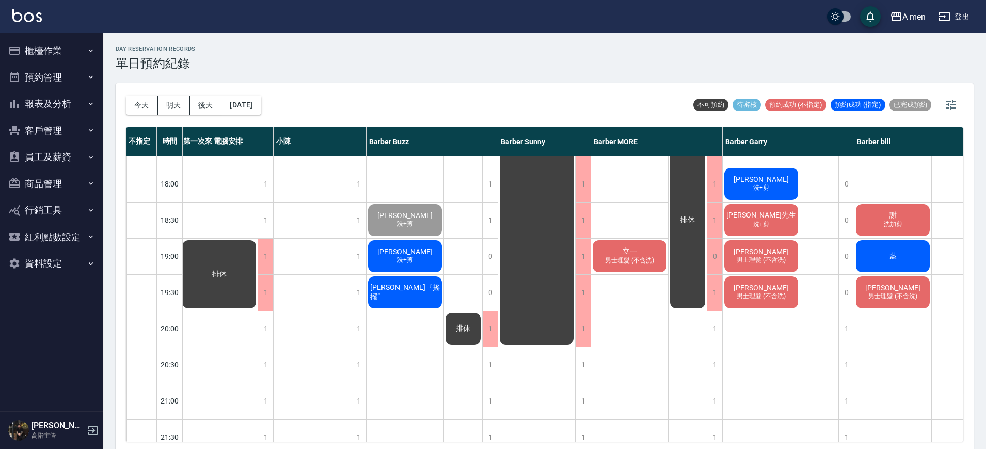
click at [412, 256] on span "洗+剪" at bounding box center [405, 259] width 20 height 9
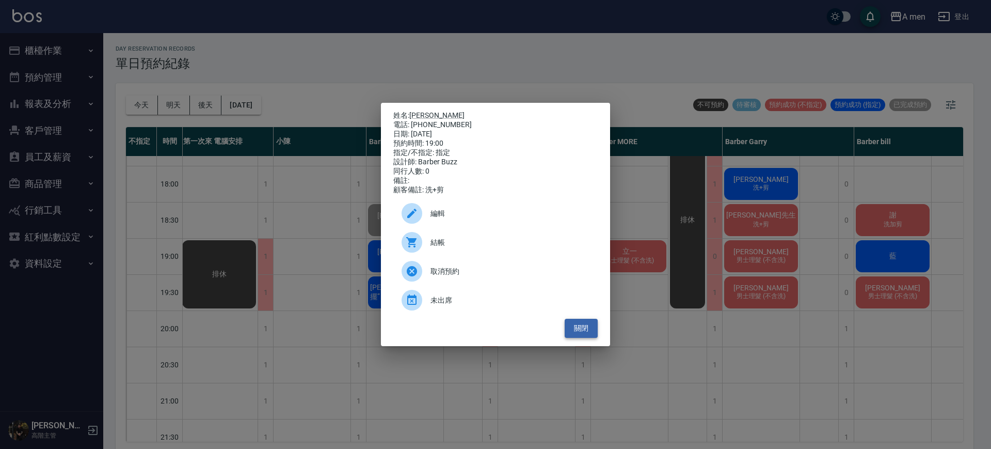
click at [583, 330] on button "關閉" at bounding box center [581, 327] width 33 height 19
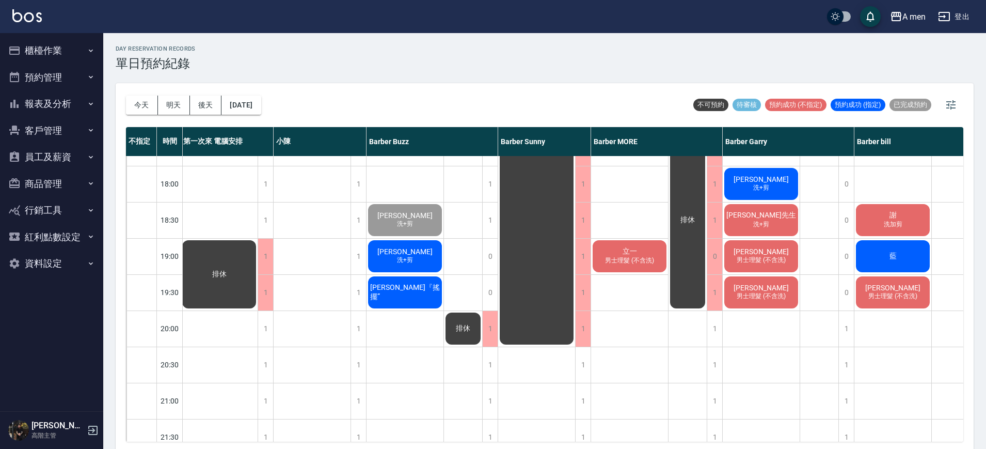
click at [633, 249] on span "立一" at bounding box center [629, 251] width 19 height 9
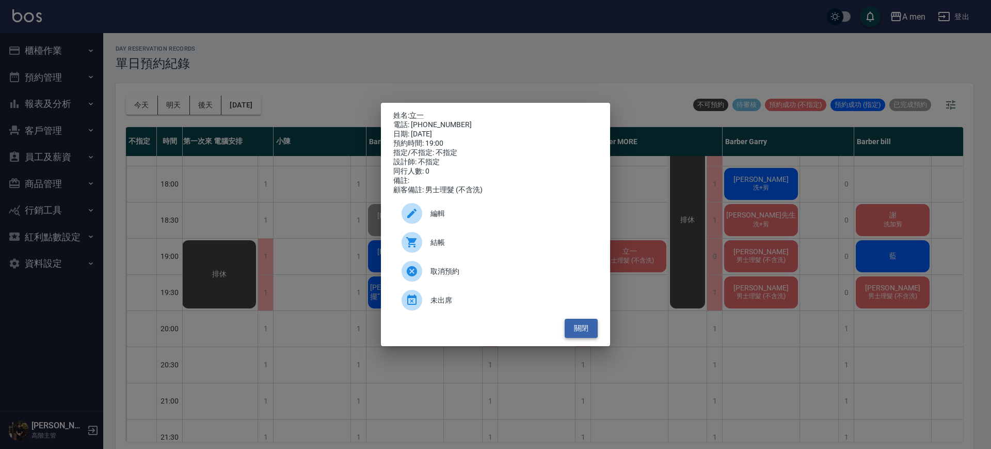
click at [580, 329] on button "關閉" at bounding box center [581, 327] width 33 height 19
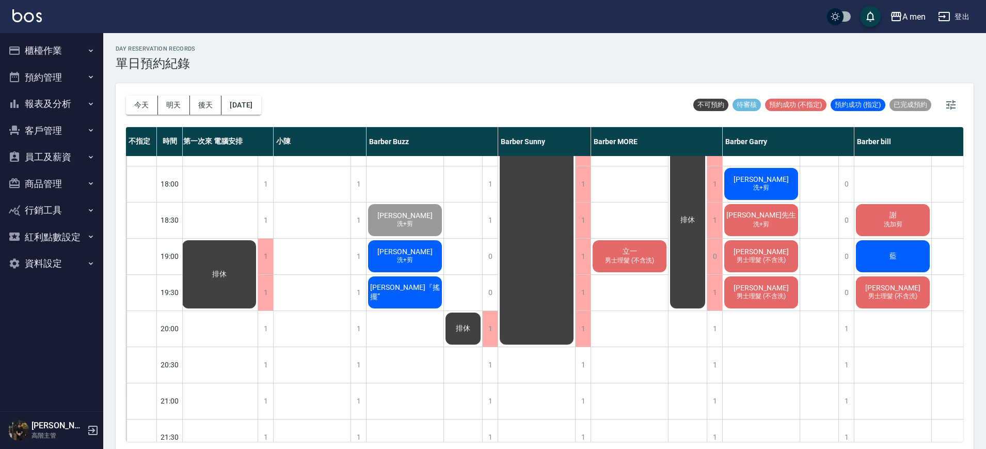
click at [728, 260] on div "Hannah Lu 男士理髮 (不含洗)" at bounding box center [761, 255] width 77 height 35
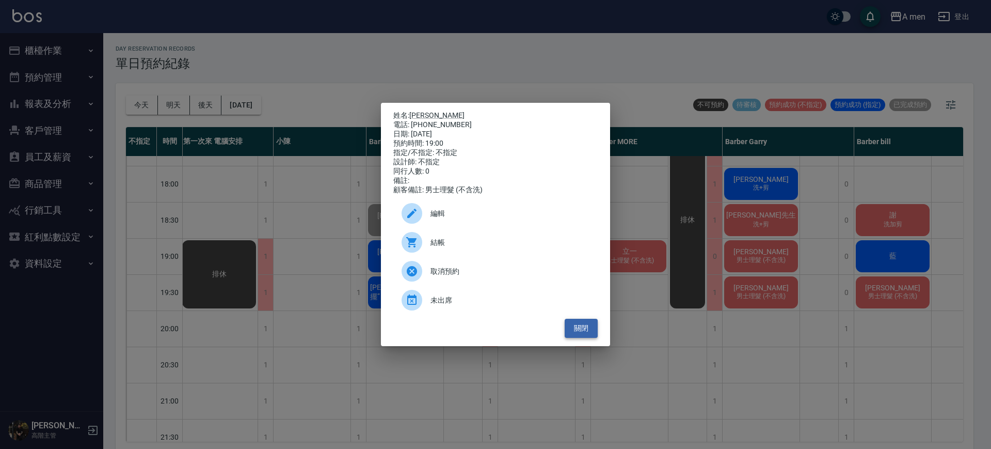
click at [587, 332] on button "關閉" at bounding box center [581, 327] width 33 height 19
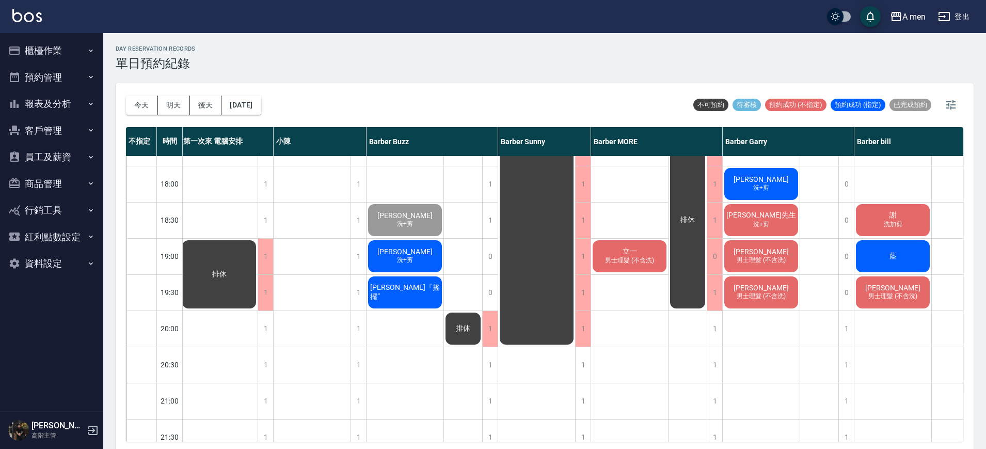
click at [376, 262] on div "[PERSON_NAME]+剪" at bounding box center [404, 255] width 77 height 35
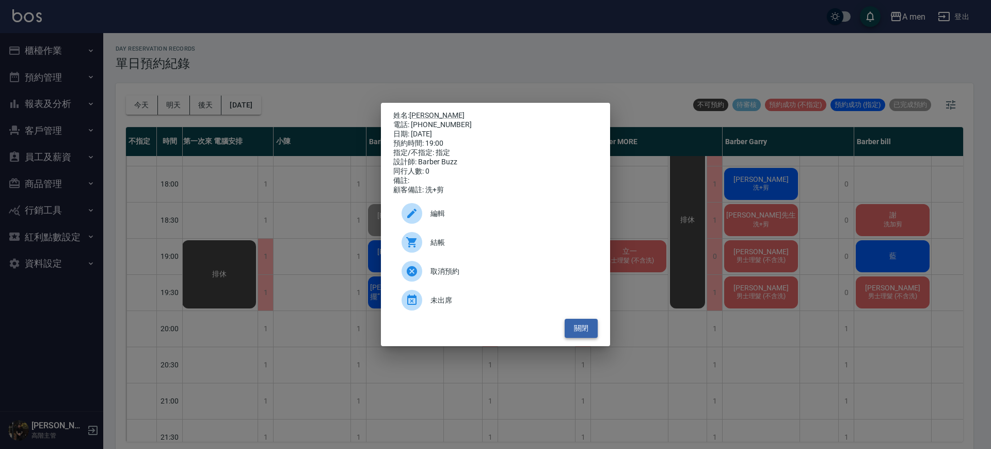
click at [583, 338] on button "關閉" at bounding box center [581, 327] width 33 height 19
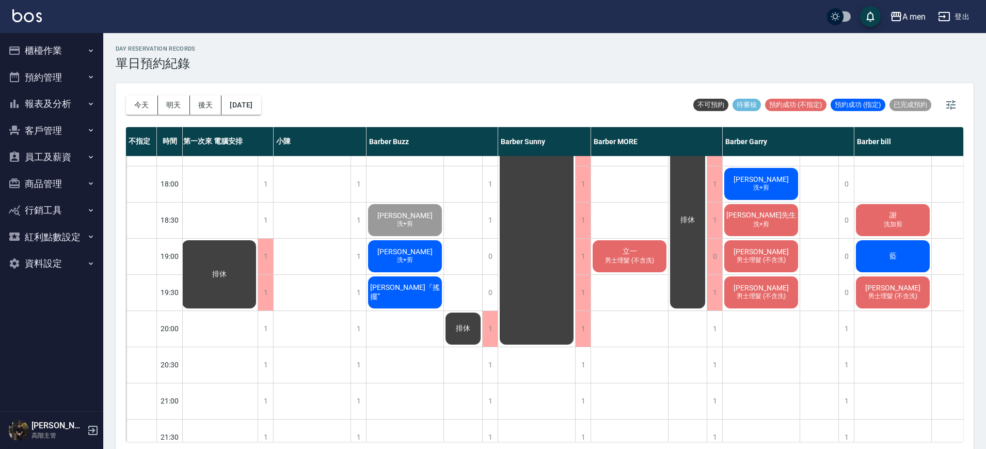
click at [619, 258] on span "男士理髮 (不含洗)" at bounding box center [629, 260] width 53 height 9
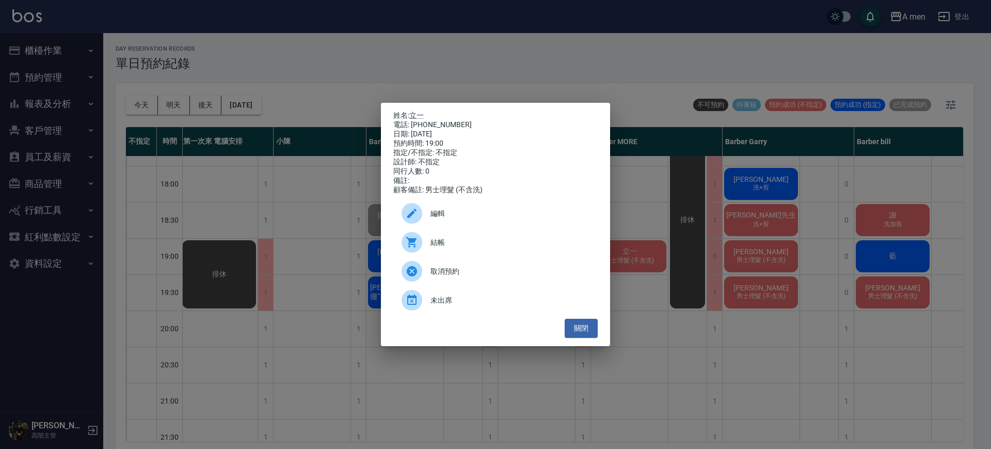
click at [518, 277] on span "取消預約" at bounding box center [509, 271] width 159 height 11
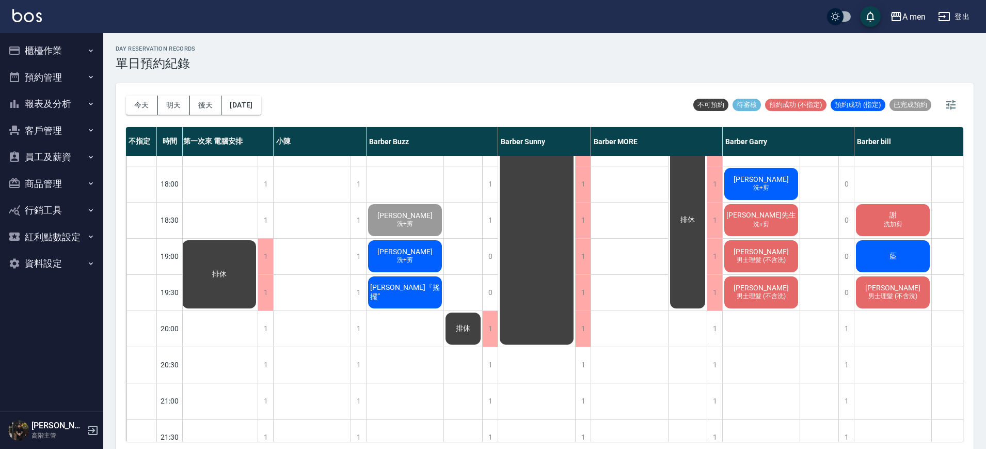
click at [70, 162] on button "員工及薪資" at bounding box center [51, 156] width 95 height 27
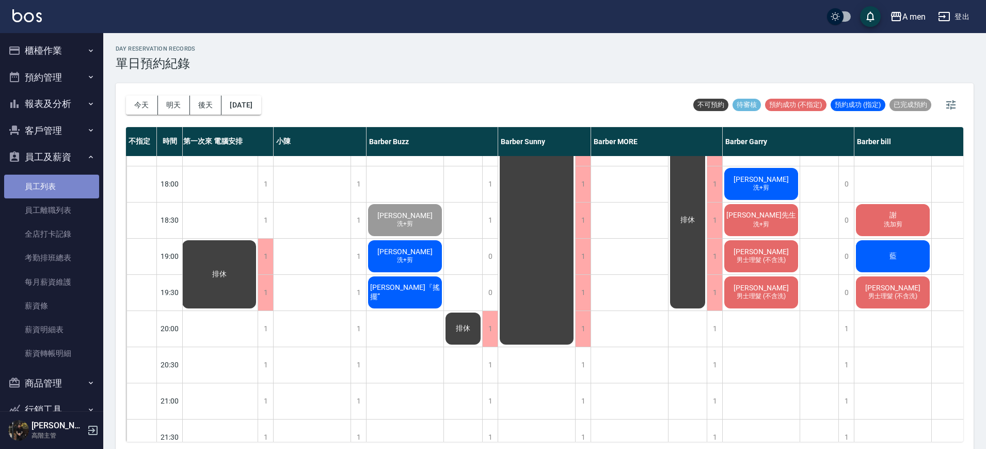
click at [75, 177] on link "員工列表" at bounding box center [51, 186] width 95 height 24
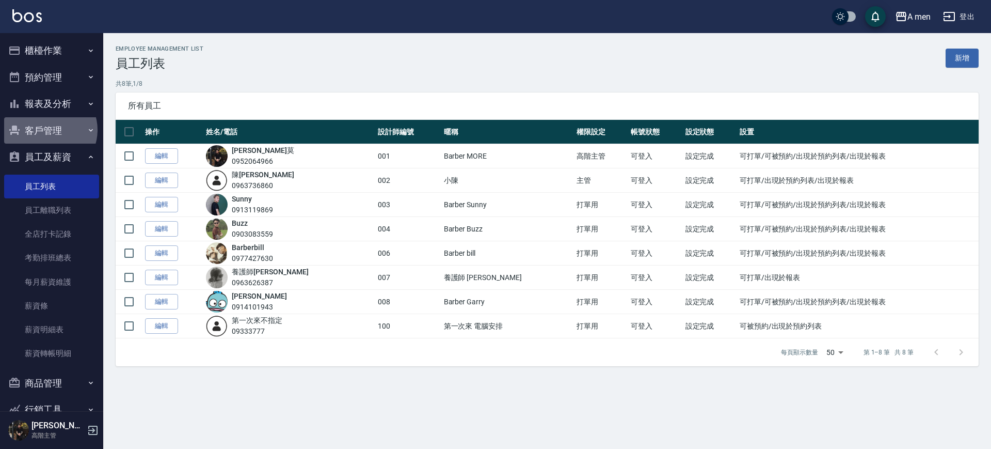
click at [50, 130] on button "客戶管理" at bounding box center [51, 130] width 95 height 27
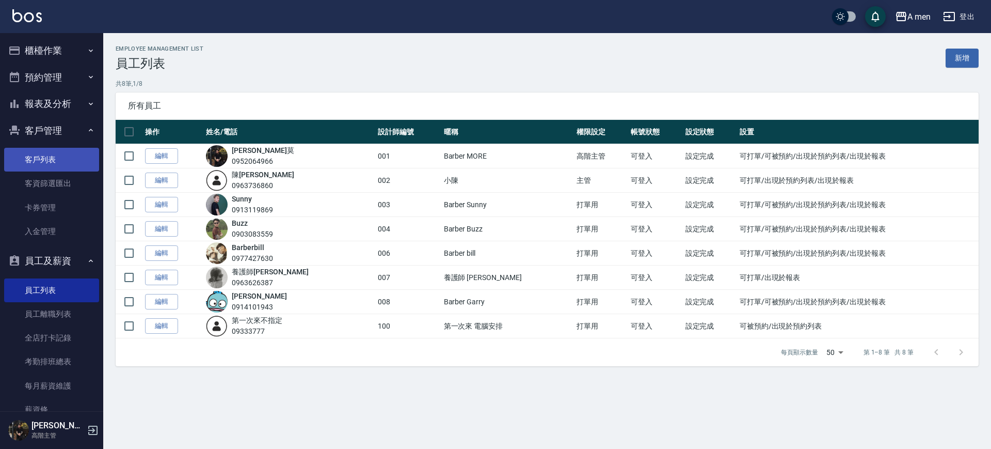
click at [54, 160] on link "客戶列表" at bounding box center [51, 160] width 95 height 24
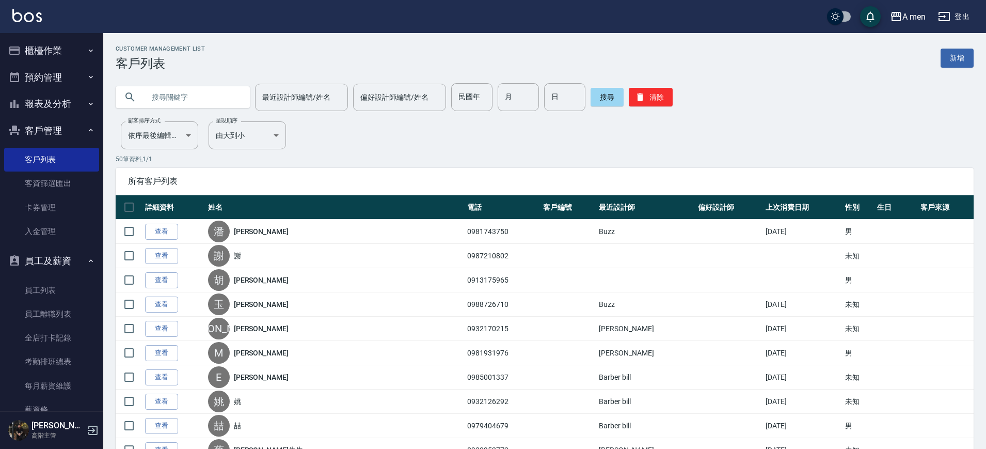
click at [216, 91] on input "text" at bounding box center [193, 97] width 97 height 28
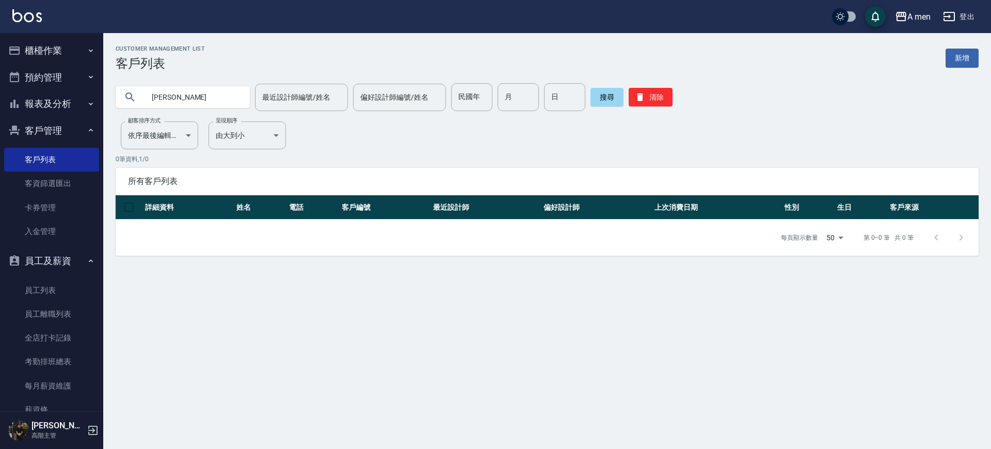
click at [216, 91] on input "立伊" at bounding box center [193, 97] width 97 height 28
type input "立一"
click at [604, 90] on button "搜尋" at bounding box center [606, 97] width 33 height 19
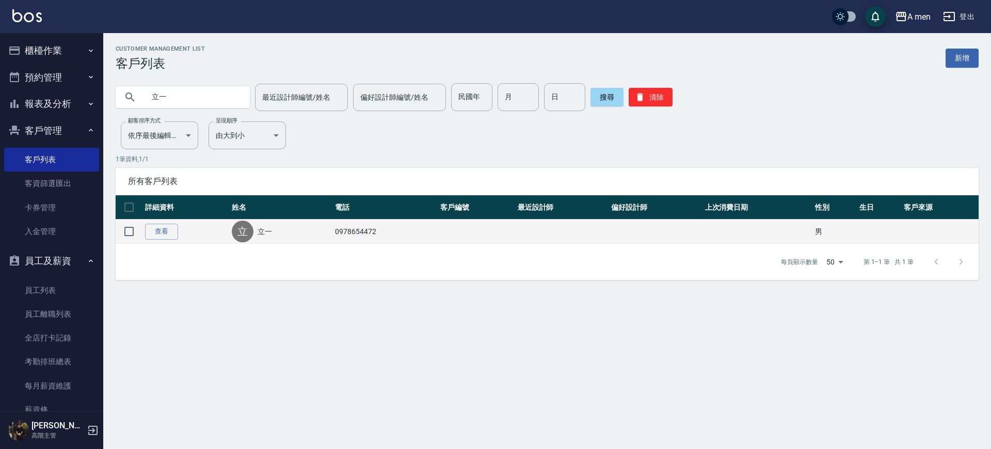
click at [175, 241] on td "查看" at bounding box center [185, 231] width 87 height 24
click at [171, 240] on td "查看" at bounding box center [185, 231] width 87 height 24
drag, startPoint x: 170, startPoint y: 237, endPoint x: 166, endPoint y: 233, distance: 5.8
click at [166, 233] on link "查看" at bounding box center [161, 231] width 33 height 16
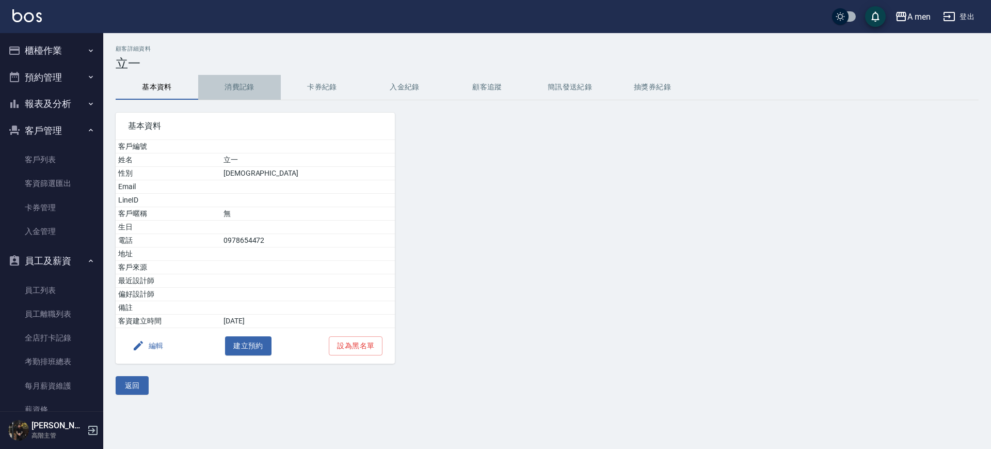
click at [244, 99] on button "消費記錄" at bounding box center [239, 87] width 83 height 25
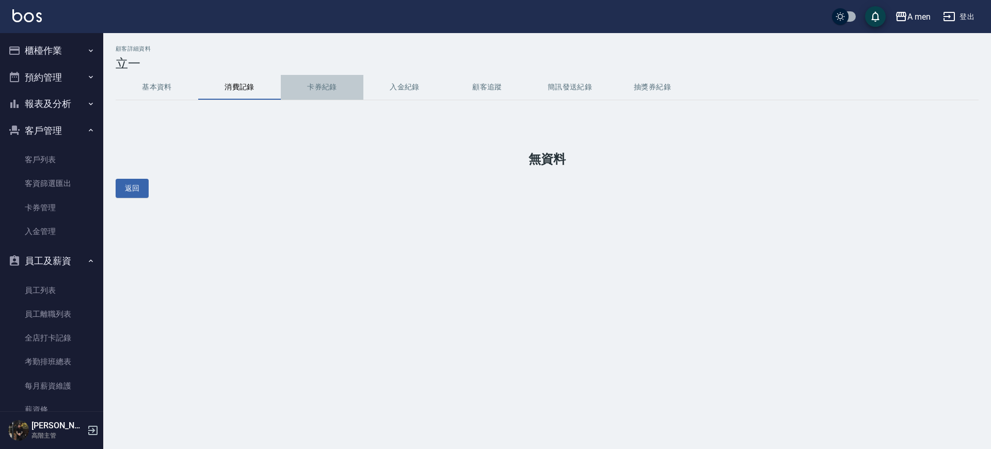
click at [346, 80] on button "卡券紀錄" at bounding box center [322, 87] width 83 height 25
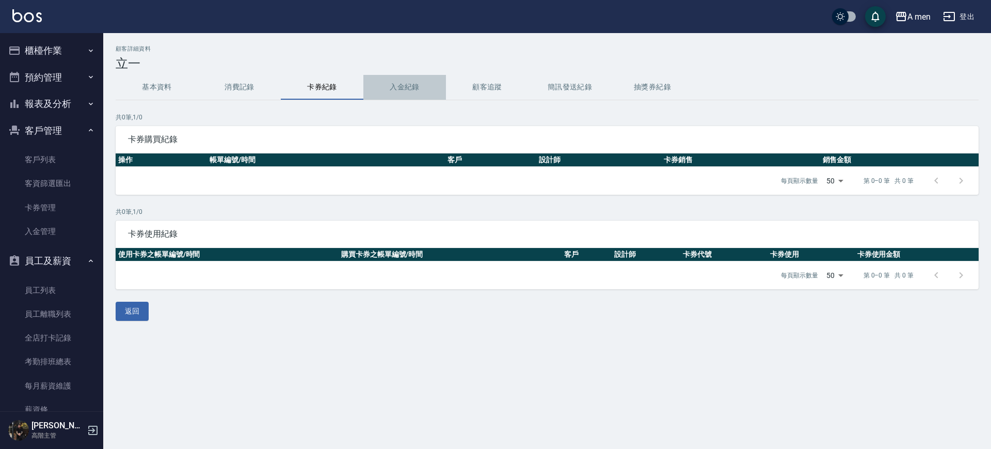
click at [392, 85] on button "入金紀錄" at bounding box center [404, 87] width 83 height 25
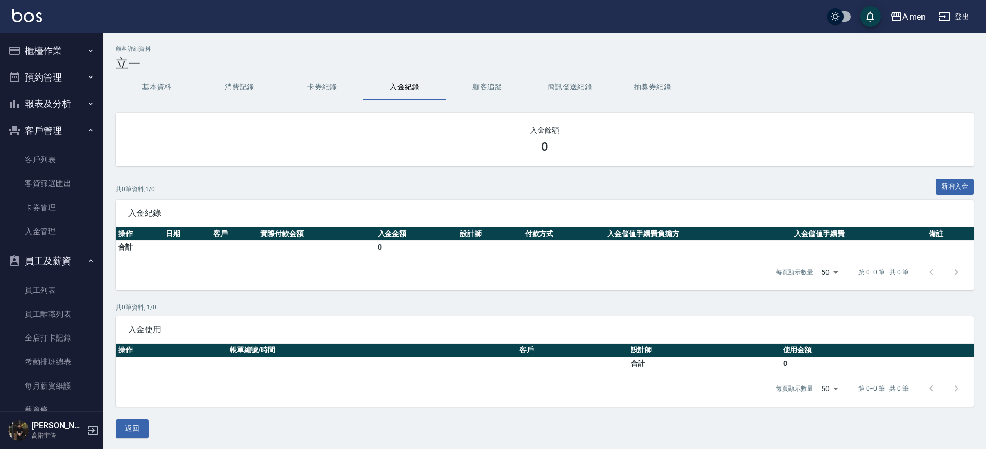
click at [462, 85] on button "顧客追蹤" at bounding box center [487, 87] width 83 height 25
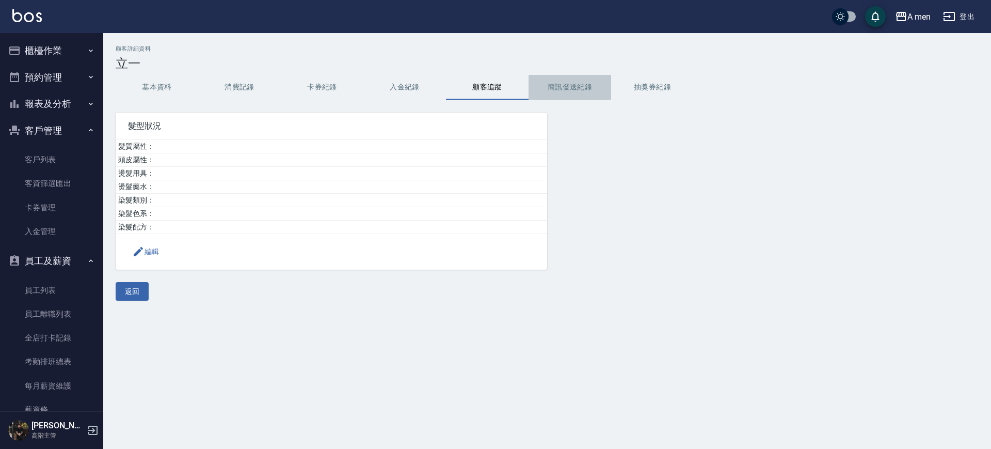
click at [571, 77] on button "簡訊發送紀錄" at bounding box center [570, 87] width 83 height 25
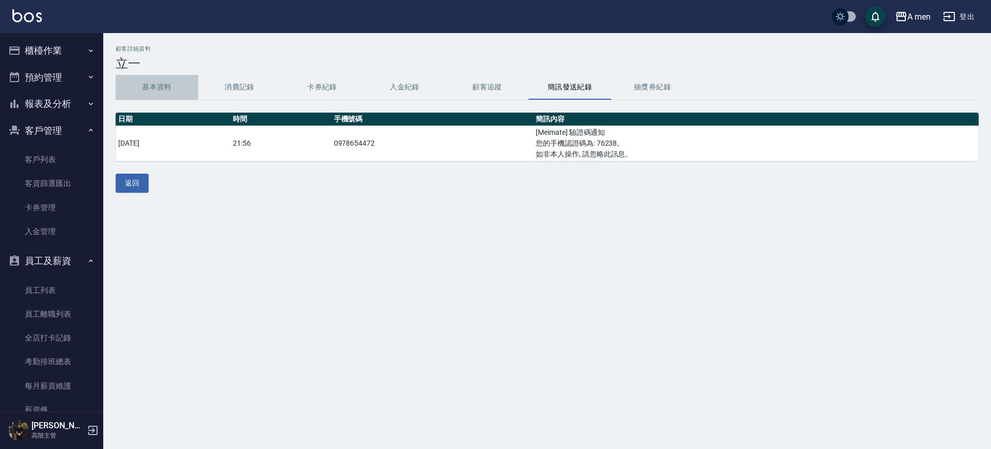
click at [157, 88] on button "基本資料" at bounding box center [157, 87] width 83 height 25
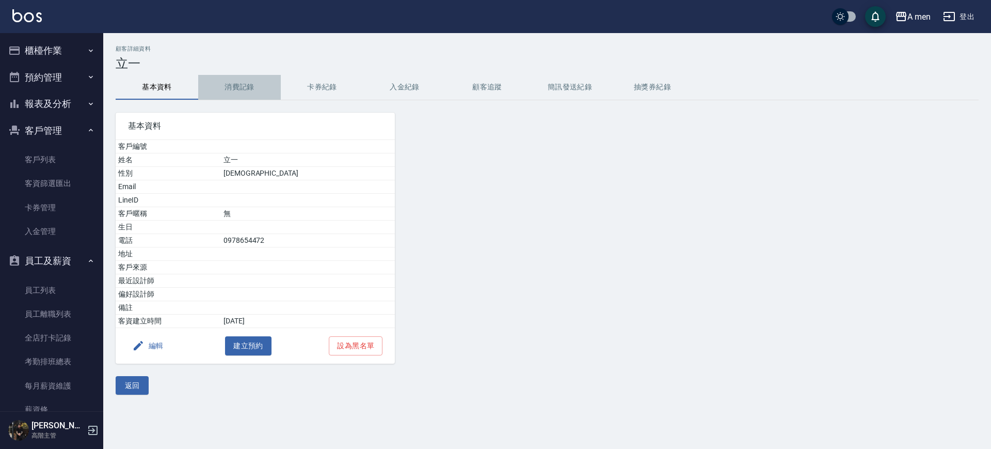
click at [202, 88] on button "消費記錄" at bounding box center [239, 87] width 83 height 25
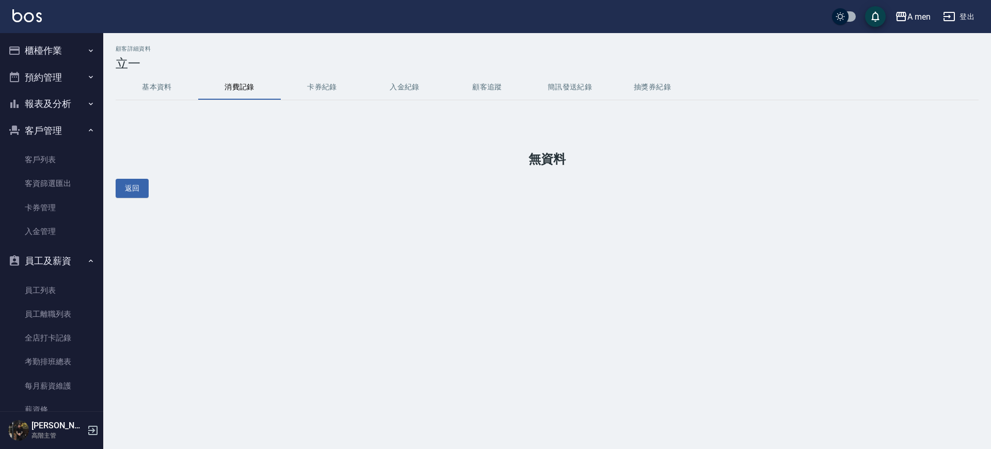
click at [297, 84] on button "卡券紀錄" at bounding box center [322, 87] width 83 height 25
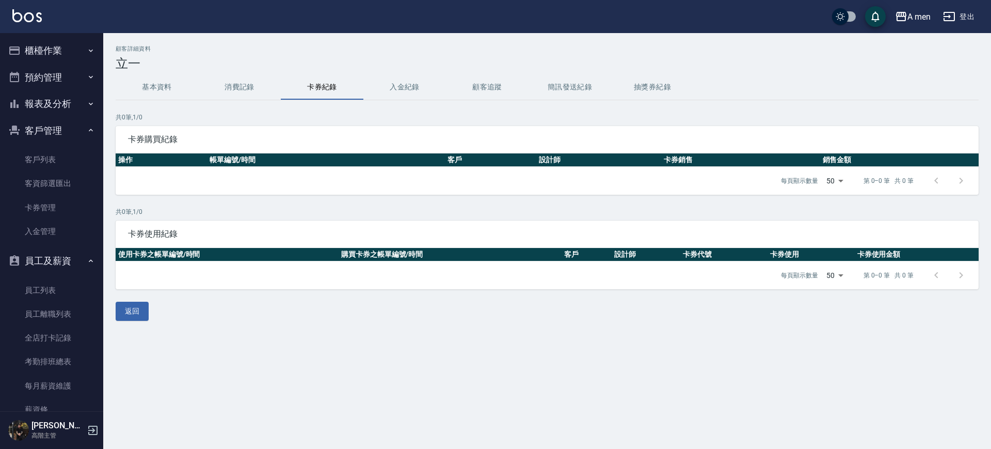
click at [238, 84] on button "消費記錄" at bounding box center [239, 87] width 83 height 25
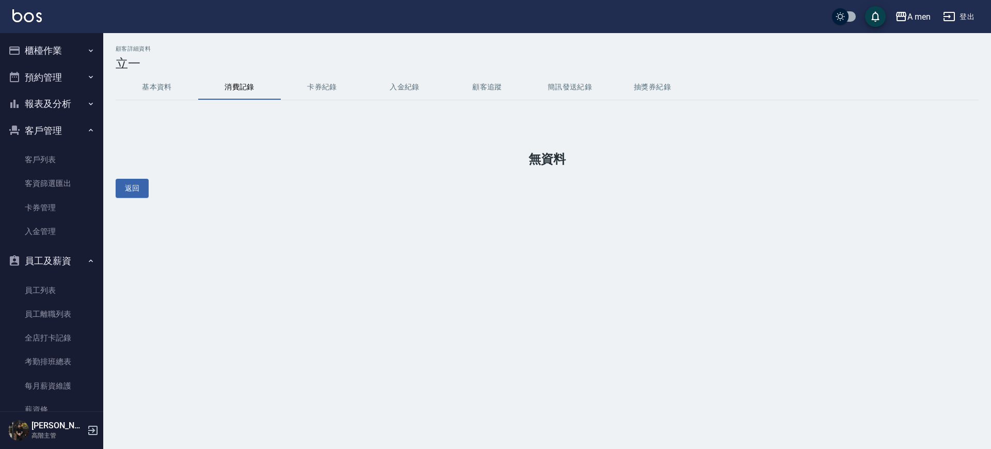
click at [164, 84] on button "基本資料" at bounding box center [157, 87] width 83 height 25
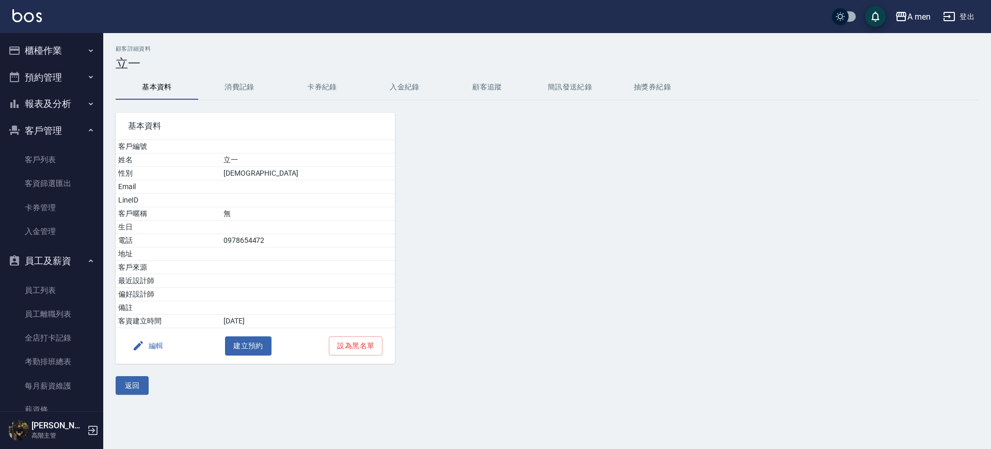
click at [561, 95] on button "簡訊發送紀錄" at bounding box center [570, 87] width 83 height 25
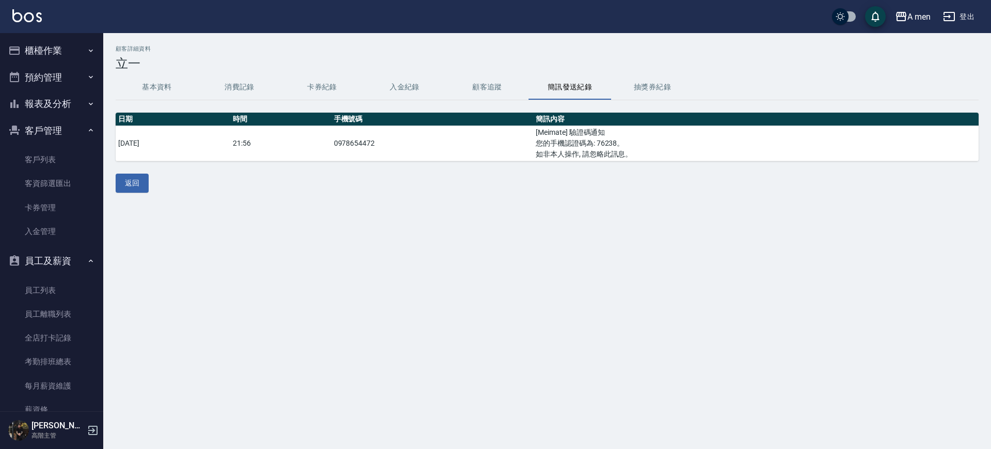
click at [79, 58] on button "櫃檯作業" at bounding box center [51, 50] width 95 height 27
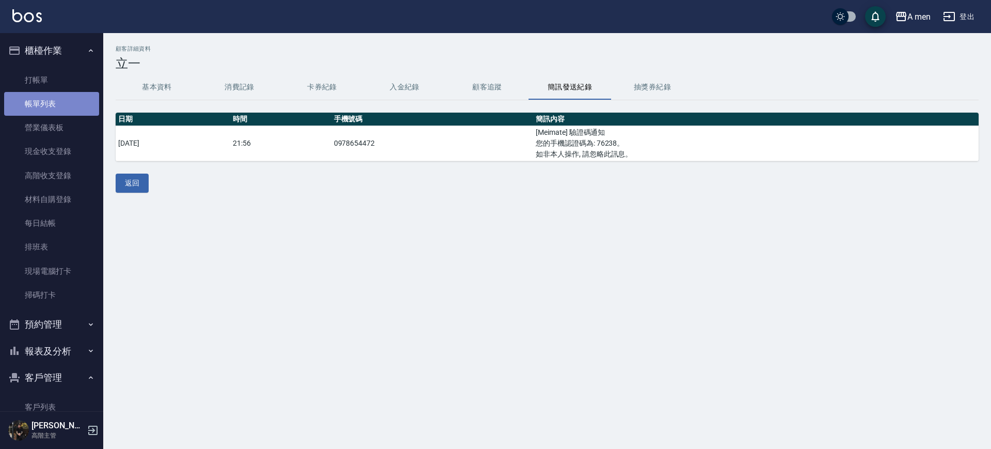
click at [66, 99] on link "帳單列表" at bounding box center [51, 104] width 95 height 24
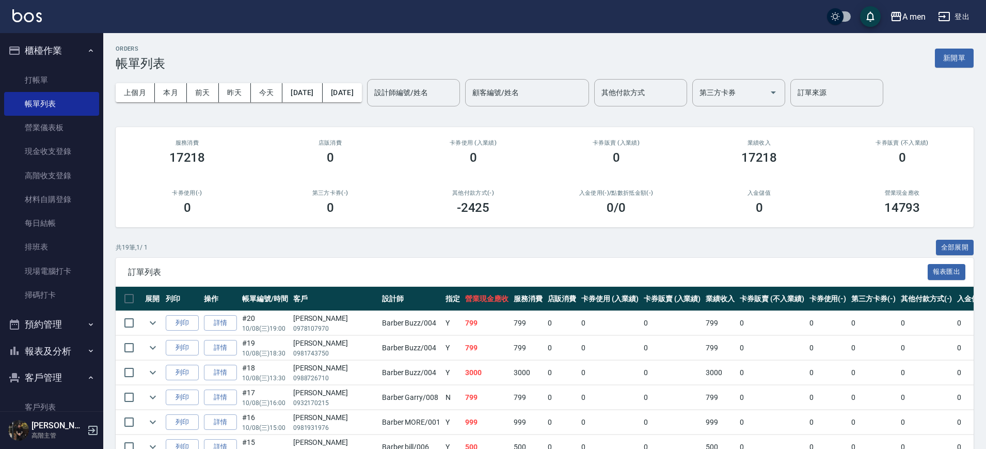
click at [65, 322] on button "預約管理" at bounding box center [51, 324] width 95 height 27
click at [63, 378] on link "單日預約紀錄" at bounding box center [51, 377] width 95 height 24
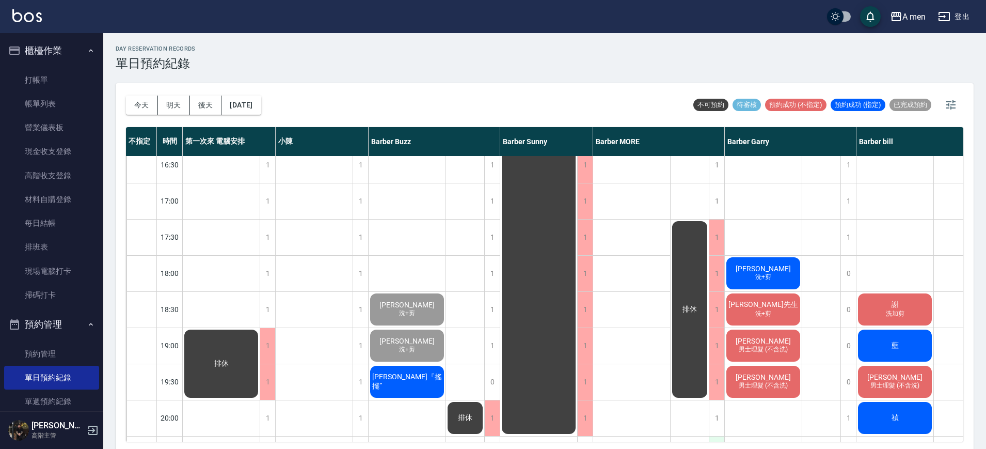
scroll to position [439, 0]
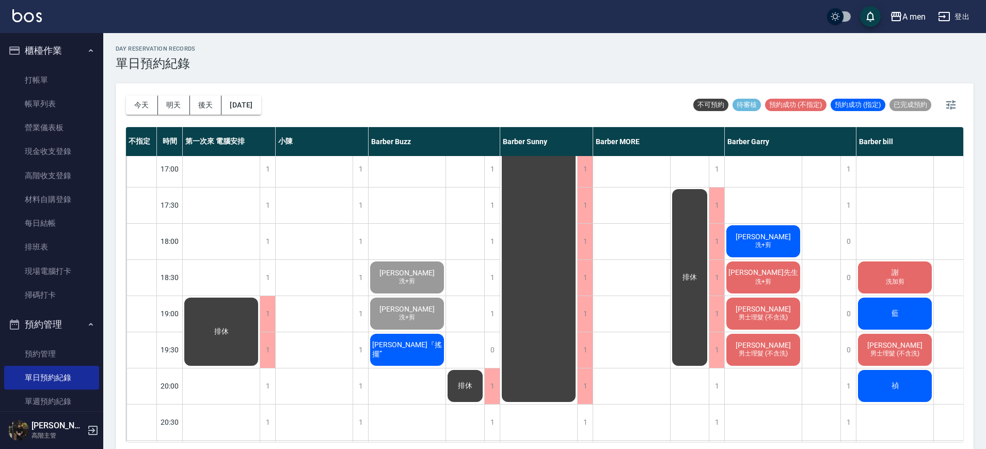
click at [897, 303] on div "藍" at bounding box center [894, 313] width 77 height 35
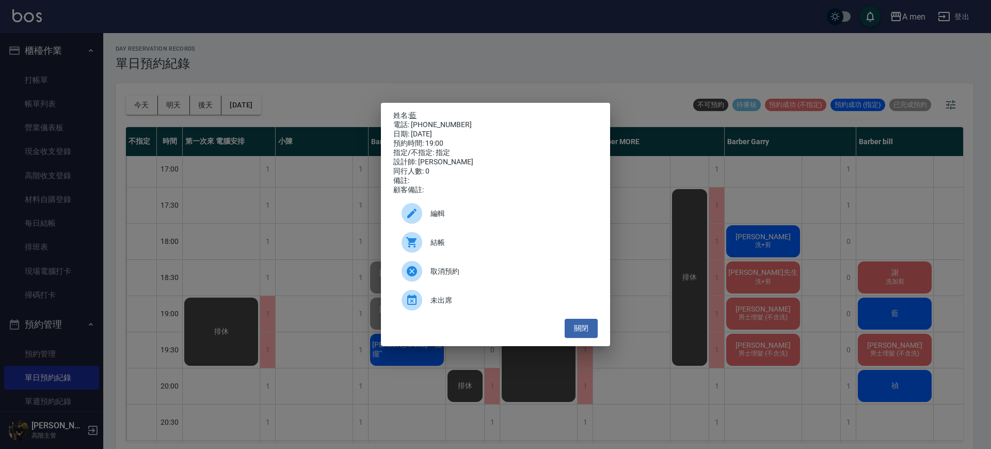
click at [415, 111] on link "藍" at bounding box center [412, 115] width 7 height 8
click at [581, 329] on button "關閉" at bounding box center [581, 327] width 33 height 19
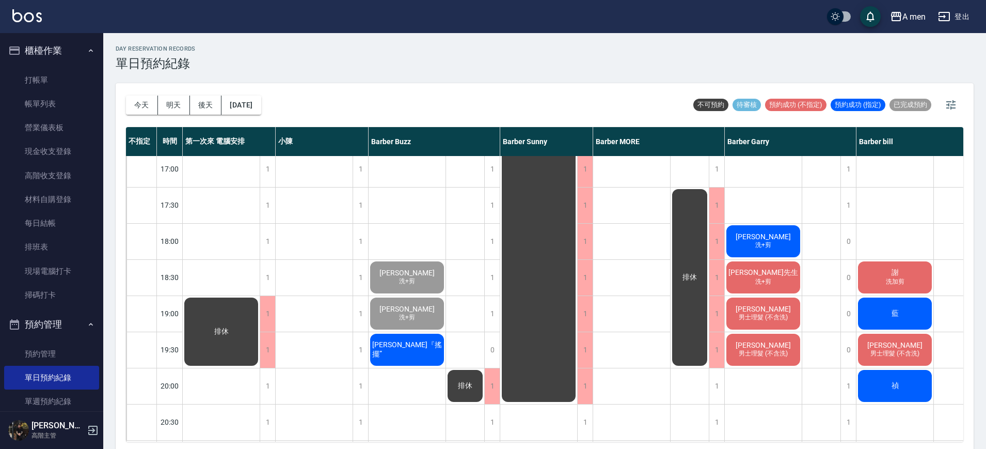
click at [863, 352] on div "蔡宗廷 男士理髮 (不含洗)" at bounding box center [894, 349] width 77 height 35
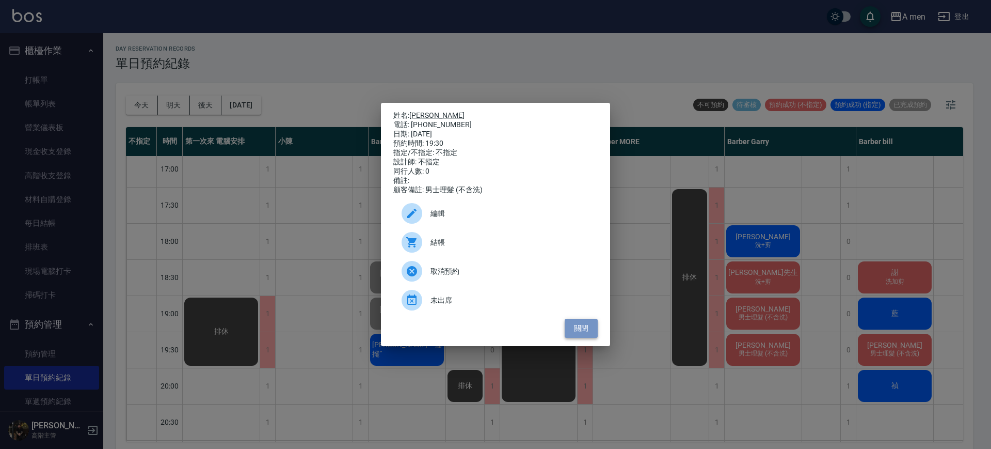
click at [582, 337] on button "關閉" at bounding box center [581, 327] width 33 height 19
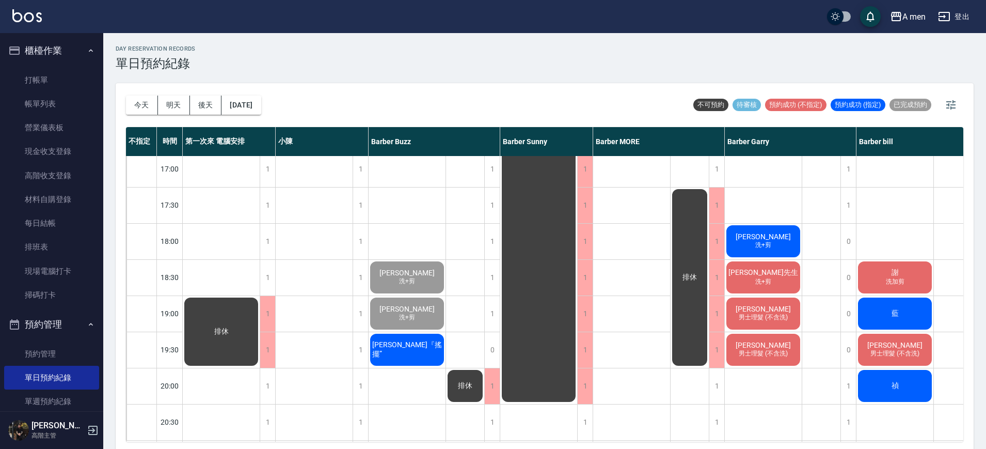
click at [755, 272] on span "[PERSON_NAME]先生" at bounding box center [763, 272] width 74 height 9
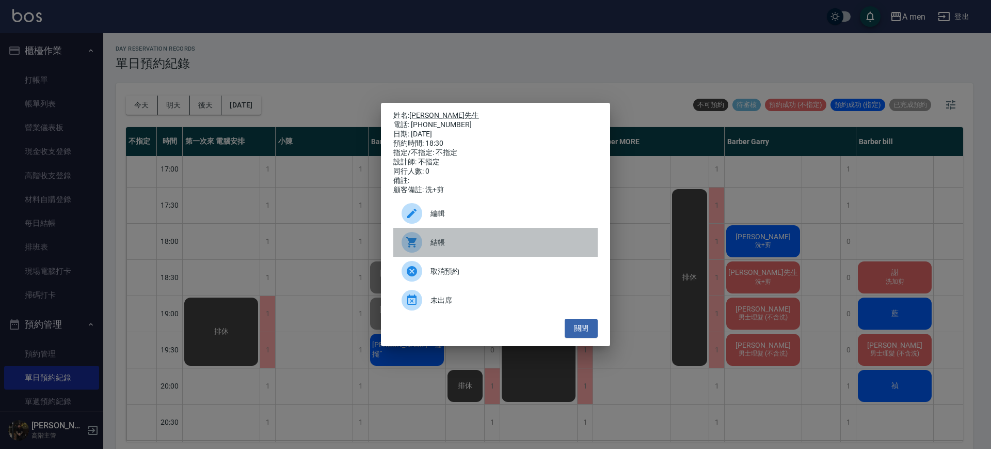
click at [449, 247] on span "結帳" at bounding box center [509, 242] width 159 height 11
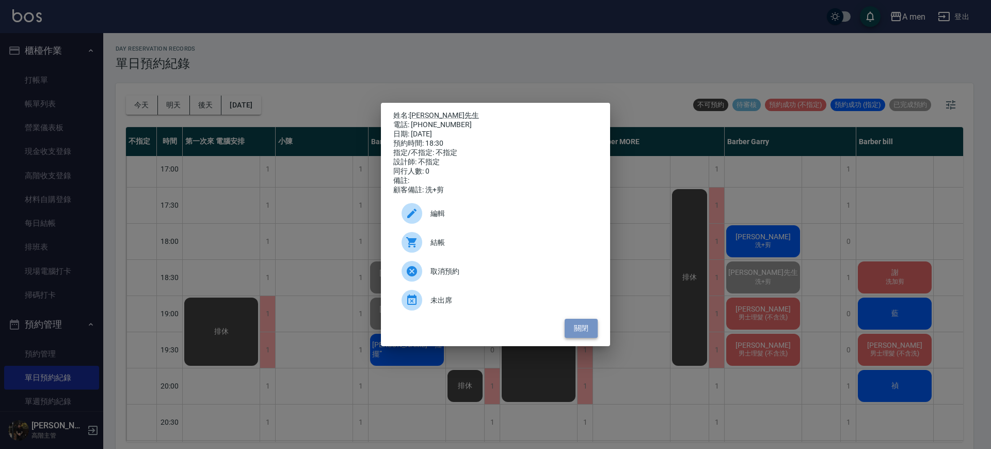
click at [590, 323] on button "關閉" at bounding box center [581, 327] width 33 height 19
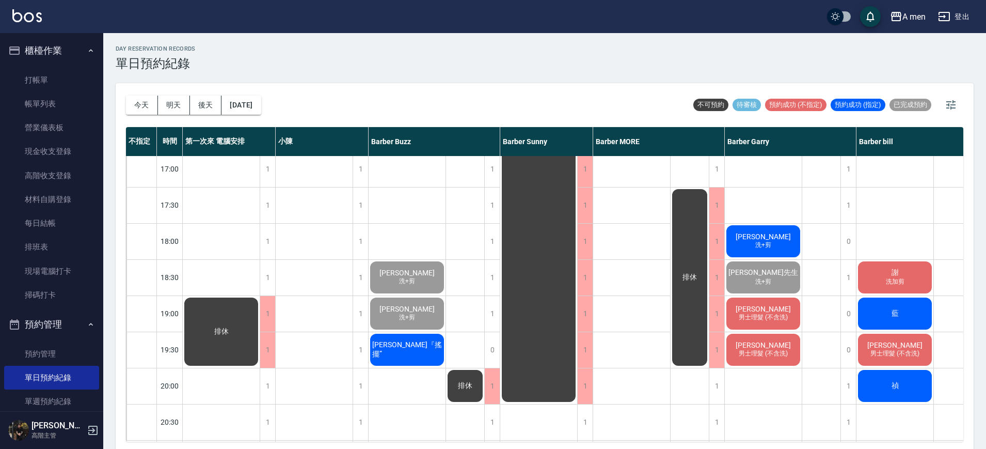
click at [746, 312] on span "[PERSON_NAME]" at bounding box center [762, 309] width 59 height 8
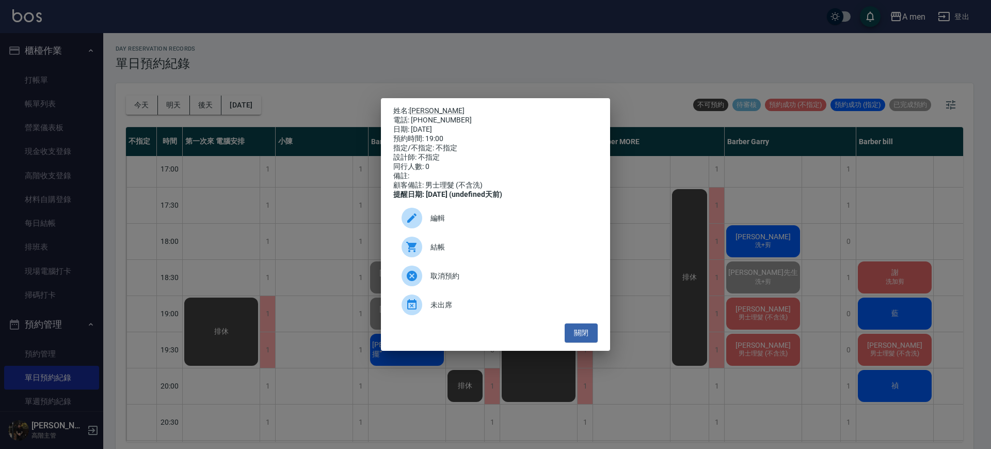
click at [553, 252] on span "結帳" at bounding box center [509, 247] width 159 height 11
click at [594, 339] on button "關閉" at bounding box center [581, 332] width 33 height 19
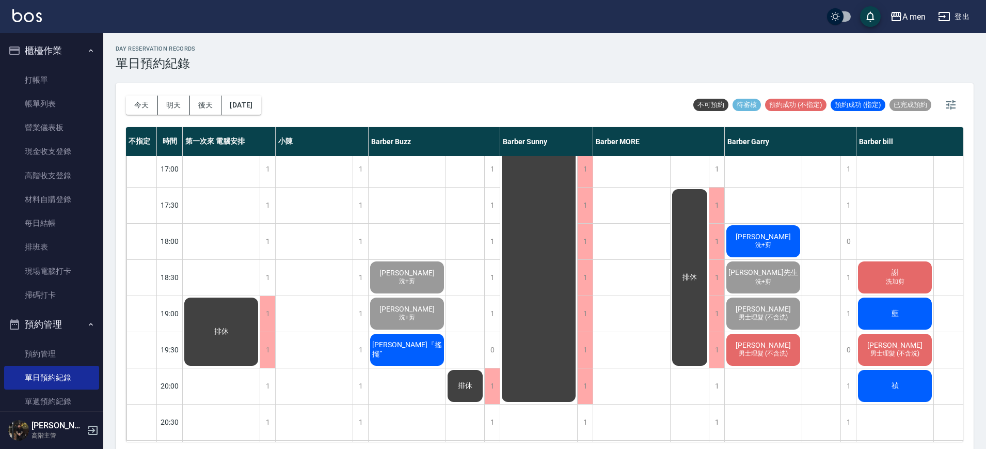
click at [463, 317] on div "排休" at bounding box center [465, 168] width 39 height 903
click at [911, 389] on div "禎" at bounding box center [894, 385] width 77 height 35
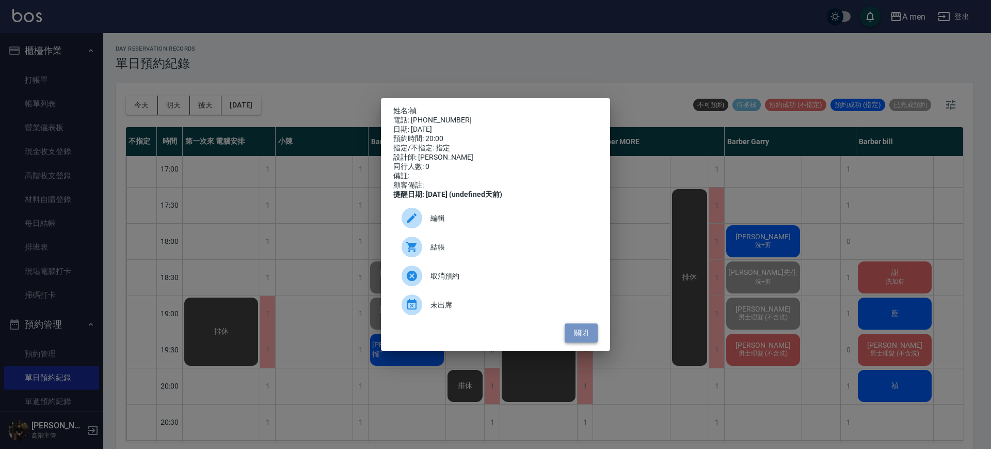
click at [591, 339] on button "關閉" at bounding box center [581, 332] width 33 height 19
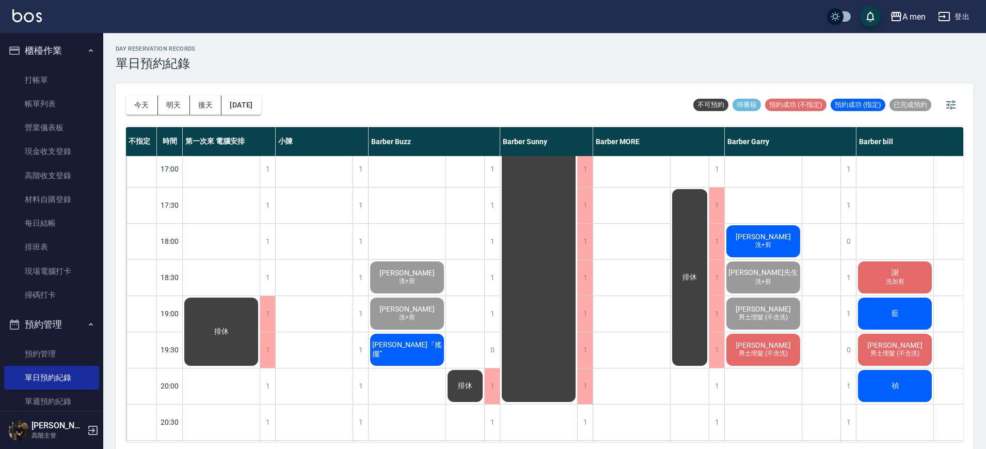
click at [420, 346] on span "蔡岳嵩『搖擺”" at bounding box center [407, 349] width 74 height 19
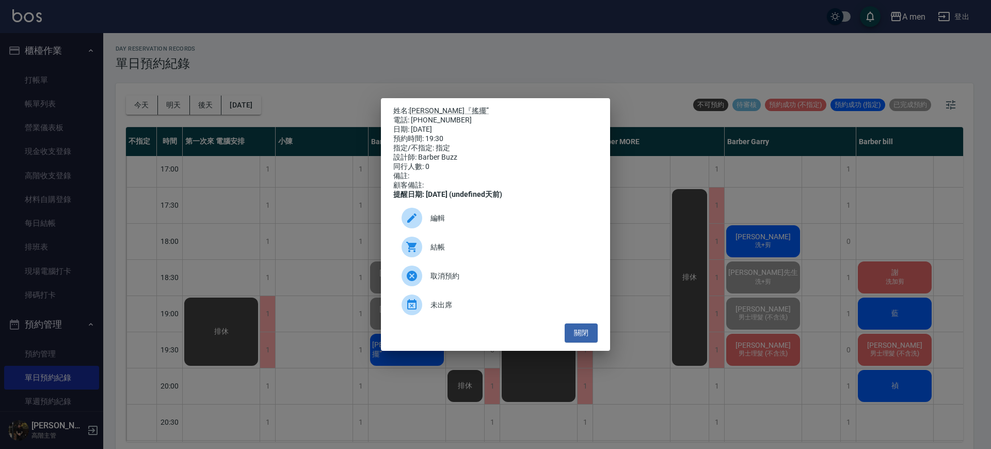
click at [445, 261] on div "結帳" at bounding box center [495, 246] width 204 height 29
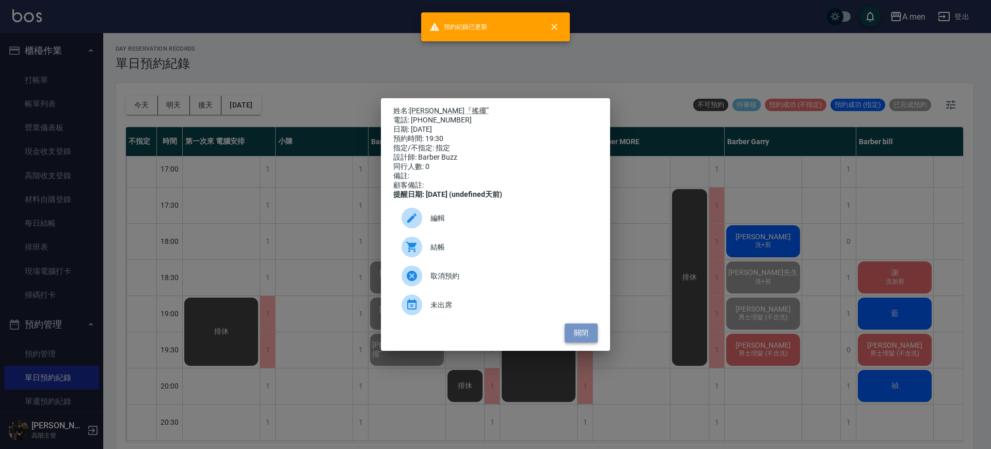
click at [572, 331] on button "關閉" at bounding box center [581, 332] width 33 height 19
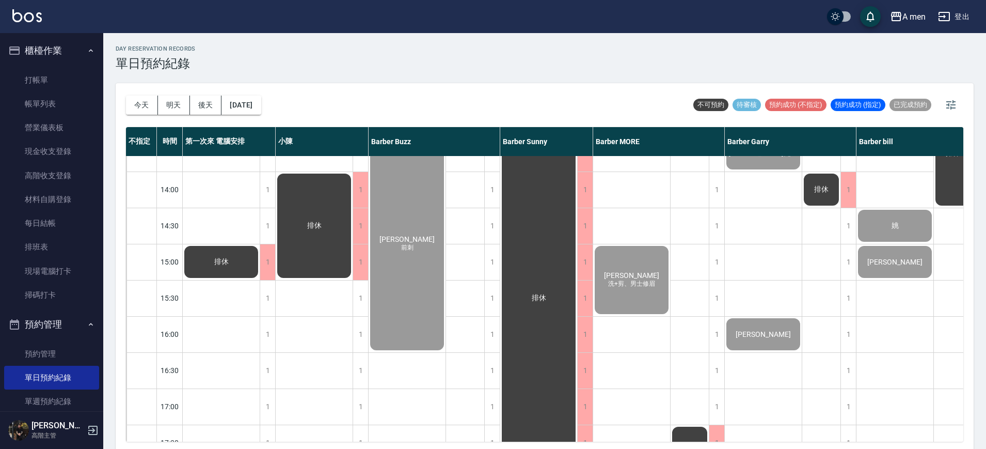
scroll to position [0, 0]
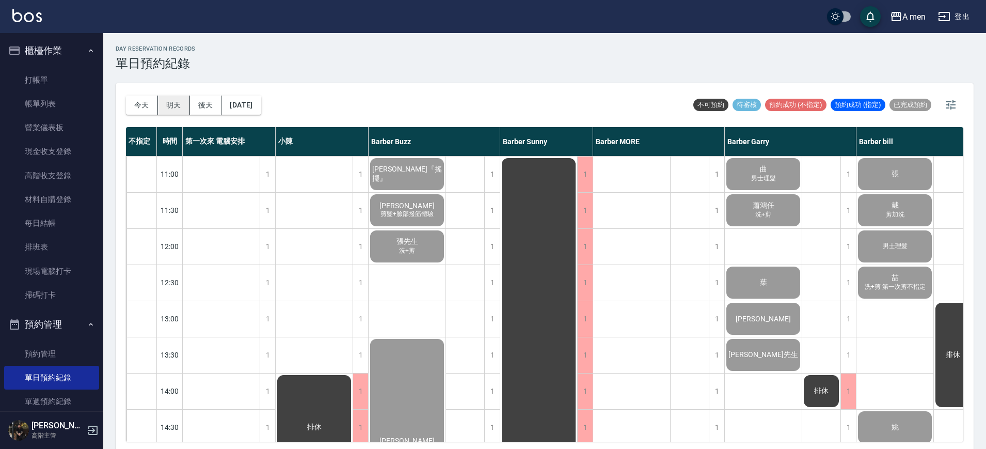
click at [178, 99] on button "明天" at bounding box center [174, 104] width 32 height 19
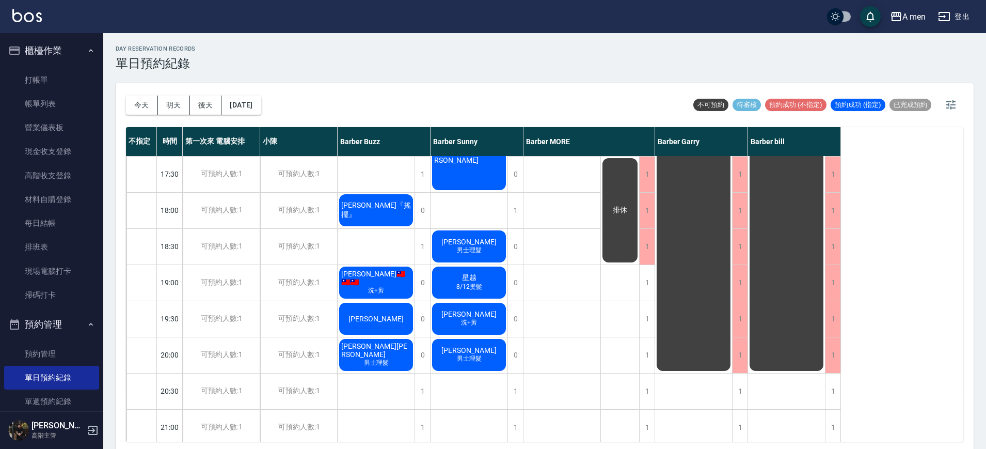
scroll to position [470, 0]
click at [142, 105] on button "今天" at bounding box center [142, 104] width 32 height 19
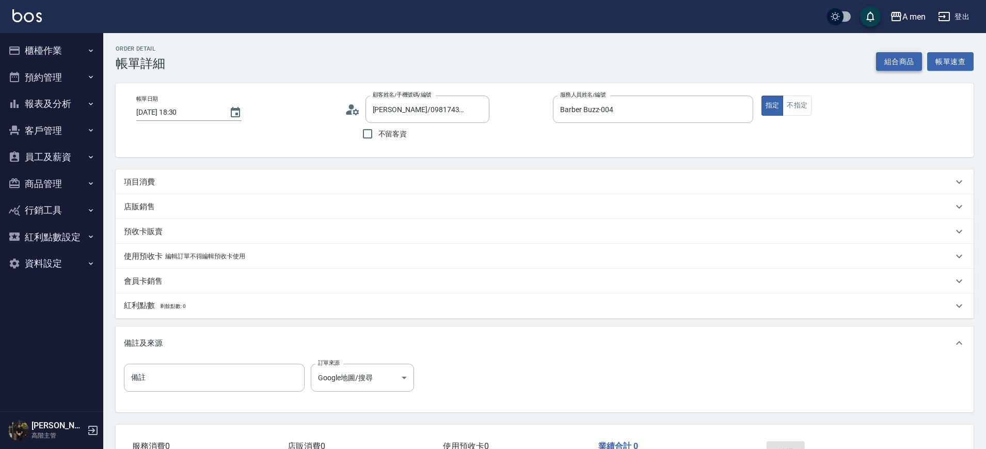
click at [897, 63] on button "組合商品" at bounding box center [899, 61] width 46 height 19
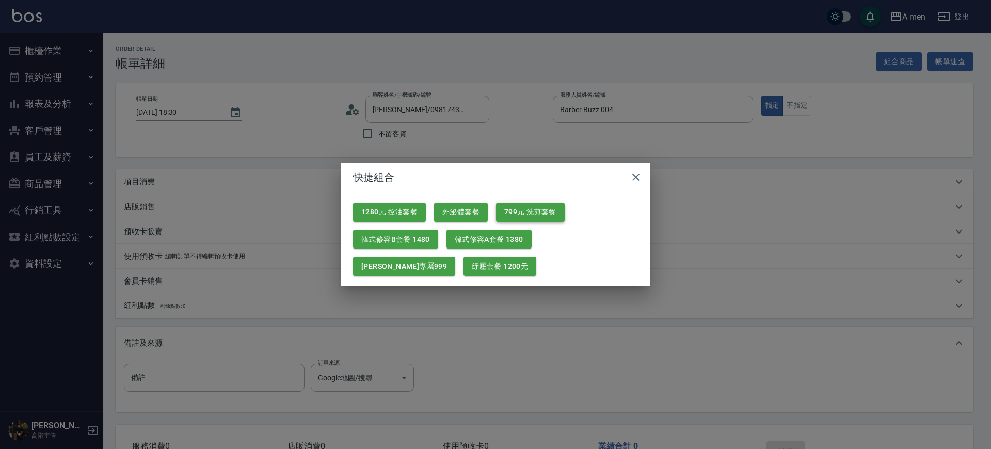
click at [541, 206] on button "799元 洗剪套餐" at bounding box center [530, 211] width 69 height 19
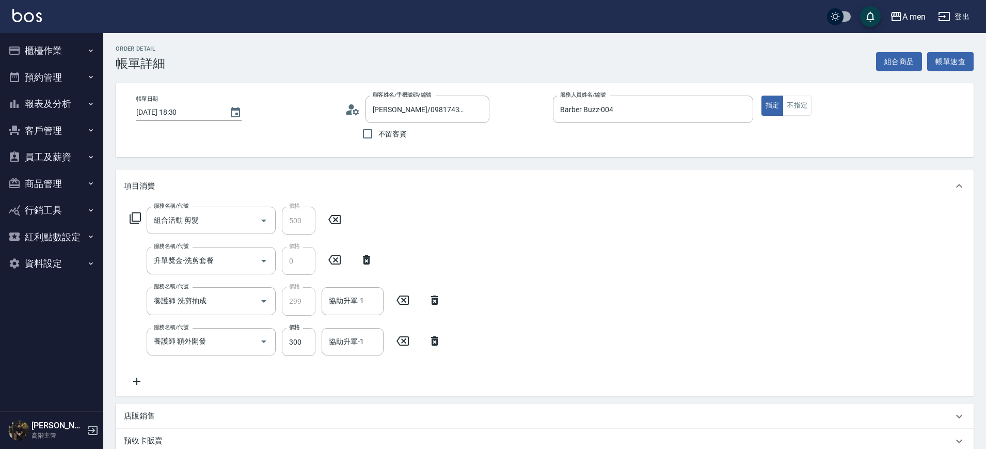
click at [441, 337] on icon at bounding box center [435, 340] width 26 height 12
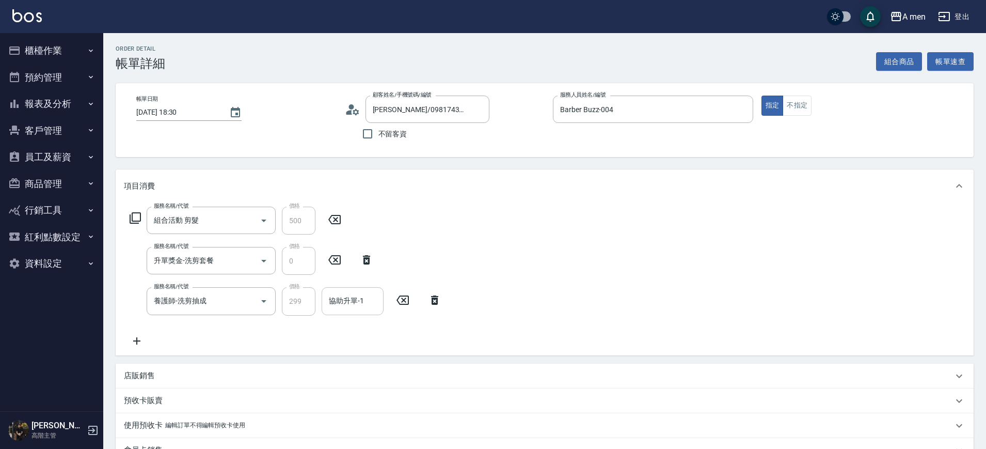
click at [359, 290] on div "協助升單-1" at bounding box center [353, 300] width 62 height 27
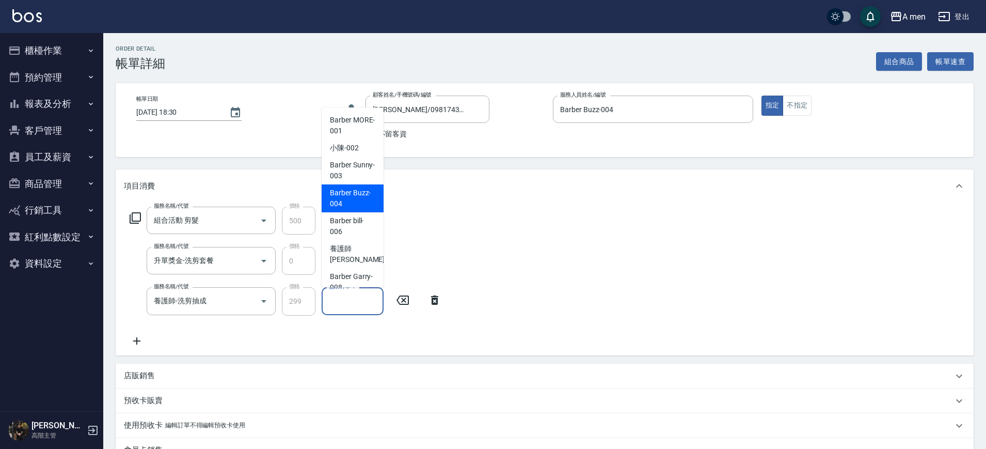
click at [347, 192] on span "Barber Buzz -004" at bounding box center [352, 198] width 45 height 22
type input "Barber Buzz-004"
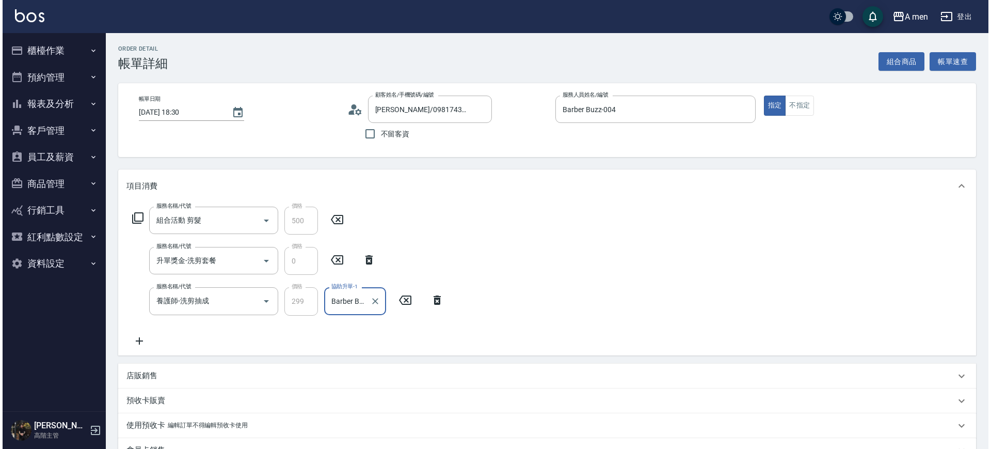
scroll to position [269, 0]
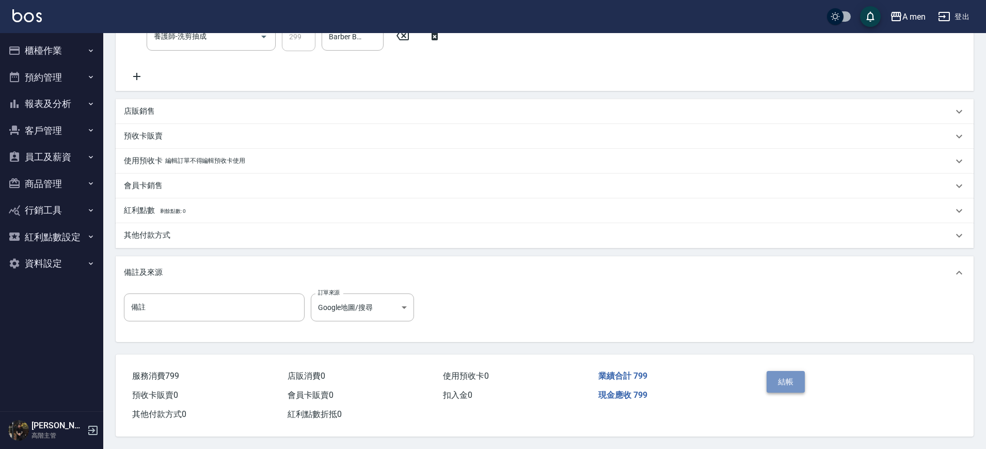
click at [801, 372] on button "結帳" at bounding box center [785, 382] width 39 height 22
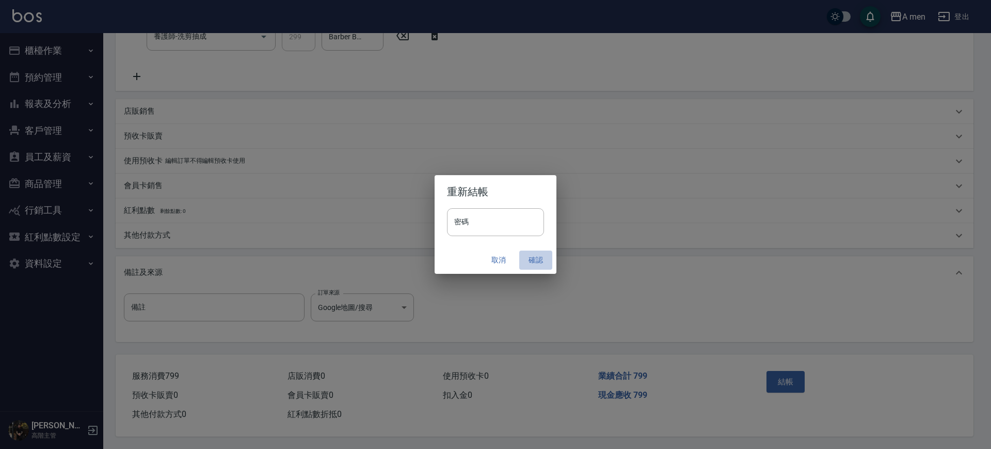
click at [534, 255] on button "確認" at bounding box center [535, 259] width 33 height 19
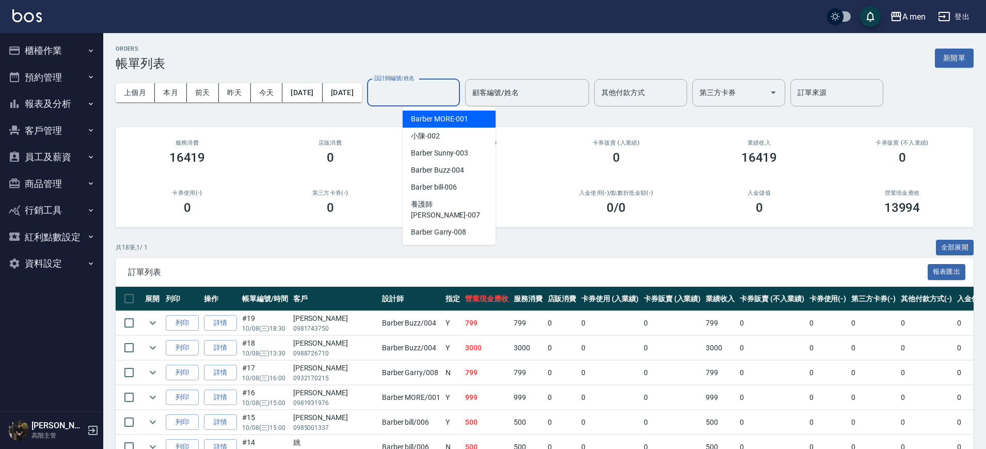
click at [438, 94] on input "設計師編號/姓名" at bounding box center [414, 93] width 84 height 18
click at [445, 165] on span "Barber Buzz -004" at bounding box center [437, 170] width 53 height 11
type input "Barber Buzz-004"
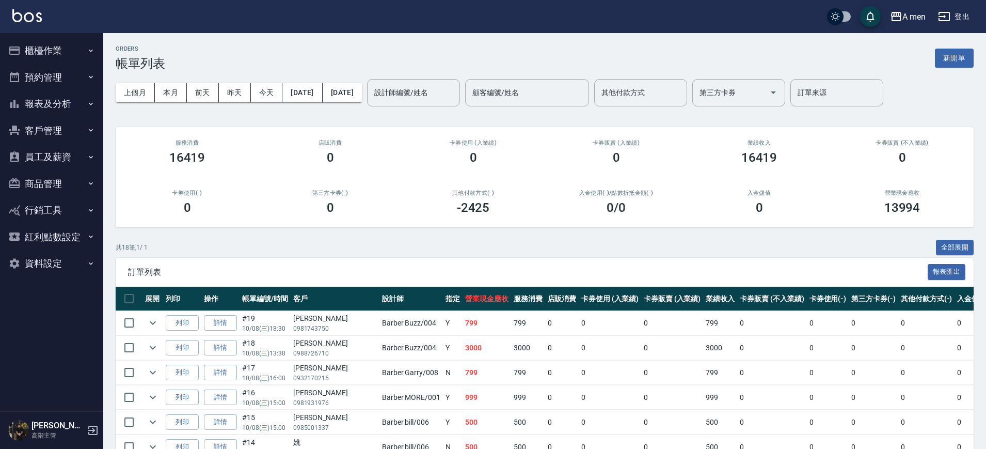
click at [58, 69] on button "預約管理" at bounding box center [51, 77] width 95 height 27
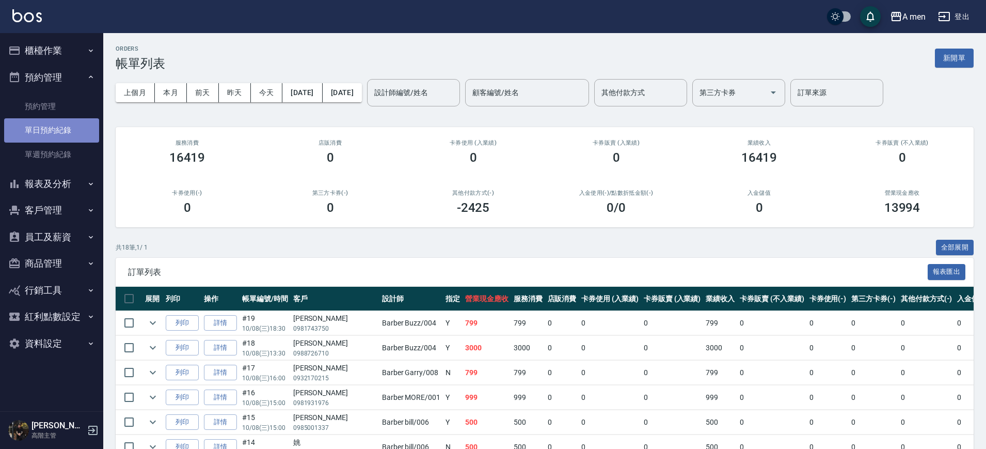
click at [43, 134] on link "單日預約紀錄" at bounding box center [51, 130] width 95 height 24
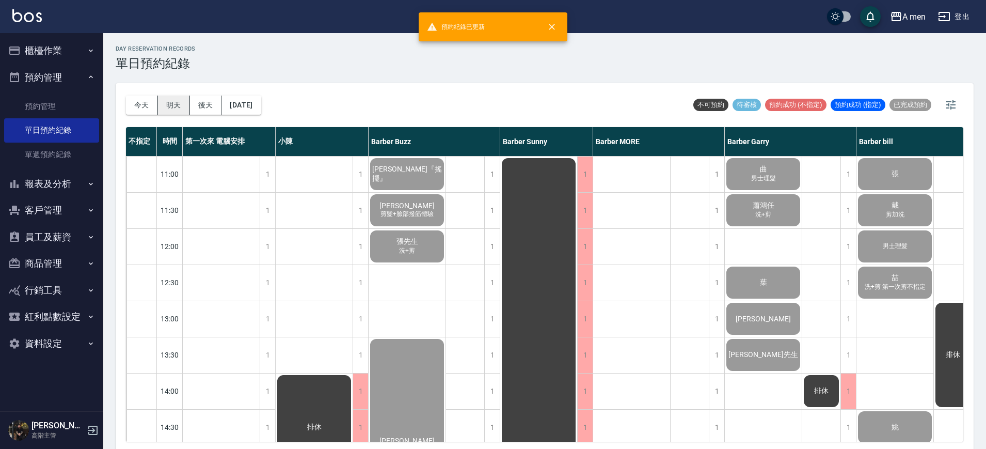
click at [181, 105] on button "明天" at bounding box center [174, 104] width 32 height 19
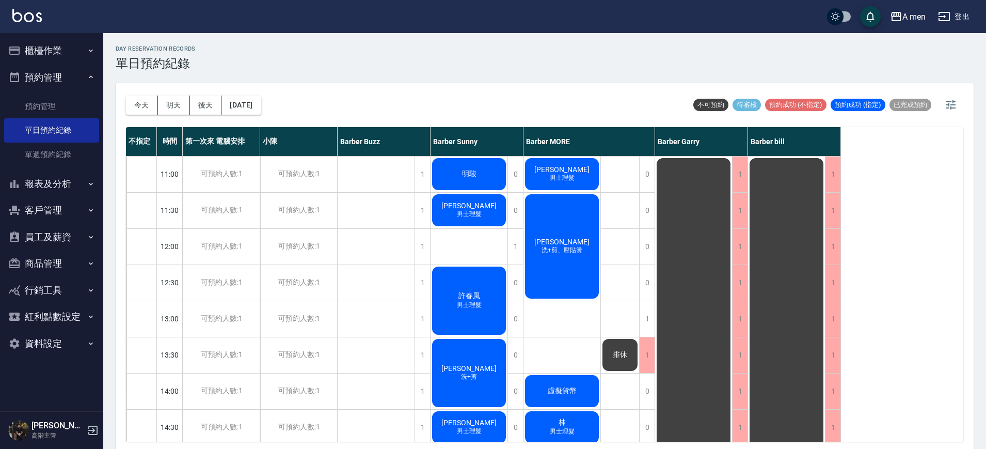
click at [146, 87] on div "[DATE] [DATE] [DATE] [DATE]" at bounding box center [193, 105] width 135 height 44
click at [146, 95] on button "今天" at bounding box center [142, 104] width 32 height 19
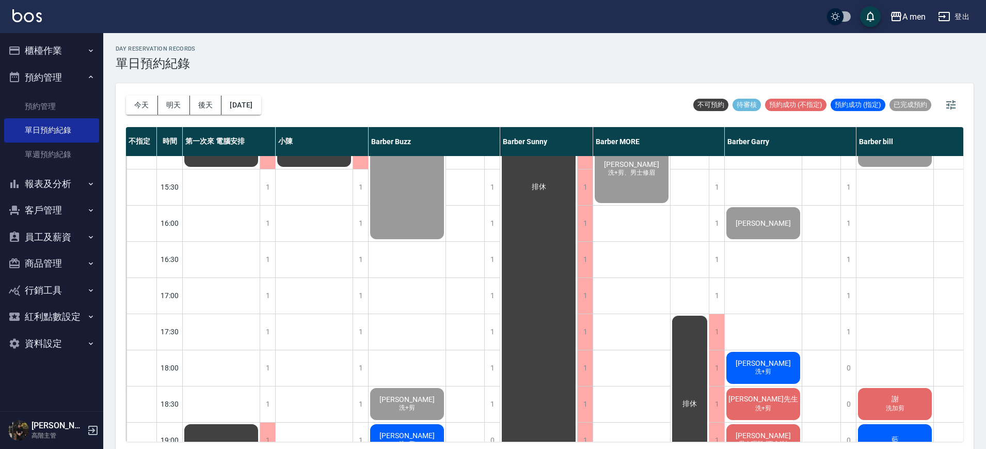
scroll to position [441, 0]
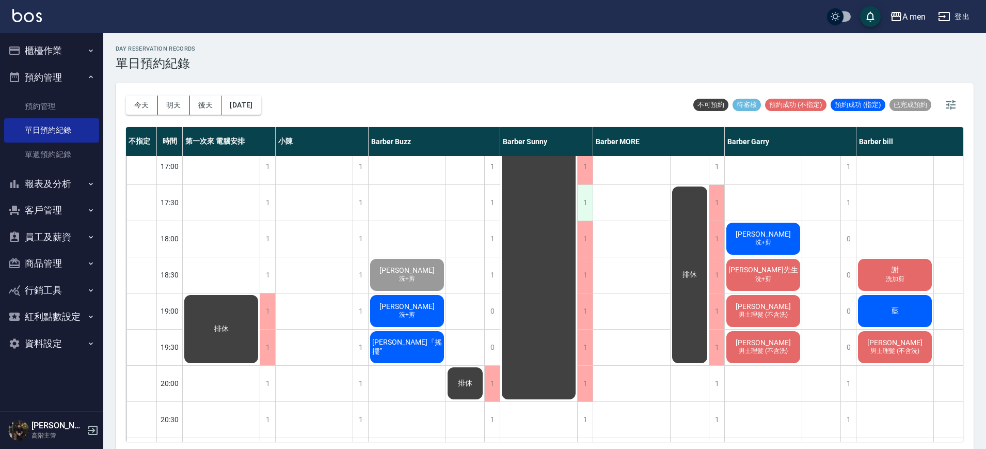
click at [584, 201] on div "1" at bounding box center [584, 203] width 15 height 36
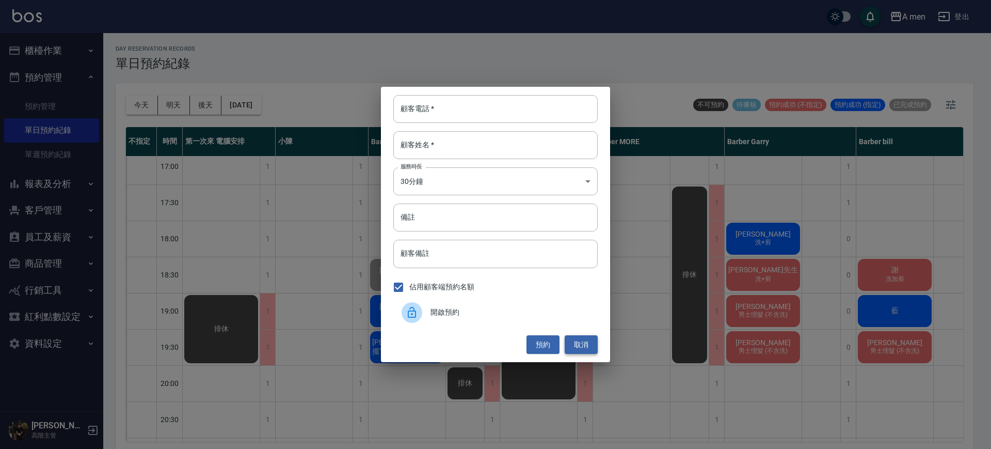
click at [582, 347] on button "取消" at bounding box center [581, 344] width 33 height 19
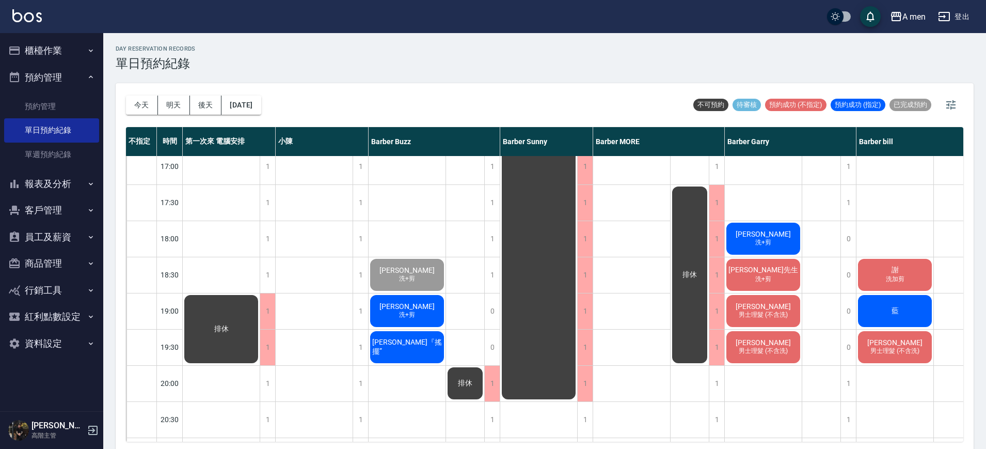
click at [626, 286] on div "[PERSON_NAME]+剪、男士修眉" at bounding box center [631, 166] width 77 height 903
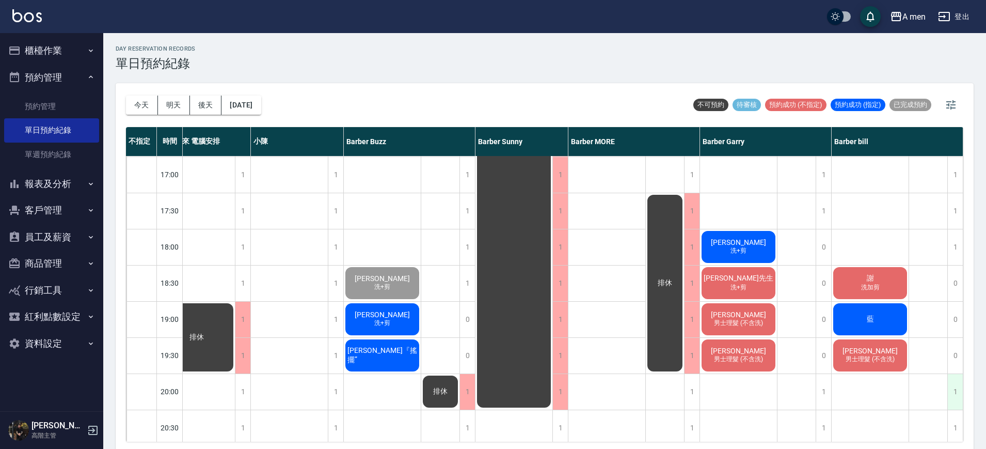
click at [948, 383] on div "1" at bounding box center [954, 392] width 15 height 36
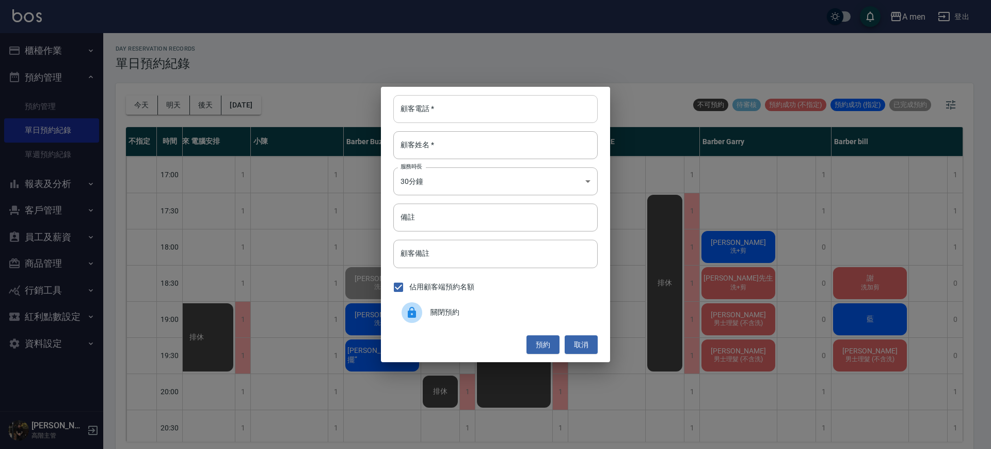
click at [486, 111] on input "顧客電話   *" at bounding box center [495, 109] width 204 height 28
type input "ㄞ"
type input "0919337877"
click at [476, 144] on input "顧客姓名   *" at bounding box center [495, 145] width 204 height 28
type input "曾"
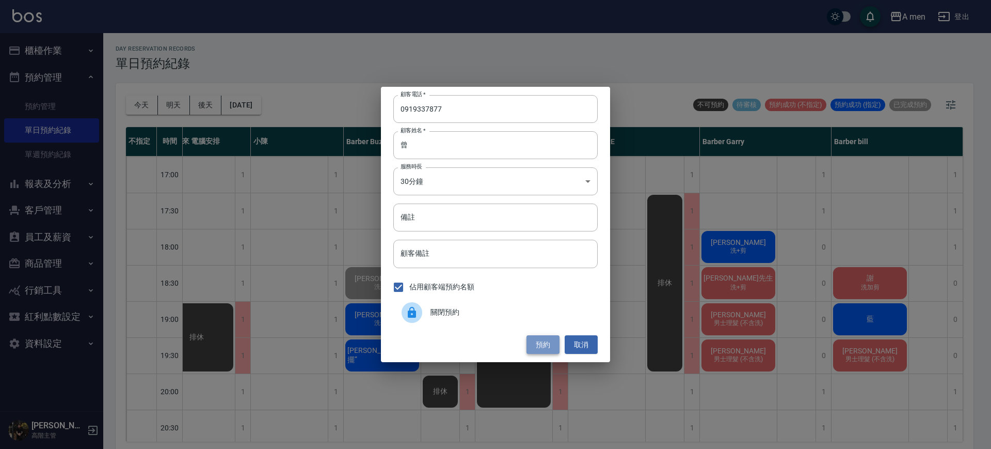
click at [550, 337] on button "預約" at bounding box center [542, 344] width 33 height 19
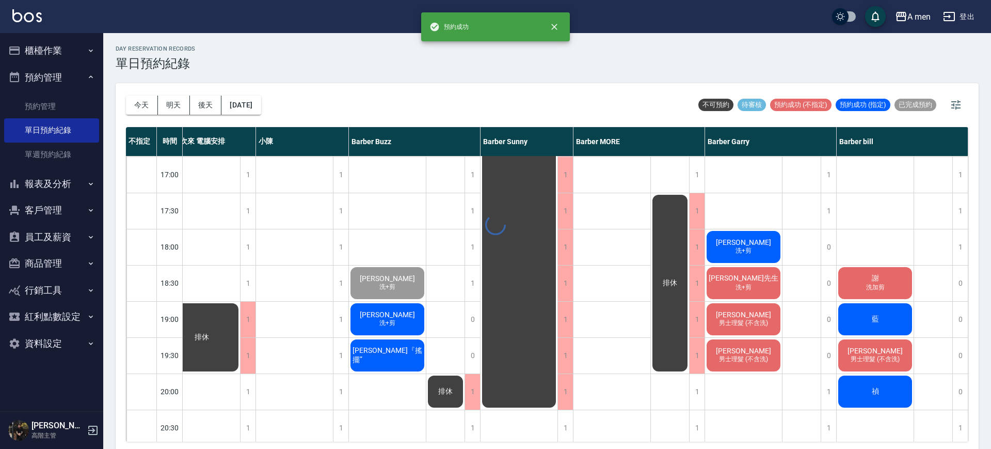
scroll to position [433, 25]
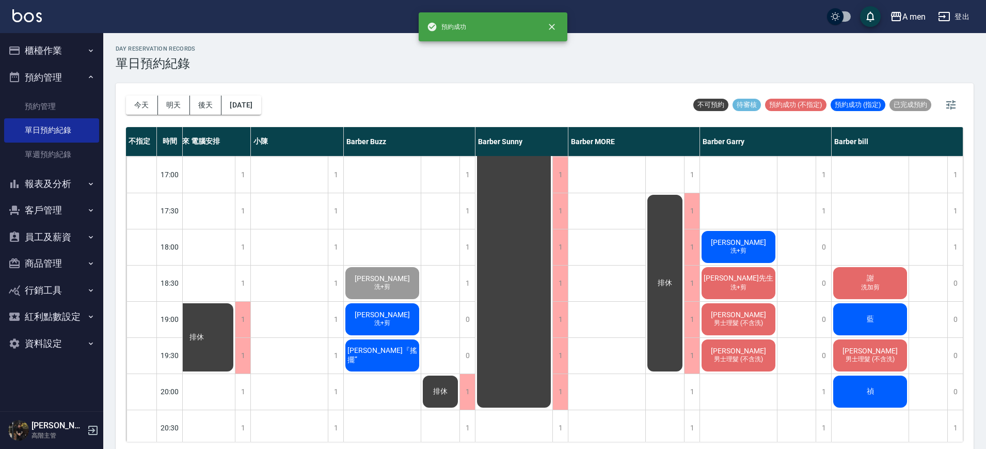
click at [876, 383] on div "禎" at bounding box center [870, 391] width 77 height 35
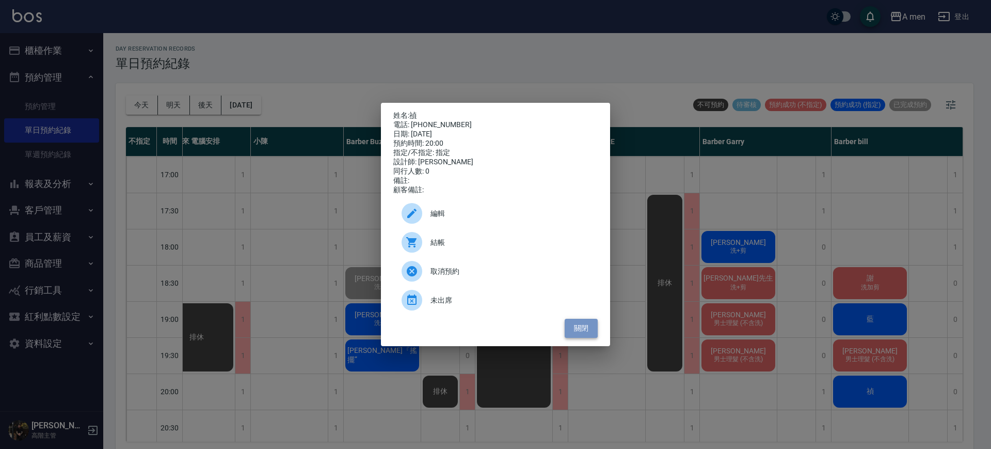
click at [583, 338] on button "關閉" at bounding box center [581, 327] width 33 height 19
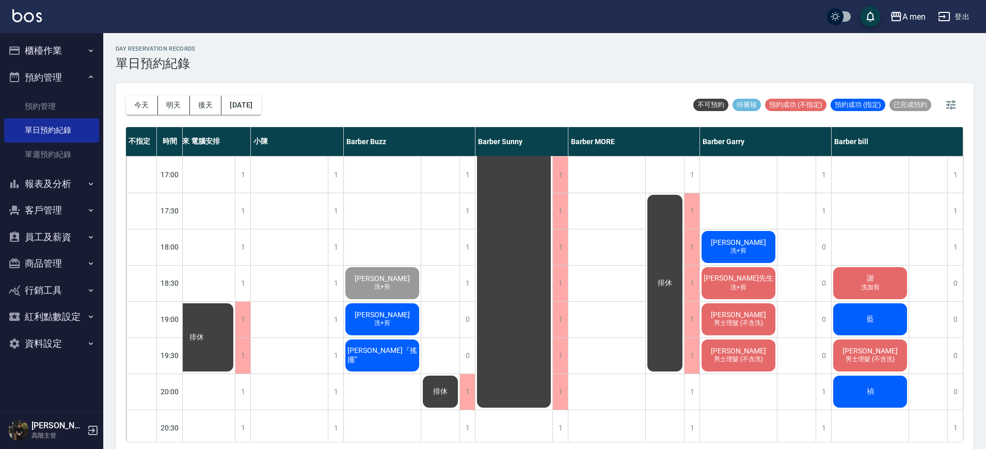
click at [724, 357] on span "男士理髮 (不含洗)" at bounding box center [738, 359] width 53 height 9
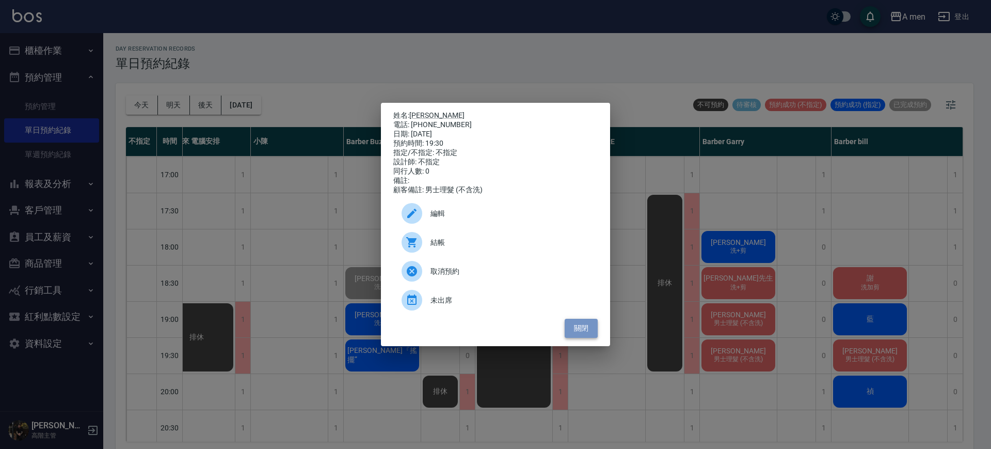
click at [582, 335] on button "關閉" at bounding box center [581, 327] width 33 height 19
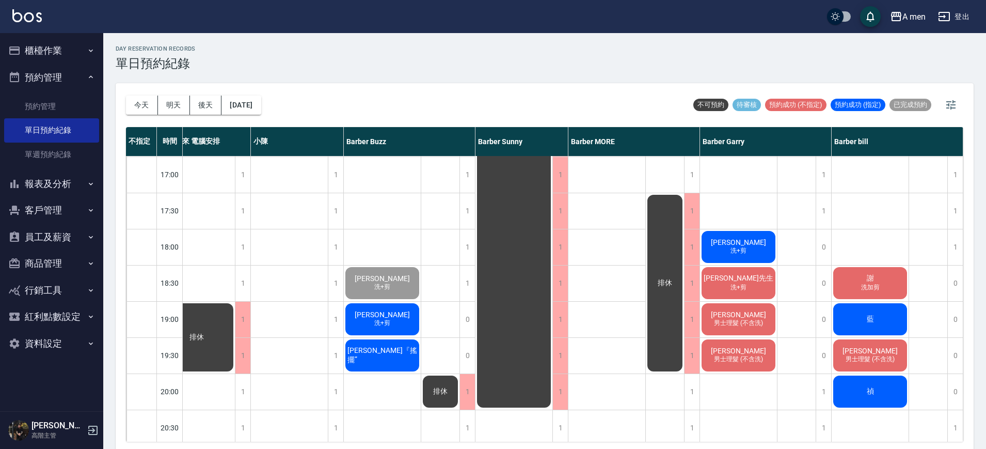
click at [384, 322] on span "洗+剪" at bounding box center [382, 322] width 20 height 9
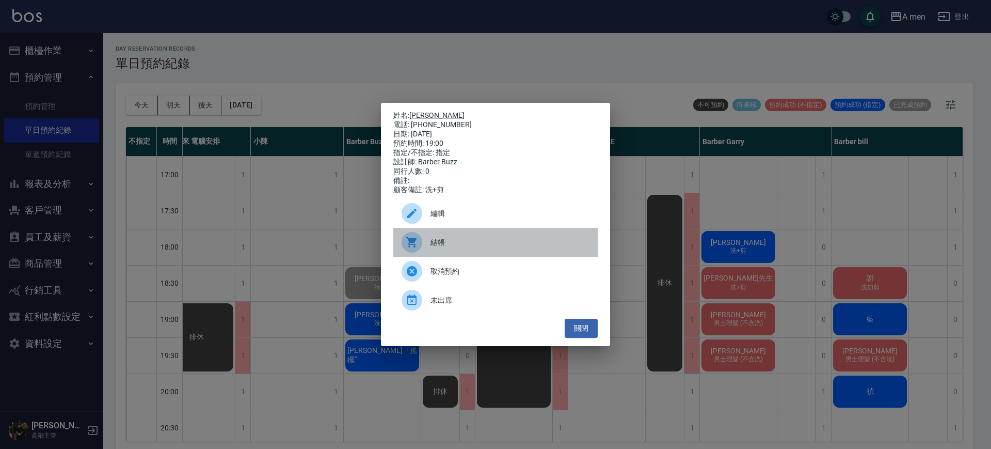
click at [473, 247] on span "結帳" at bounding box center [509, 242] width 159 height 11
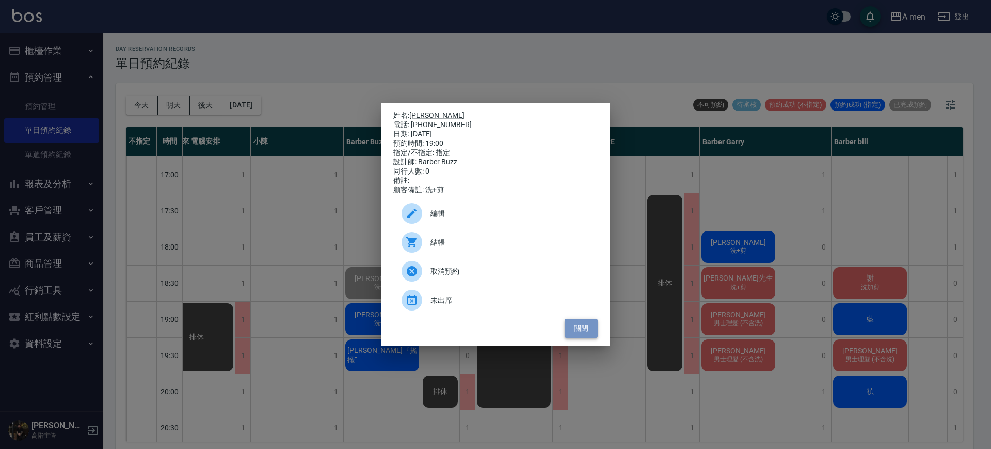
click at [577, 326] on button "關閉" at bounding box center [581, 327] width 33 height 19
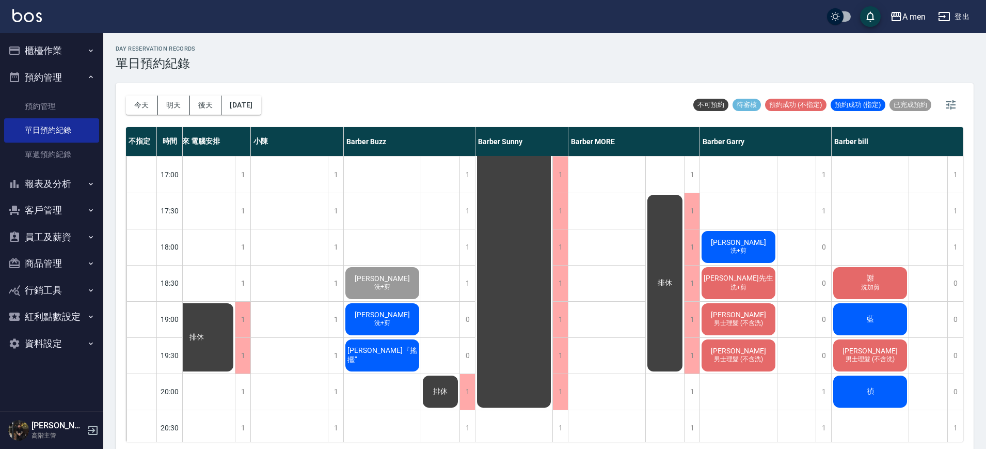
click at [407, 310] on div "[PERSON_NAME]+剪" at bounding box center [382, 318] width 77 height 35
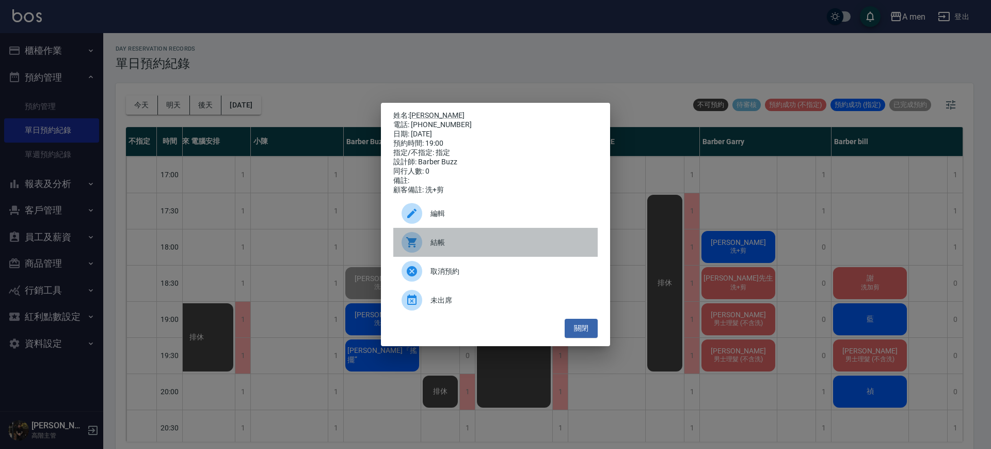
click at [439, 248] on span "結帳" at bounding box center [509, 242] width 159 height 11
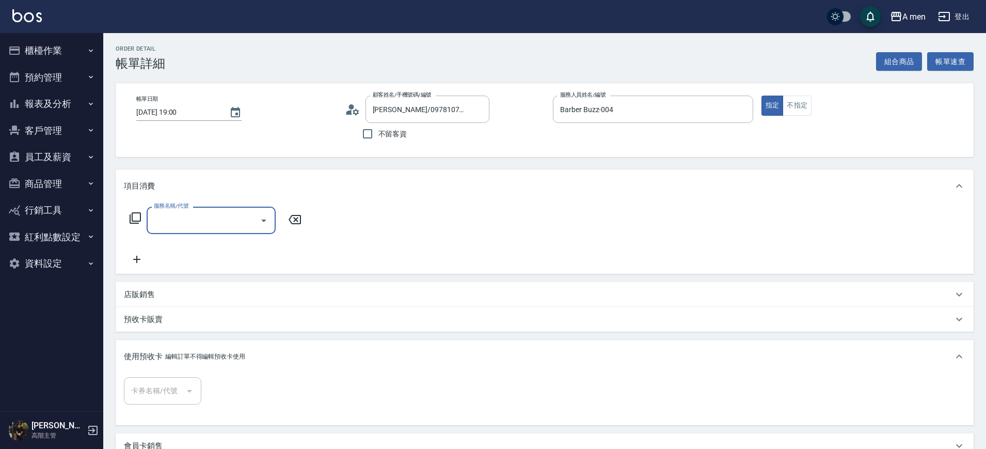
click at [235, 206] on div "服務名稱/代號" at bounding box center [211, 219] width 129 height 27
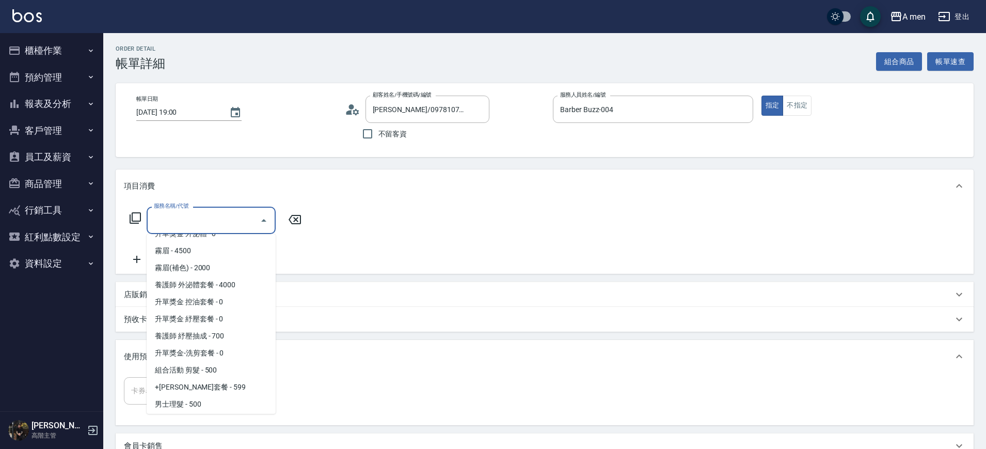
scroll to position [167, 0]
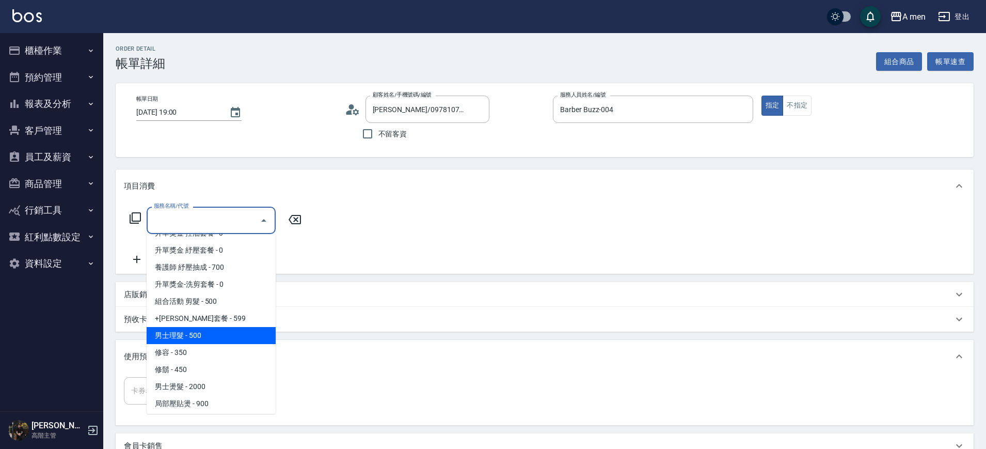
click at [217, 329] on span "男士理髮 - 500" at bounding box center [211, 335] width 129 height 17
type input "男士理髮(A01)"
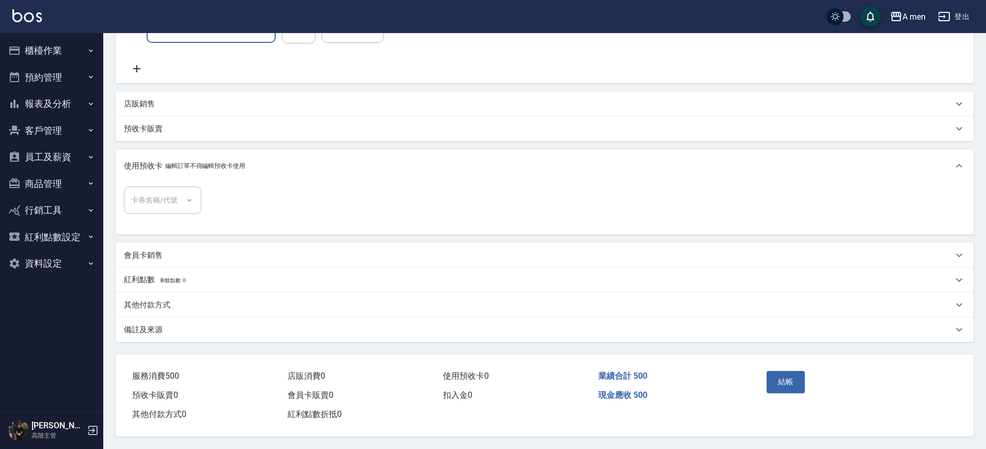
scroll to position [0, 0]
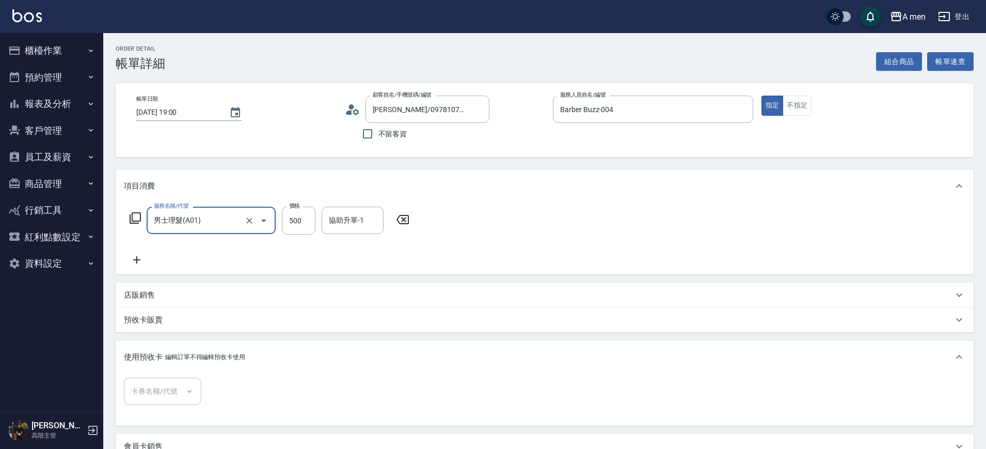
click at [396, 214] on icon at bounding box center [403, 219] width 26 height 12
click at [896, 63] on button "組合商品" at bounding box center [899, 61] width 46 height 19
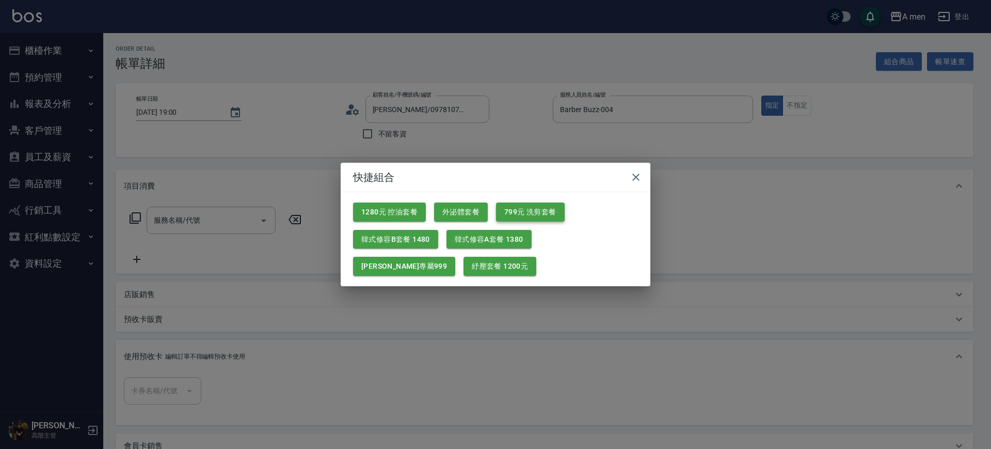
click at [526, 206] on button "799元 洗剪套餐" at bounding box center [530, 211] width 69 height 19
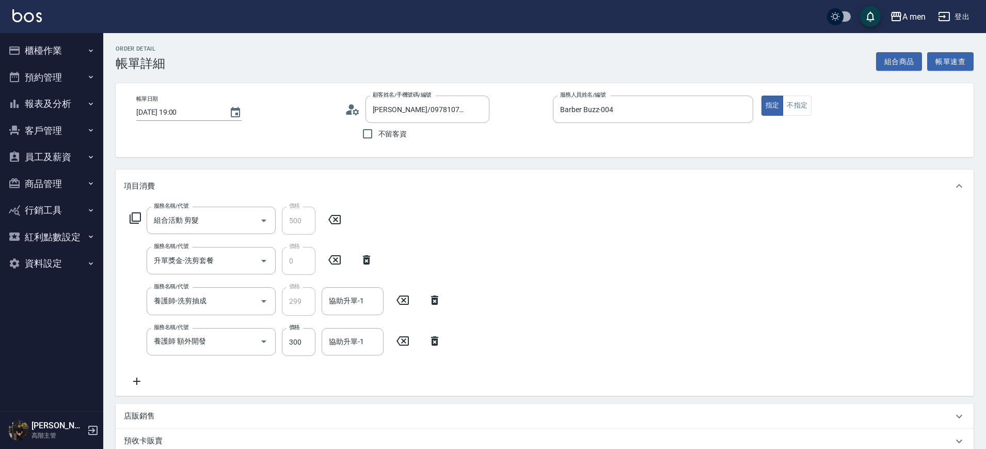
click at [444, 342] on icon at bounding box center [435, 340] width 26 height 12
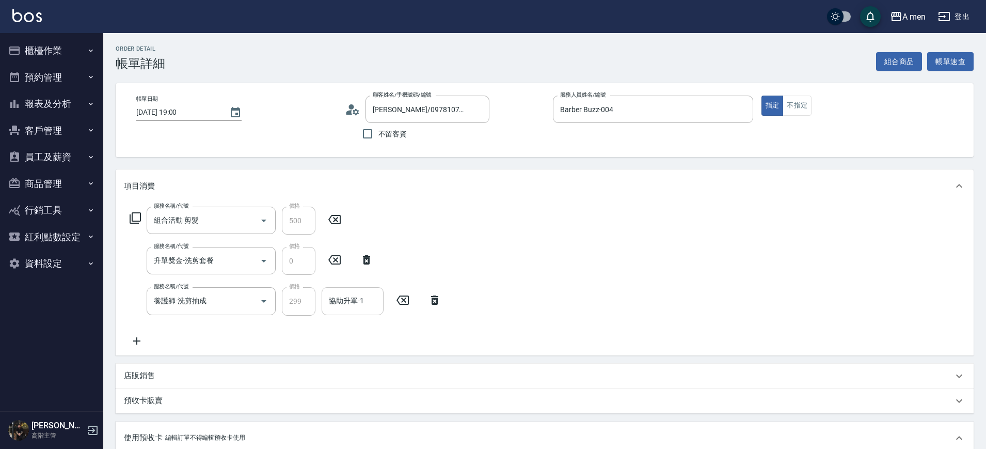
click at [360, 306] on input "協助升單-1" at bounding box center [352, 301] width 53 height 18
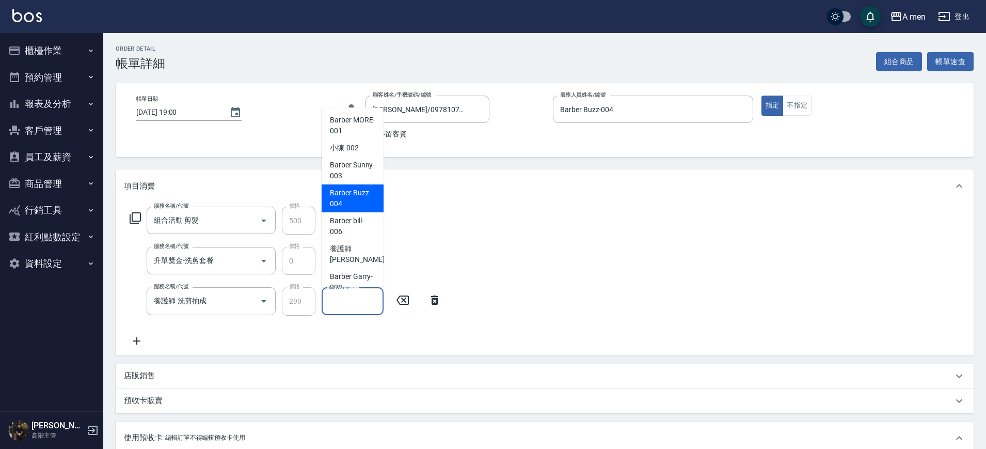
click at [355, 205] on span "Barber Buzz -004" at bounding box center [352, 198] width 45 height 22
type input "Barber Buzz-004"
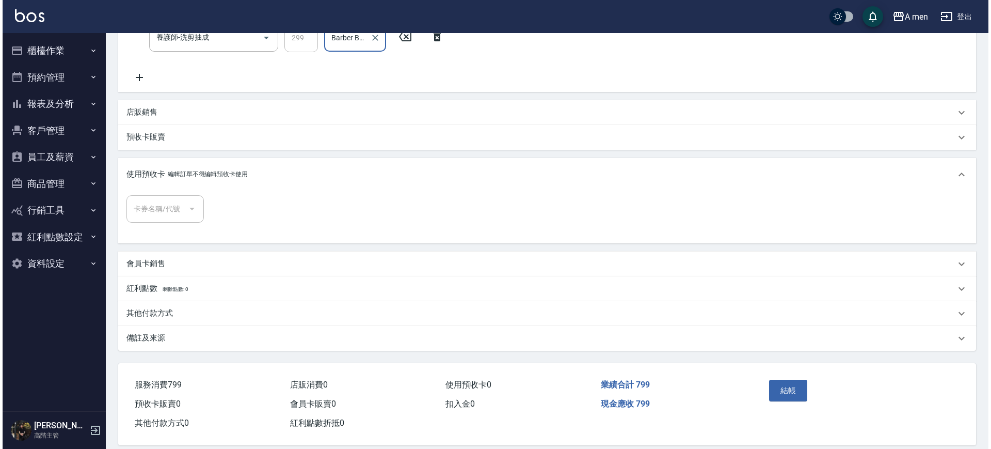
scroll to position [277, 0]
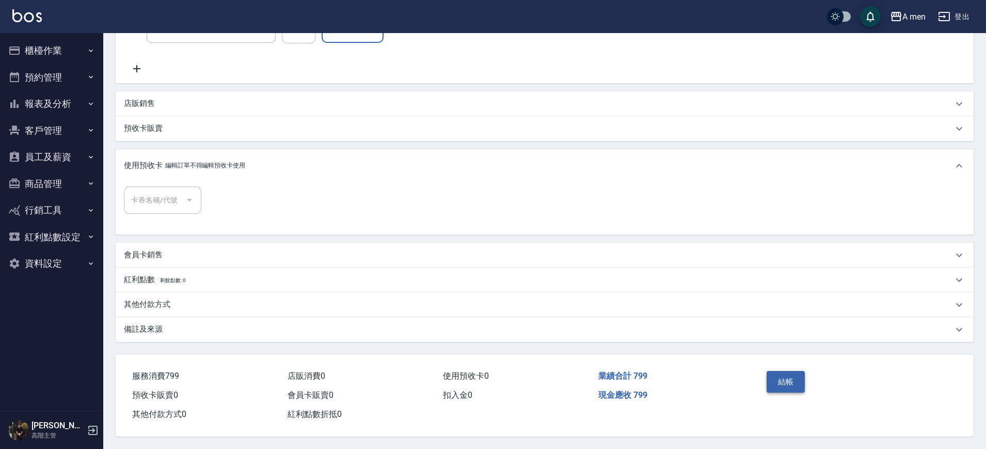
click at [787, 374] on button "結帳" at bounding box center [785, 382] width 39 height 22
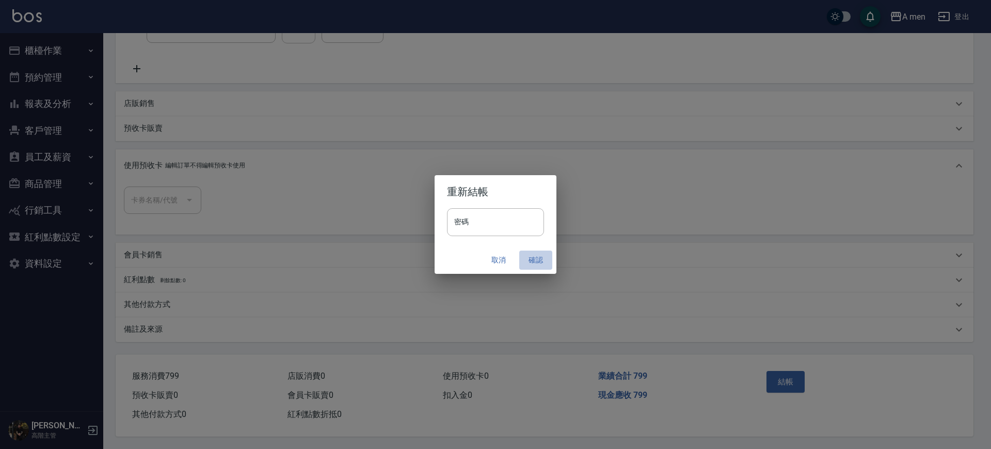
click at [537, 251] on button "確認" at bounding box center [535, 259] width 33 height 19
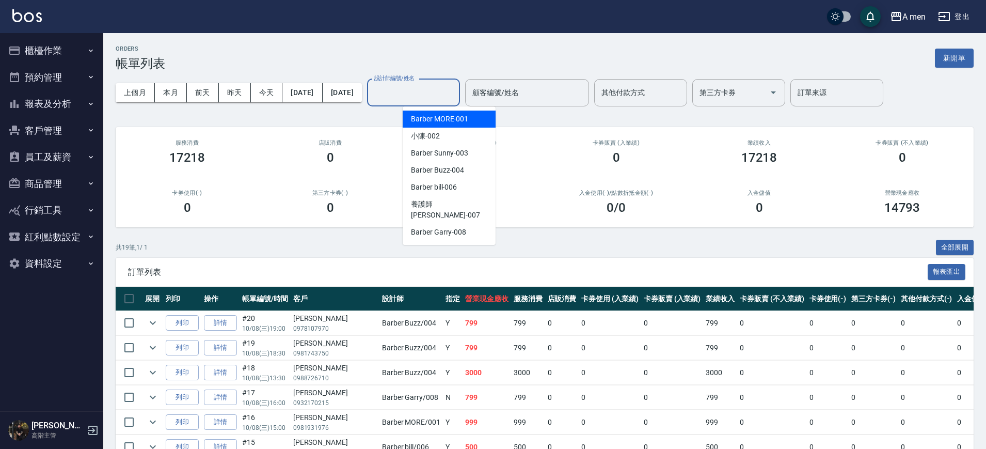
click at [433, 89] on input "設計師編號/姓名" at bounding box center [414, 93] width 84 height 18
click at [453, 174] on span "Barber Buzz -004" at bounding box center [437, 170] width 53 height 11
type input "Barber Buzz-004"
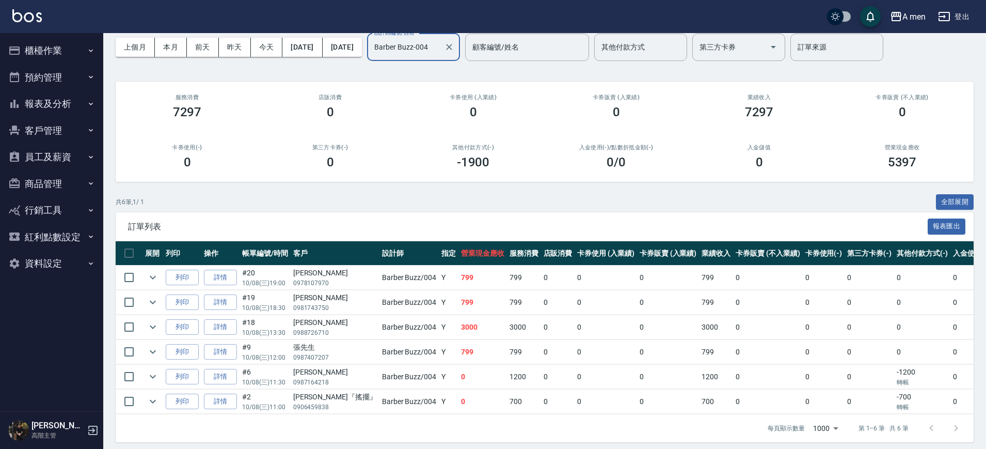
scroll to position [46, 0]
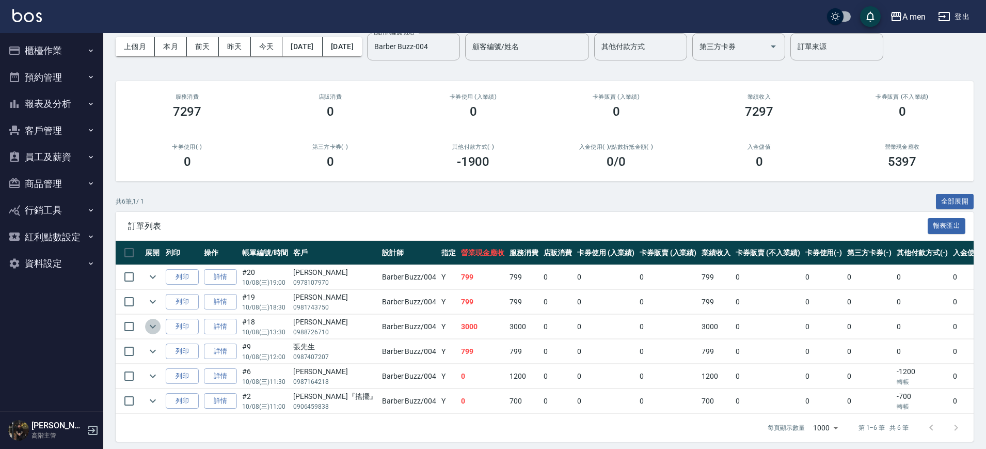
click at [152, 323] on icon "expand row" at bounding box center [153, 326] width 12 height 12
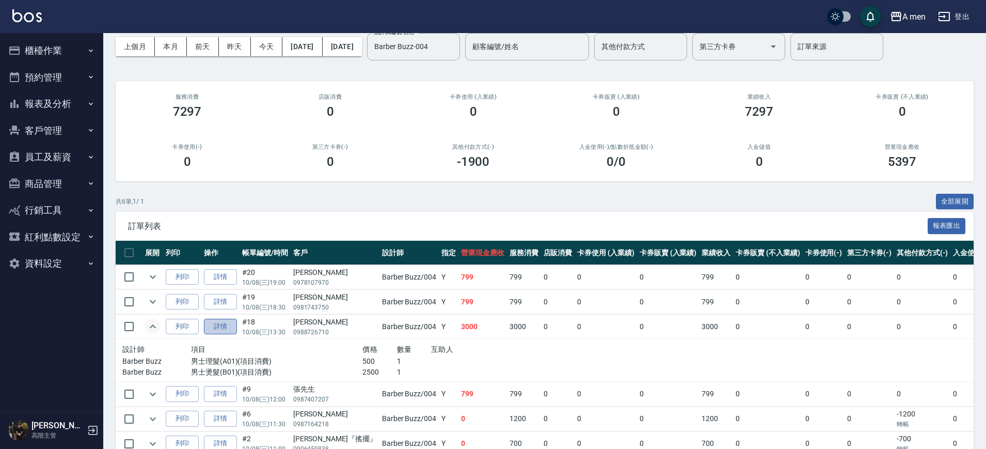
click at [222, 328] on link "詳情" at bounding box center [220, 326] width 33 height 16
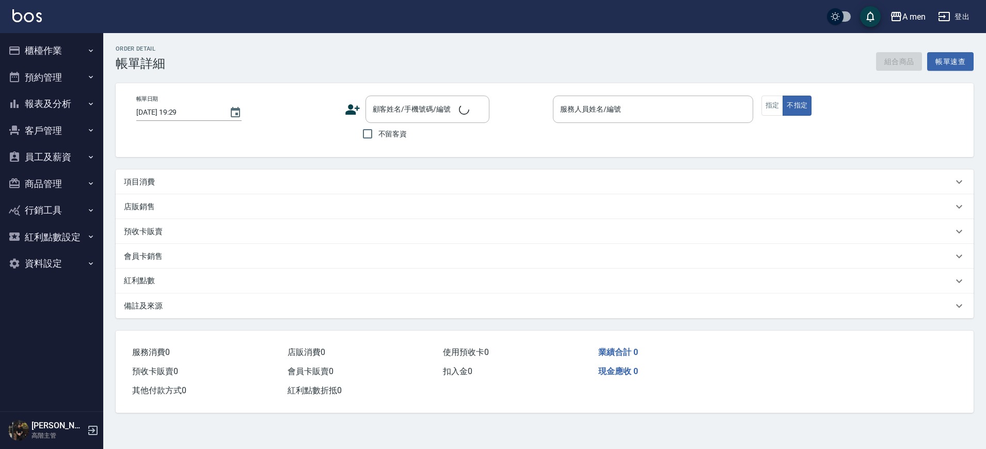
type input "2025/10/08 13:30"
type input "Barber Buzz-004"
type input "前刺"
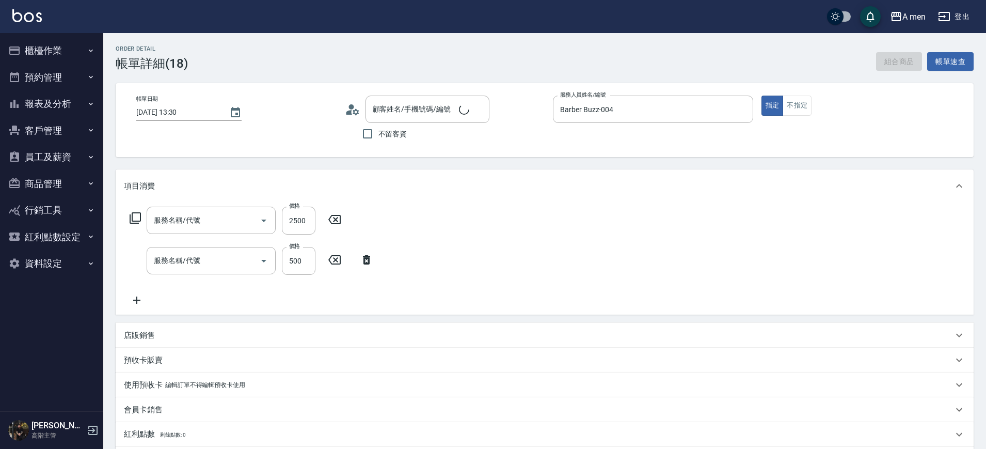
type input "男士燙髮(B01)"
type input "男士理髮(A01)"
type input "玉軒軒/0988726710/null"
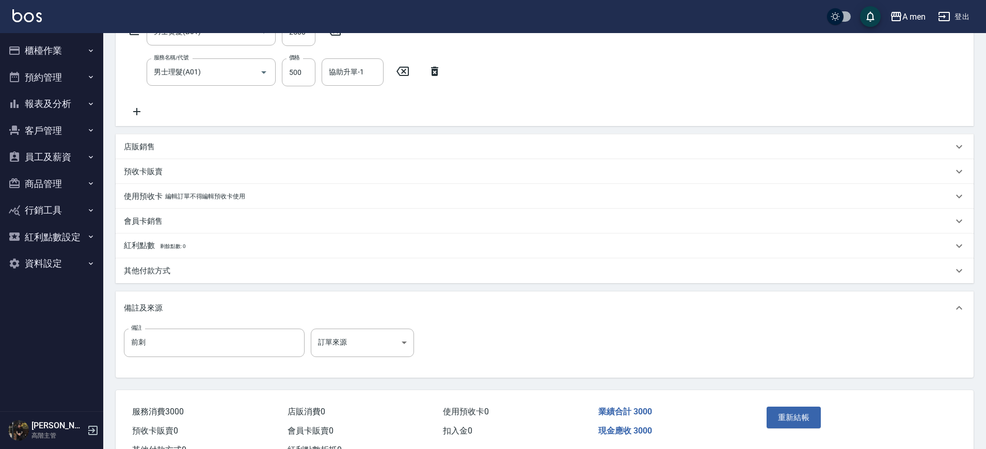
scroll to position [205, 0]
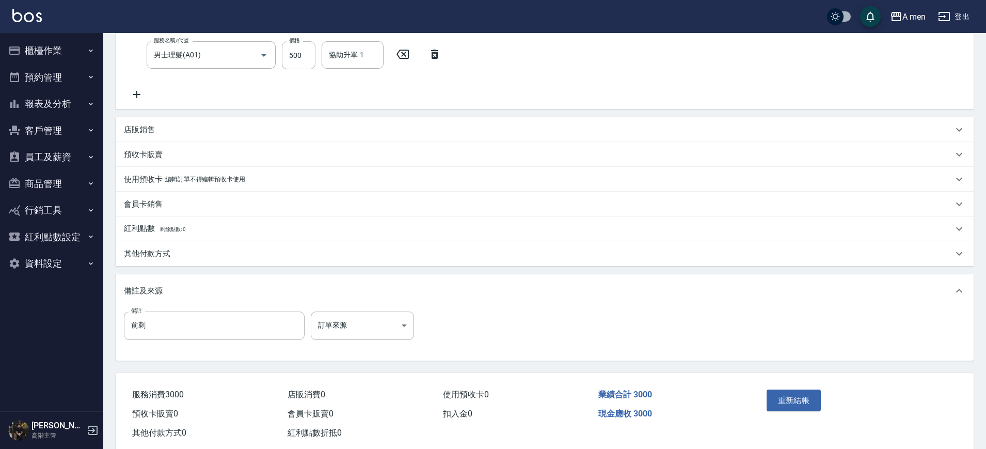
click at [184, 259] on div "其他付款方式" at bounding box center [545, 253] width 858 height 25
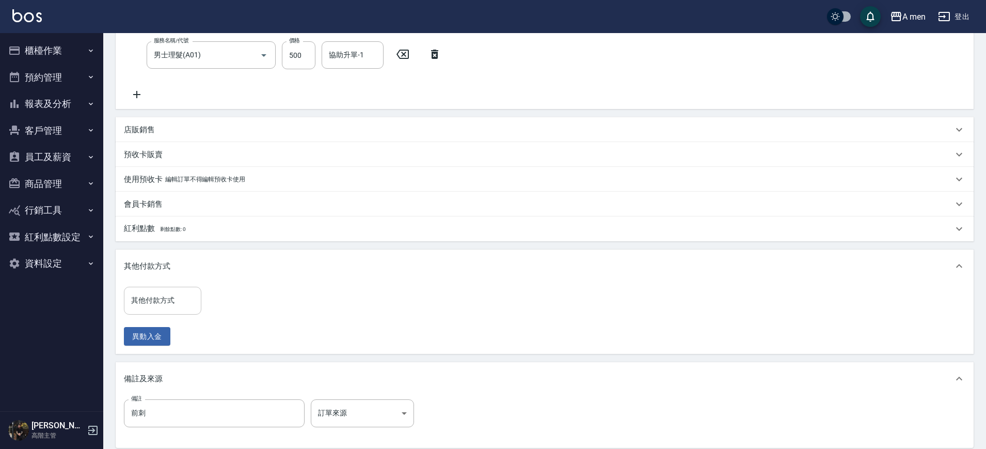
click at [170, 308] on input "其他付款方式" at bounding box center [163, 300] width 68 height 18
click at [154, 348] on span "信用卡" at bounding box center [162, 344] width 77 height 17
type input "信用卡"
click at [229, 302] on input "0" at bounding box center [245, 300] width 77 height 28
click at [142, 97] on icon at bounding box center [137, 94] width 26 height 12
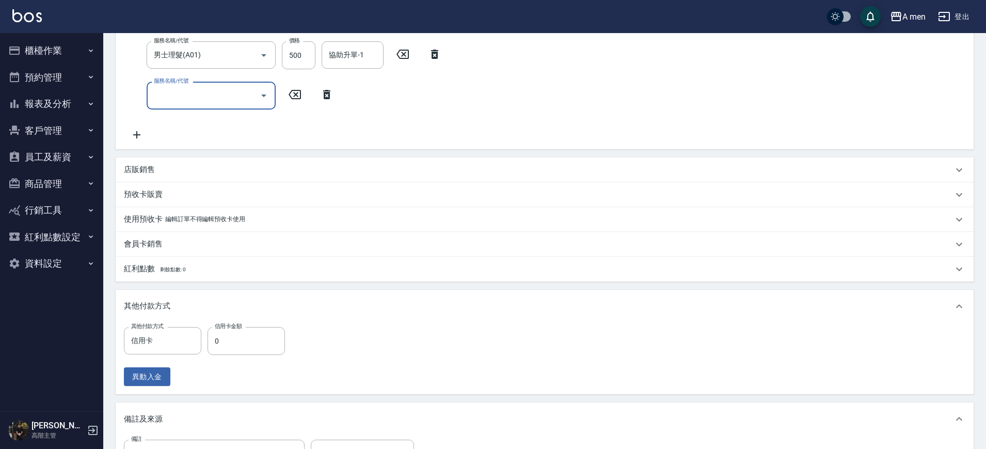
click at [196, 95] on input "服務名稱/代號" at bounding box center [203, 95] width 104 height 18
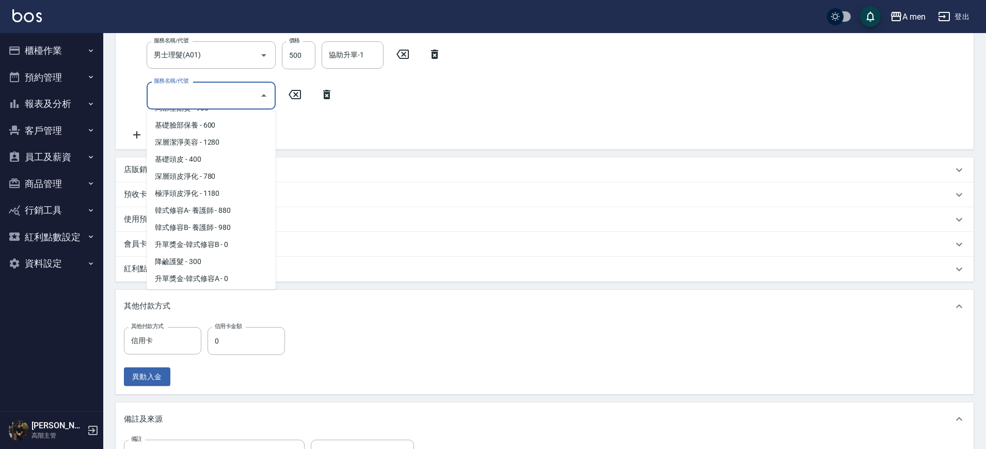
scroll to position [357, 0]
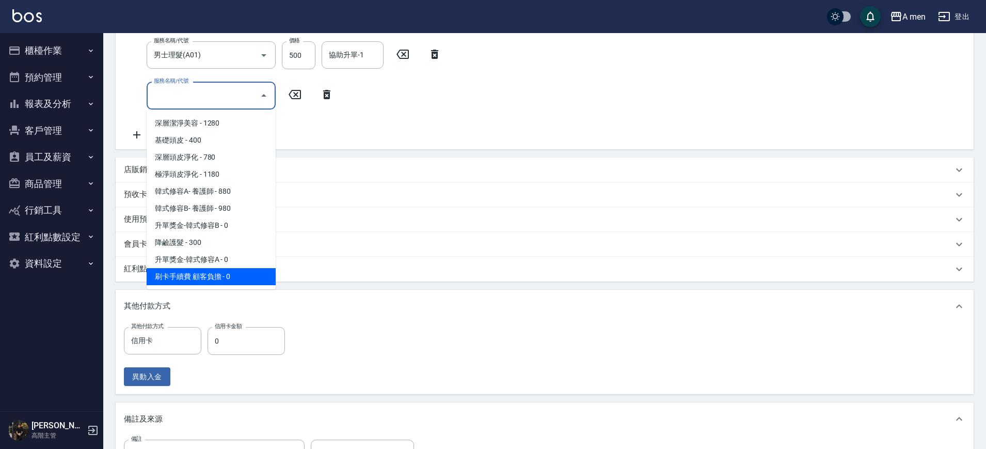
click at [229, 279] on span "刷卡手續費 顧客負擔 - 0" at bounding box center [211, 276] width 129 height 17
type input "刷卡手續費 顧客負擔(Z1)"
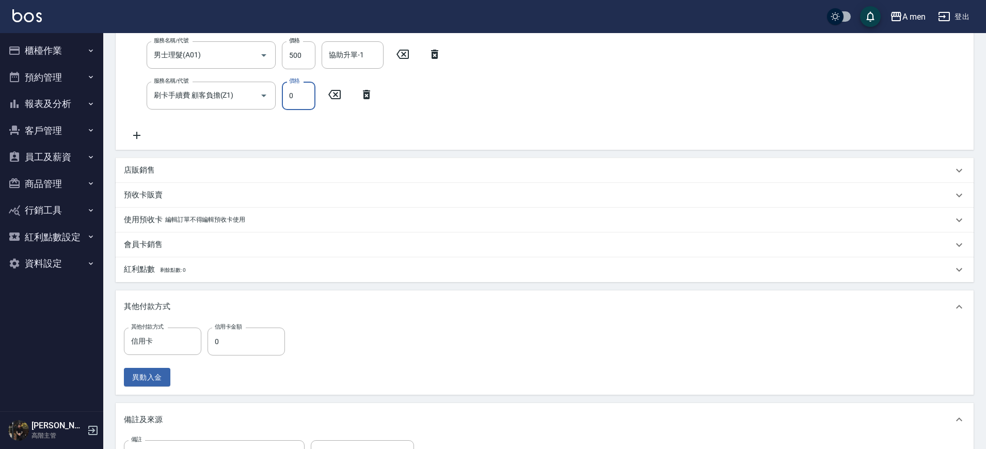
click at [302, 97] on input "0" at bounding box center [299, 96] width 34 height 28
type input "150"
click at [239, 334] on input "0" at bounding box center [245, 341] width 77 height 28
type input "3150"
click at [436, 297] on div "其他付款方式" at bounding box center [545, 306] width 858 height 33
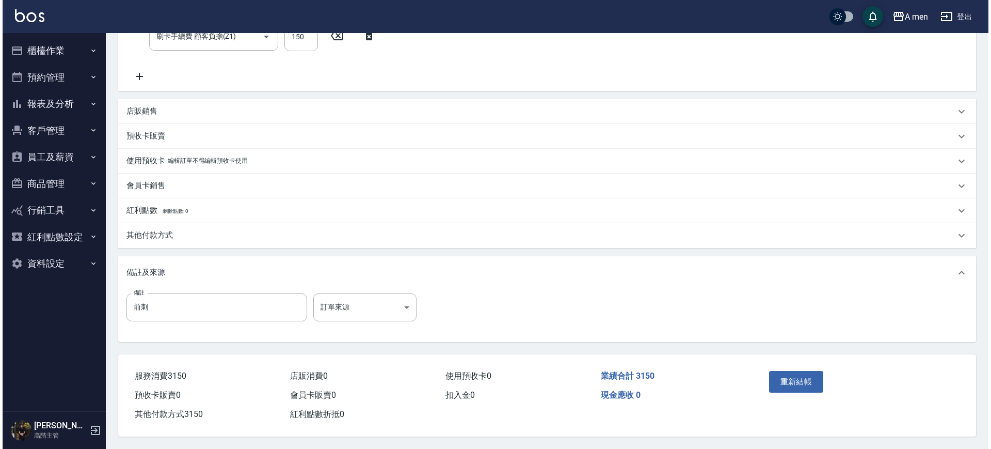
scroll to position [269, 0]
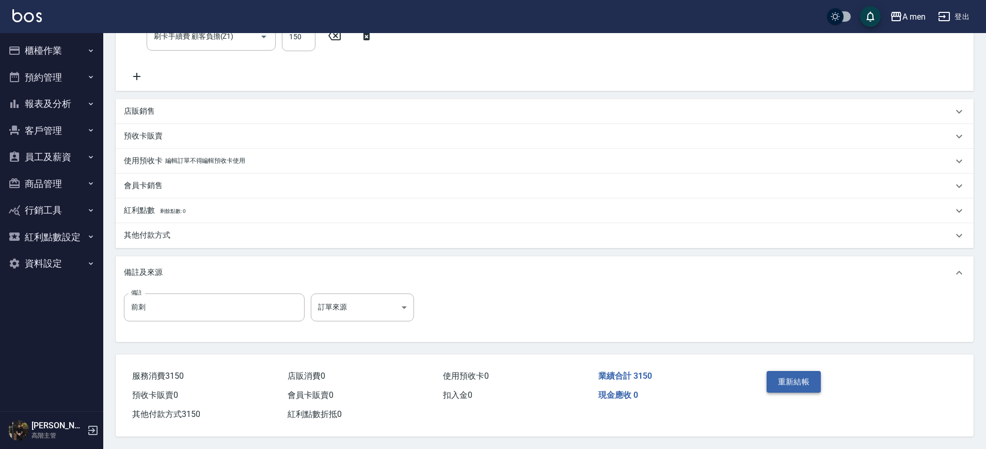
click at [786, 378] on button "重新結帳" at bounding box center [793, 382] width 55 height 22
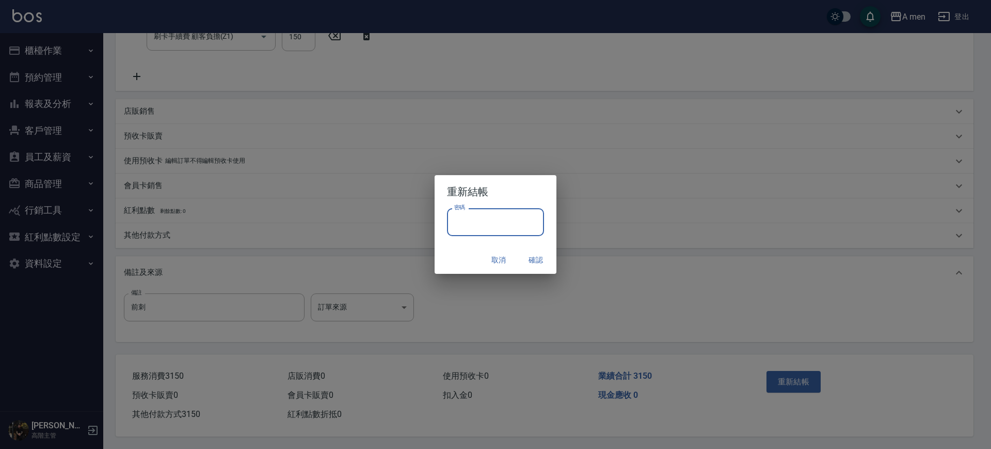
click at [528, 233] on input "密碼" at bounding box center [495, 222] width 97 height 28
type input "**********"
click at [536, 273] on div "取消 確認" at bounding box center [496, 259] width 122 height 27
click at [534, 259] on button "確認" at bounding box center [535, 259] width 33 height 19
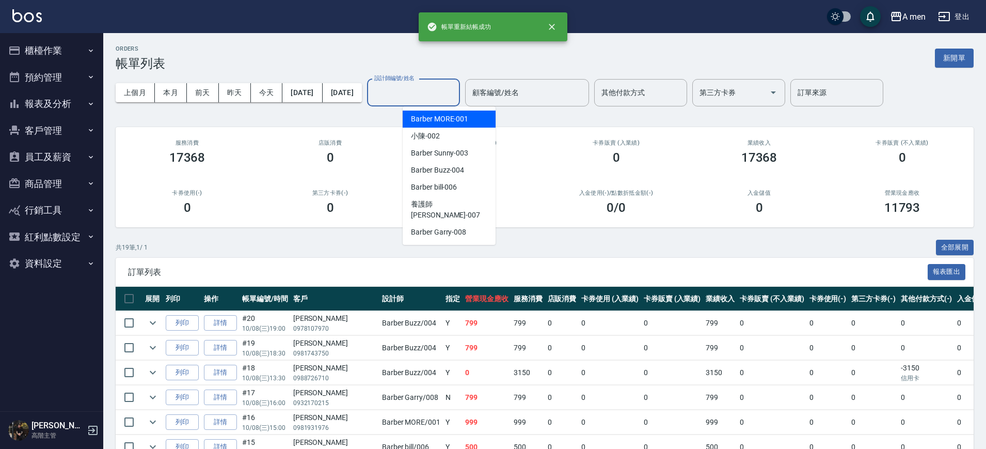
click at [435, 94] on input "設計師編號/姓名" at bounding box center [414, 93] width 84 height 18
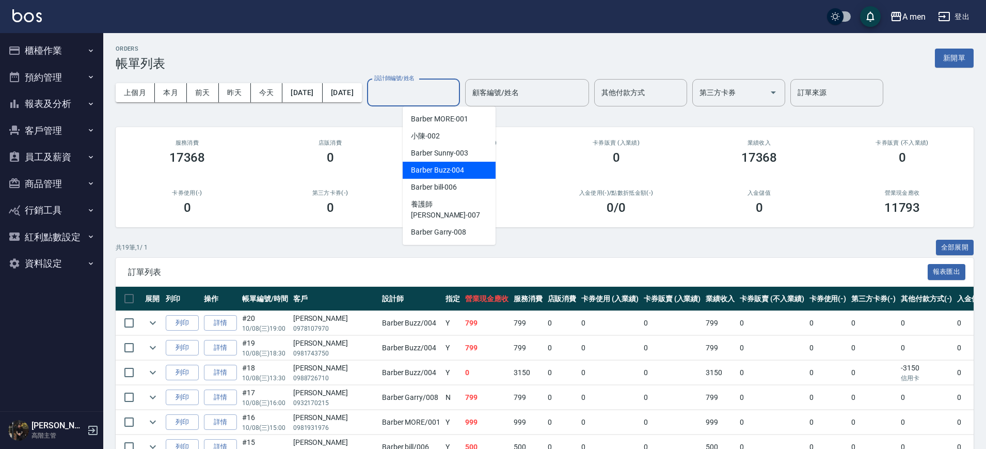
click at [454, 172] on span "Barber Buzz -004" at bounding box center [437, 170] width 53 height 11
type input "Barber Buzz-004"
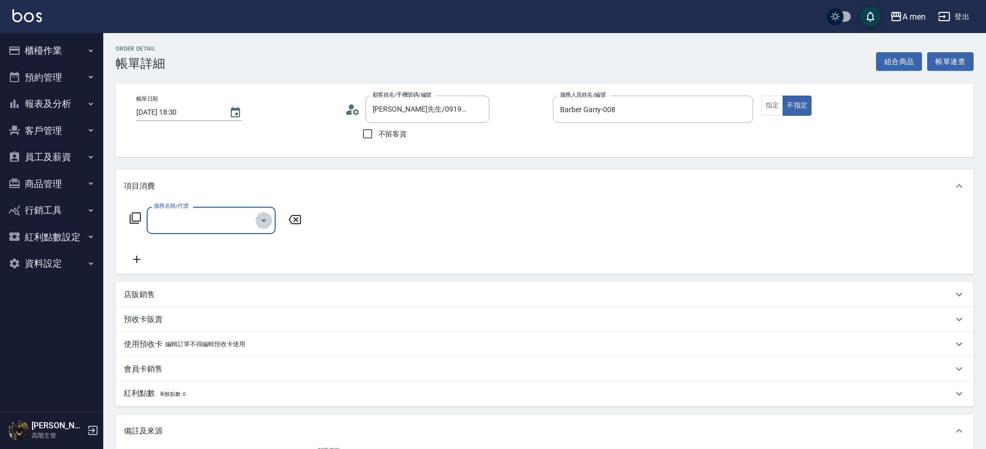
click at [265, 223] on icon "Open" at bounding box center [264, 220] width 12 height 12
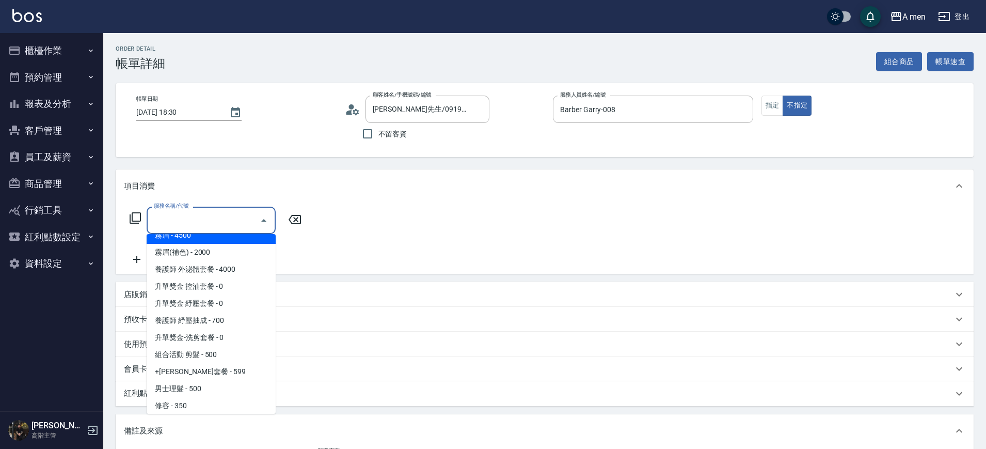
scroll to position [129, 0]
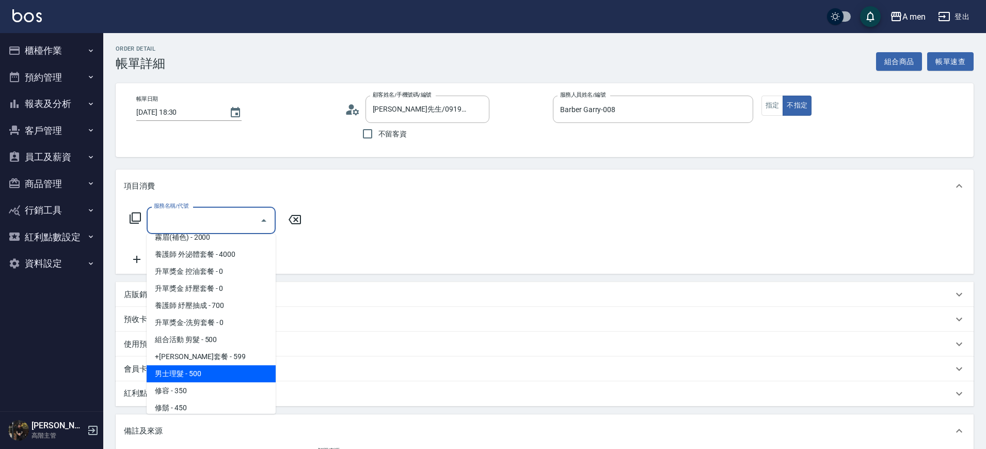
click at [232, 378] on span "男士理髮 - 500" at bounding box center [211, 373] width 129 height 17
type input "男士理髮(A01)"
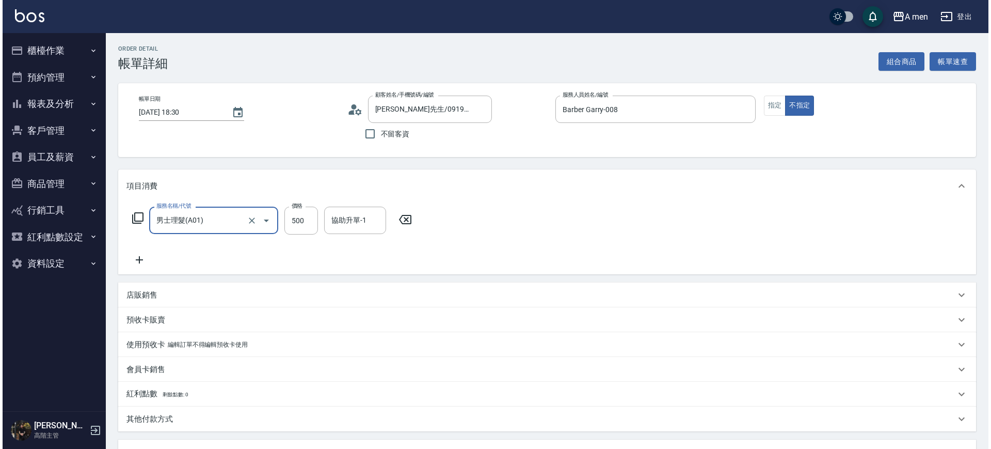
scroll to position [188, 0]
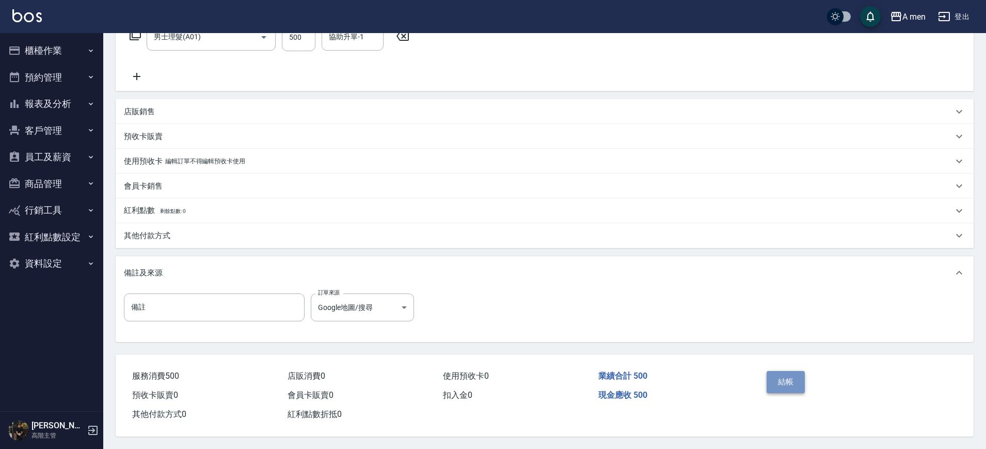
click at [779, 373] on button "結帳" at bounding box center [785, 382] width 39 height 22
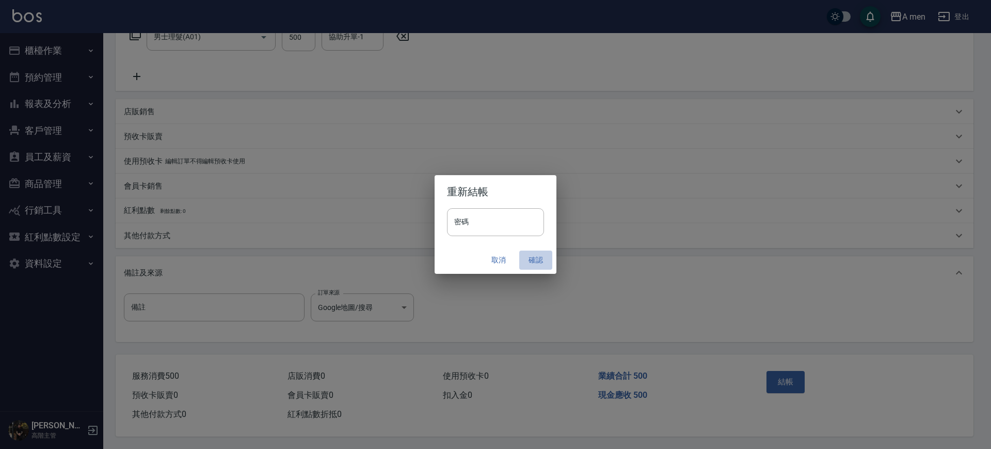
click at [536, 260] on button "確認" at bounding box center [535, 259] width 33 height 19
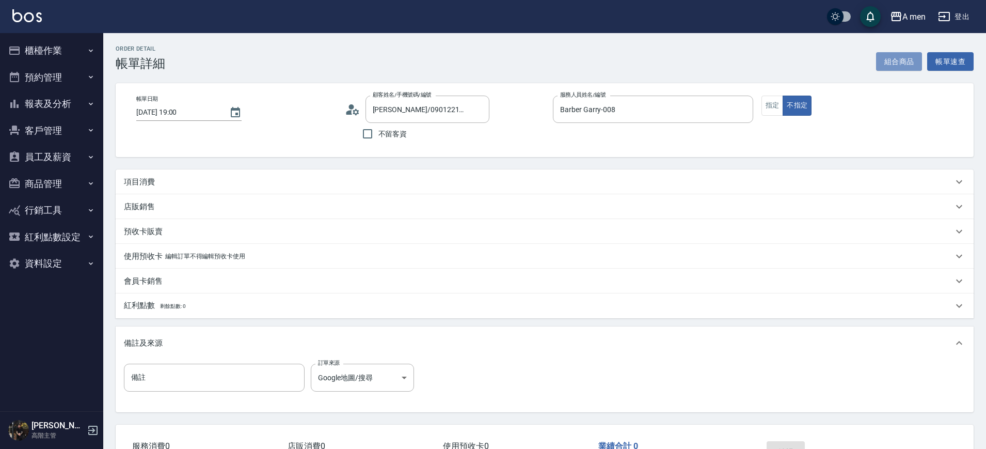
click at [891, 60] on button "組合商品" at bounding box center [899, 61] width 46 height 19
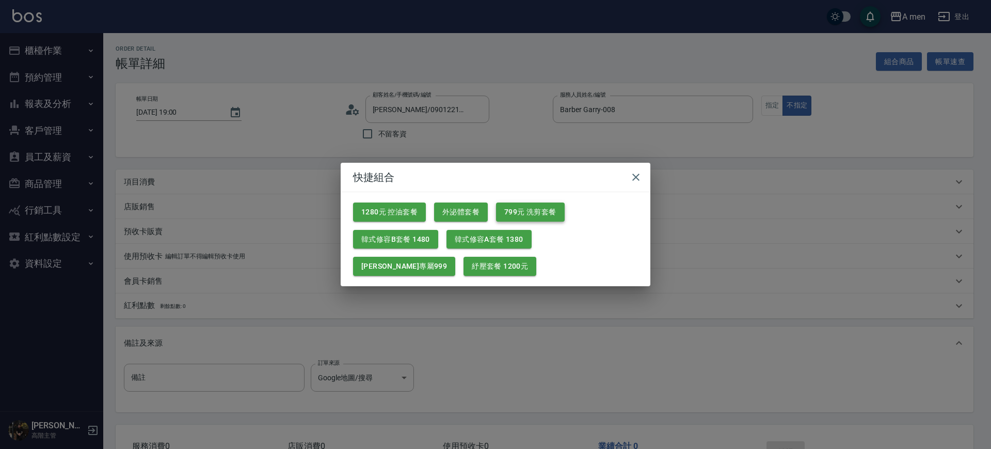
click at [508, 211] on button "799元 洗剪套餐" at bounding box center [530, 211] width 69 height 19
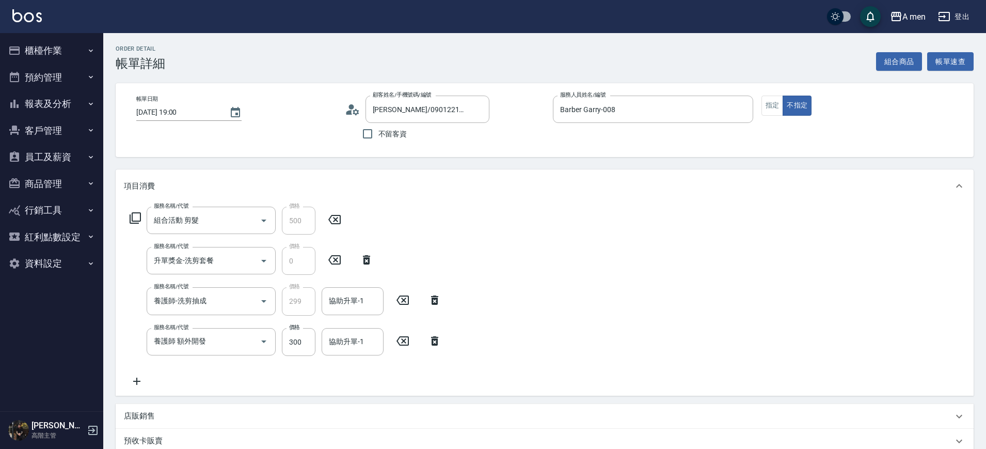
click at [428, 337] on icon at bounding box center [435, 340] width 26 height 12
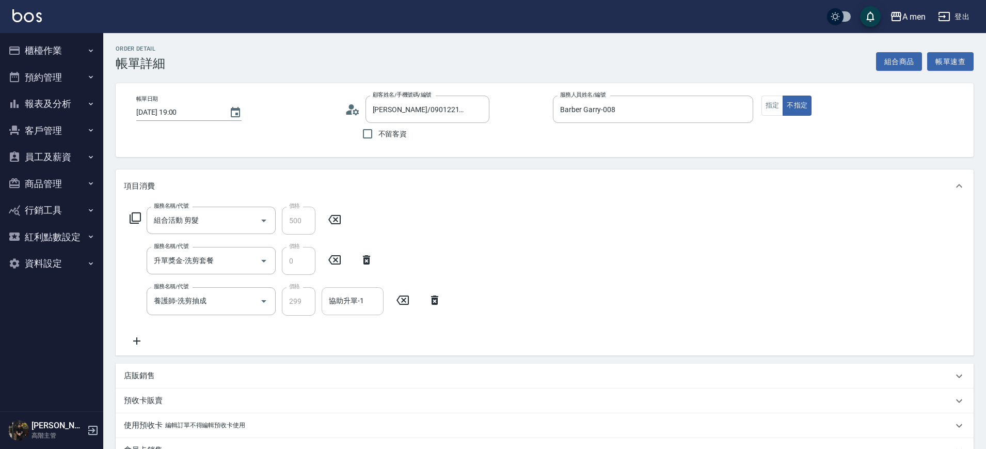
click at [363, 309] on input "協助升單-1" at bounding box center [352, 301] width 53 height 18
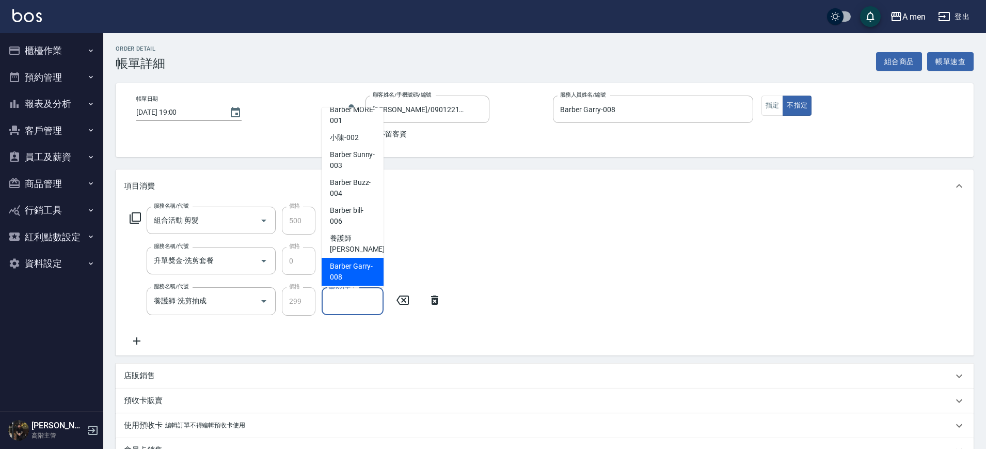
scroll to position [13, 0]
click at [355, 263] on span "Barber Garry -008" at bounding box center [352, 269] width 45 height 22
type input "Barber Garry-008"
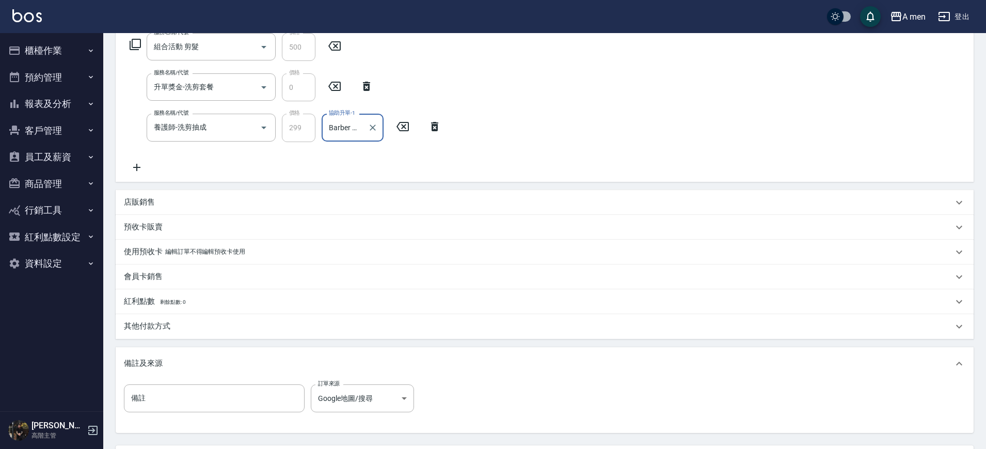
scroll to position [194, 0]
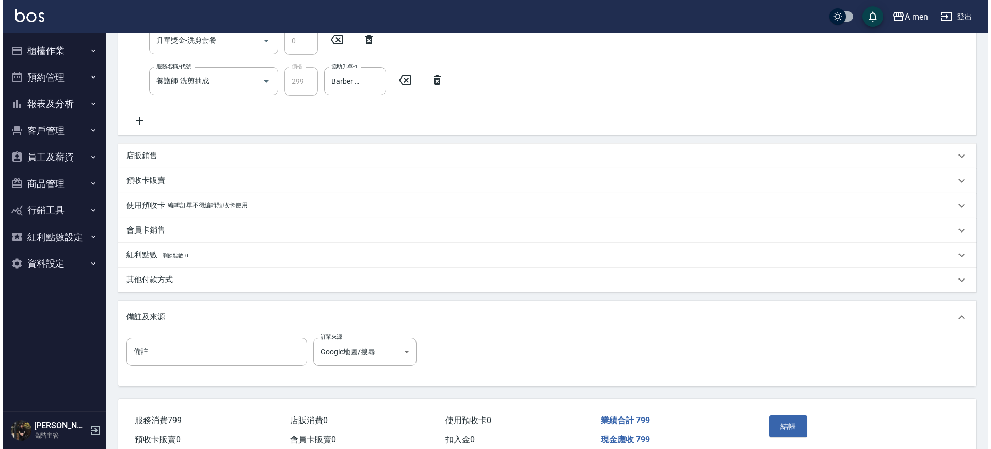
scroll to position [258, 0]
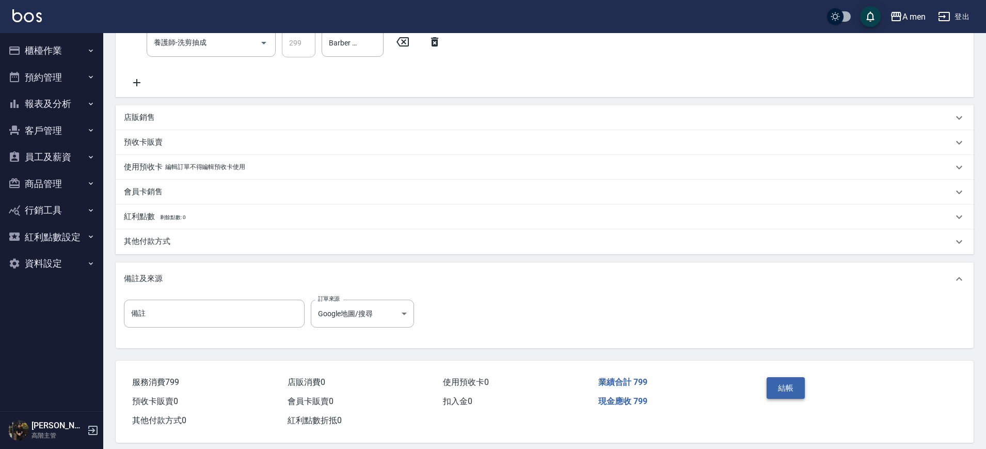
click at [785, 393] on button "結帳" at bounding box center [785, 388] width 39 height 22
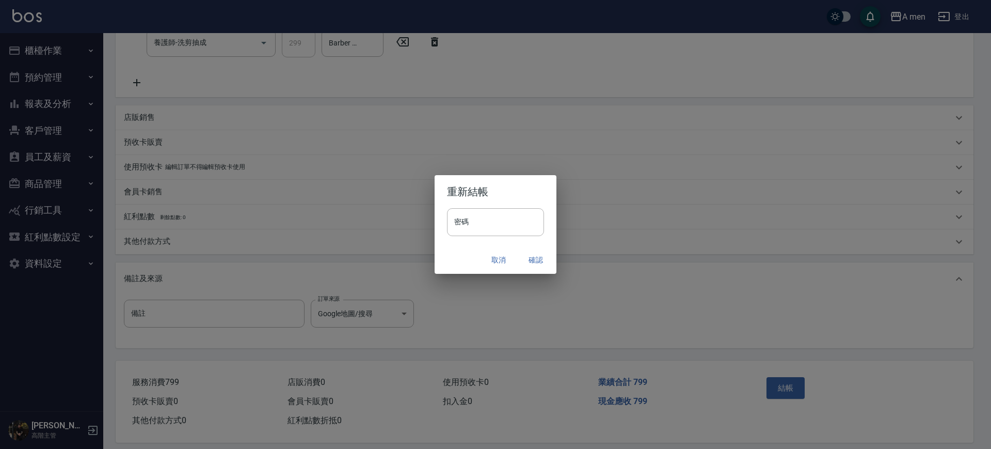
click at [534, 255] on button "確認" at bounding box center [535, 259] width 33 height 19
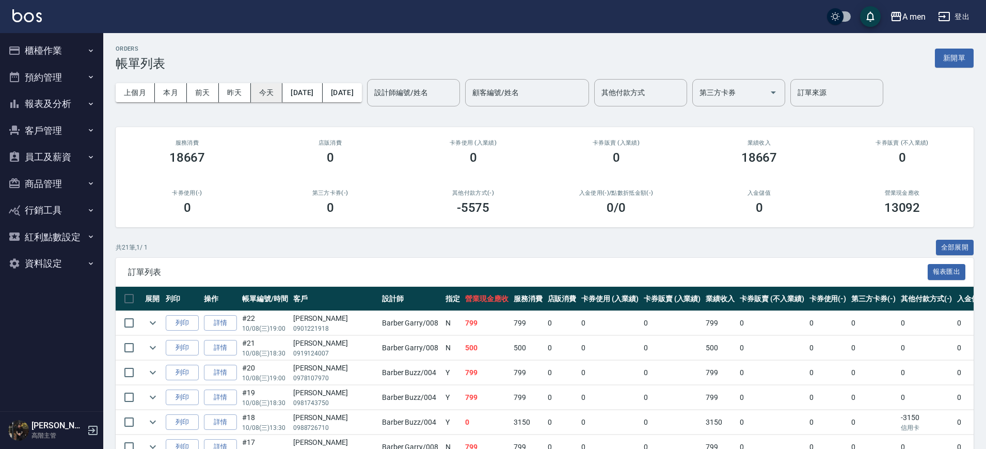
click at [269, 93] on button "今天" at bounding box center [267, 92] width 32 height 19
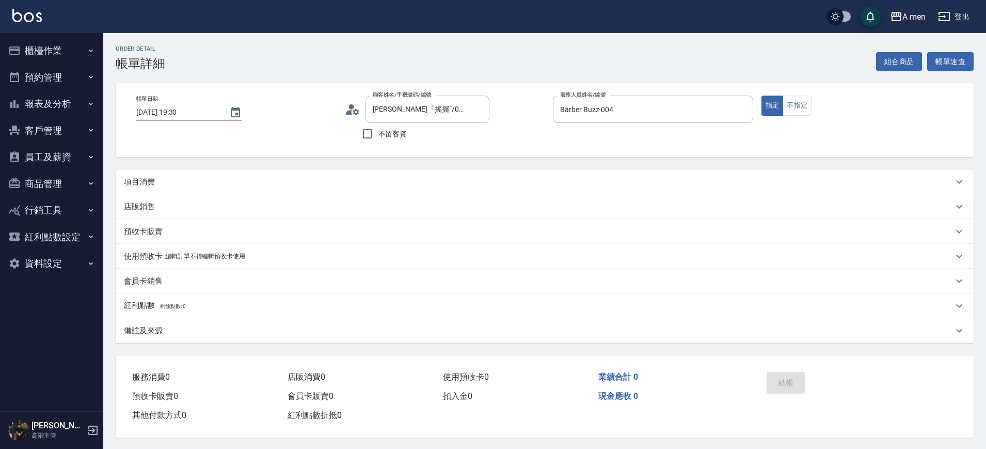
click at [377, 178] on div "項目消費" at bounding box center [538, 182] width 829 height 11
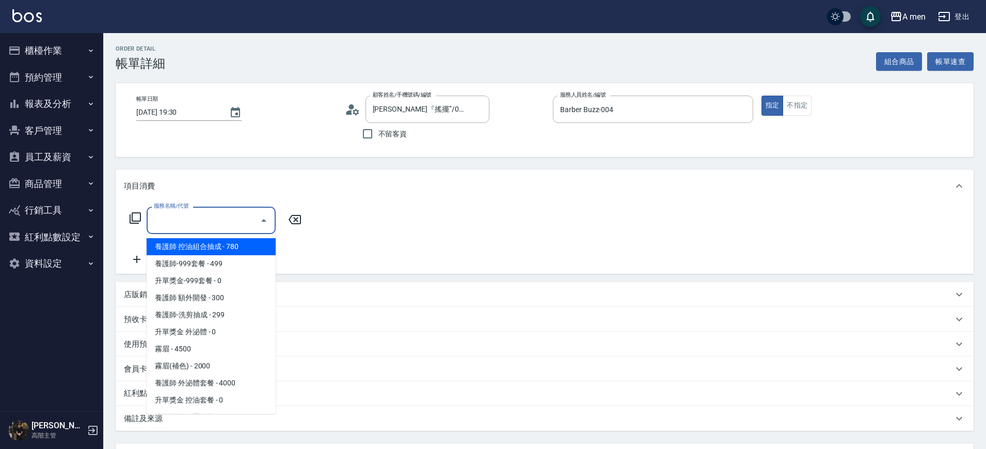
click at [244, 213] on input "服務名稱/代號" at bounding box center [203, 220] width 104 height 18
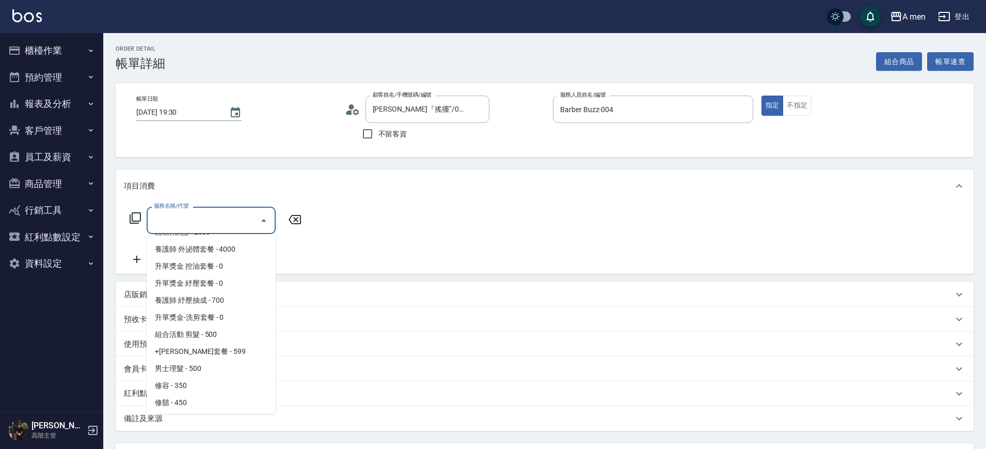
scroll to position [140, 0]
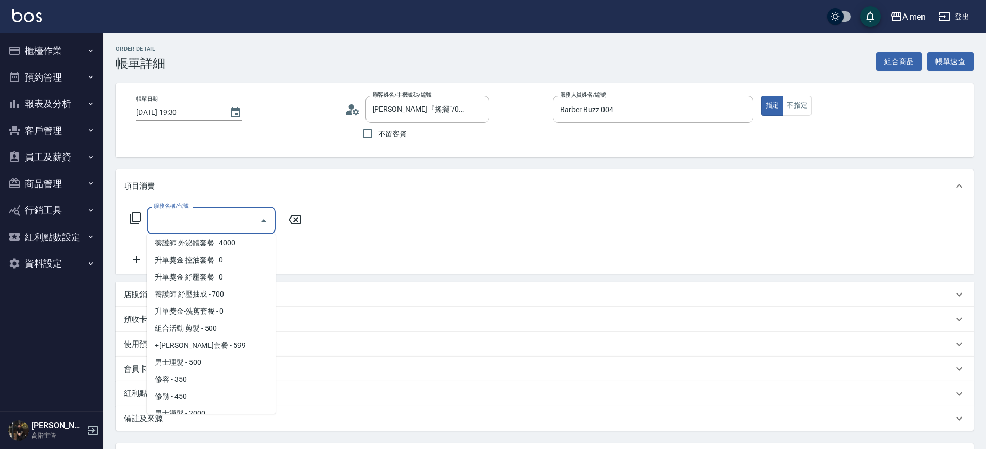
drag, startPoint x: 236, startPoint y: 323, endPoint x: 207, endPoint y: 363, distance: 49.4
click at [207, 363] on span "男士理髮 - 500" at bounding box center [211, 362] width 129 height 17
type input "男士理髮(A01)"
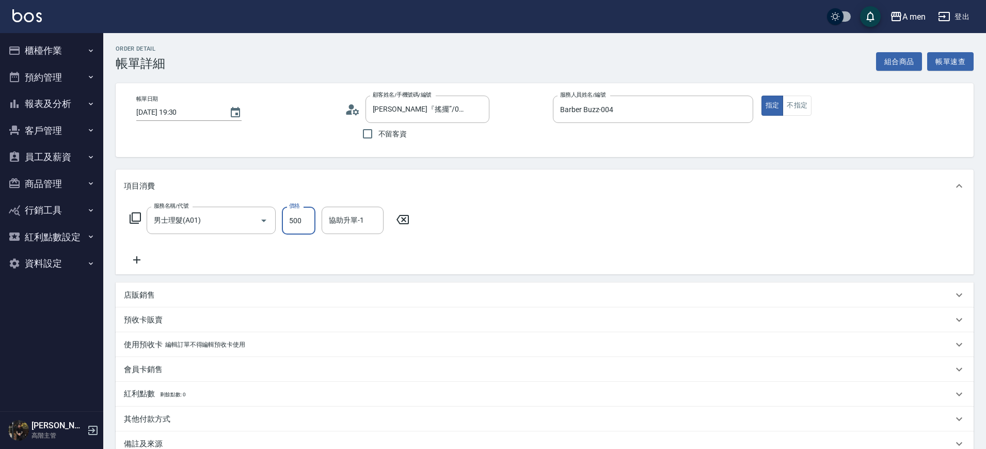
click at [305, 218] on input "500" at bounding box center [299, 220] width 34 height 28
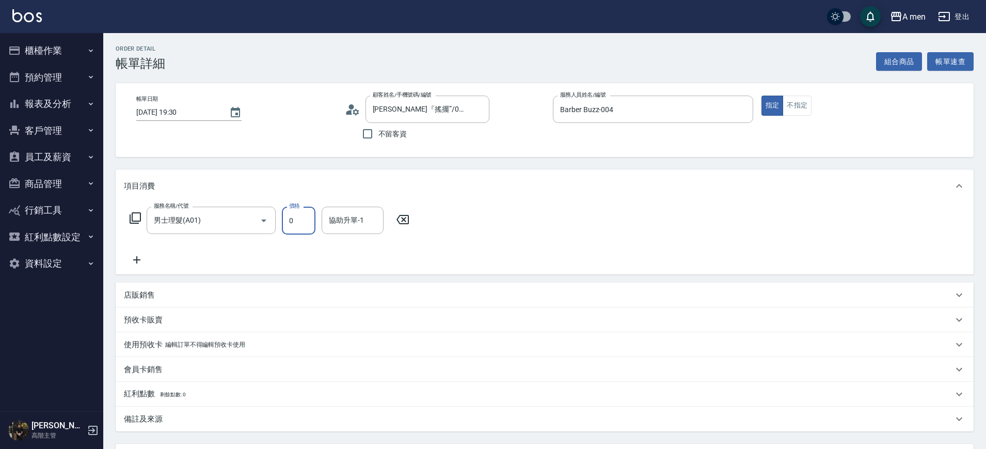
click at [305, 218] on input "0" at bounding box center [299, 220] width 34 height 28
type input "0"
click at [400, 220] on icon at bounding box center [403, 219] width 26 height 12
click at [216, 224] on input "服務名稱/代號" at bounding box center [203, 220] width 104 height 18
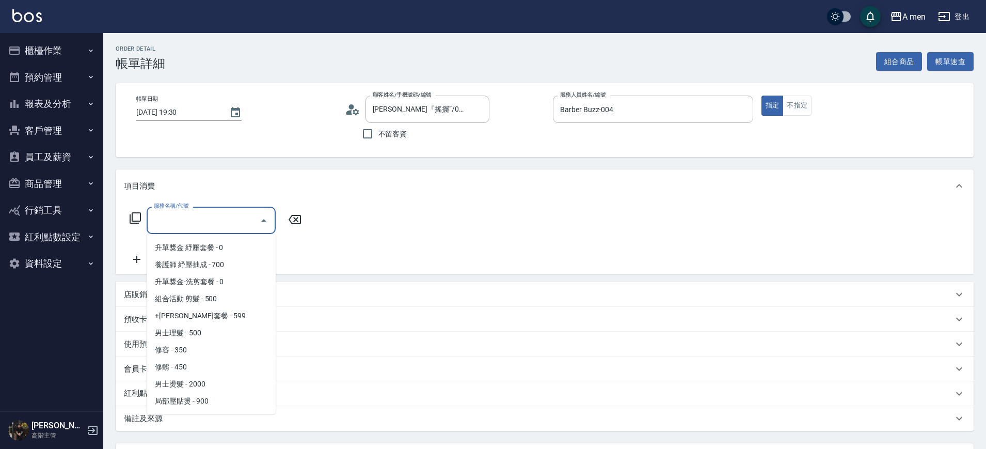
scroll to position [175, 0]
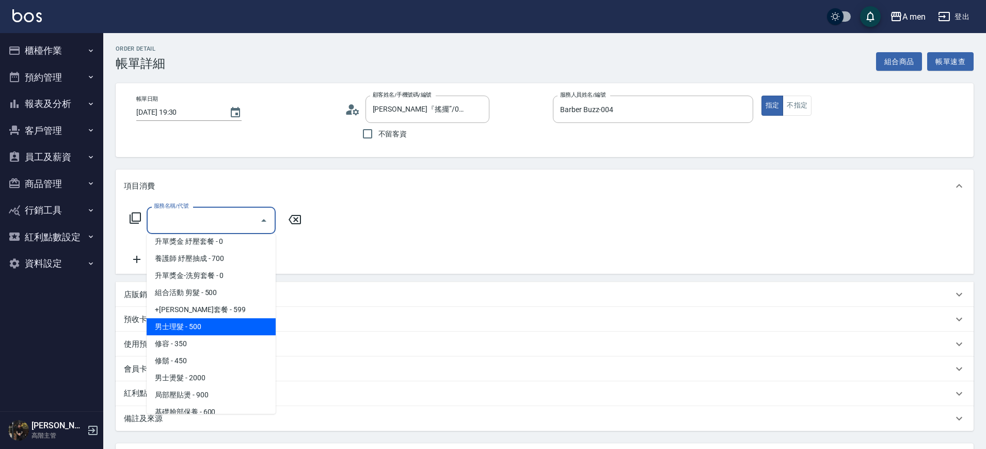
click at [207, 320] on span "男士理髮 - 500" at bounding box center [211, 326] width 129 height 17
type input "男士理髮(A01)"
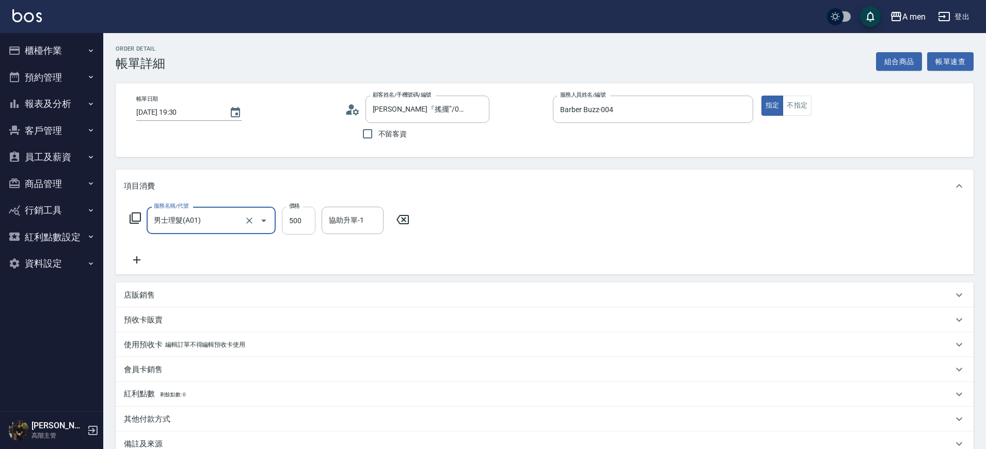
click at [298, 221] on input "500" at bounding box center [299, 220] width 34 height 28
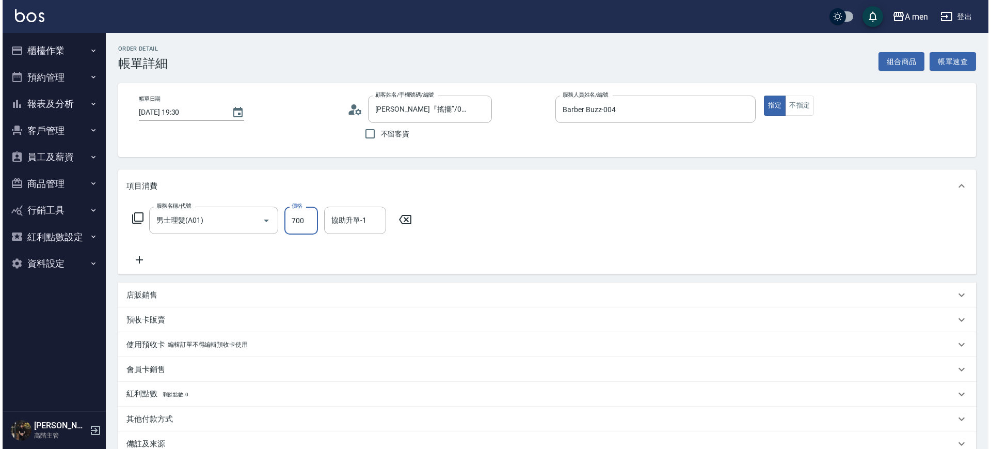
scroll to position [119, 0]
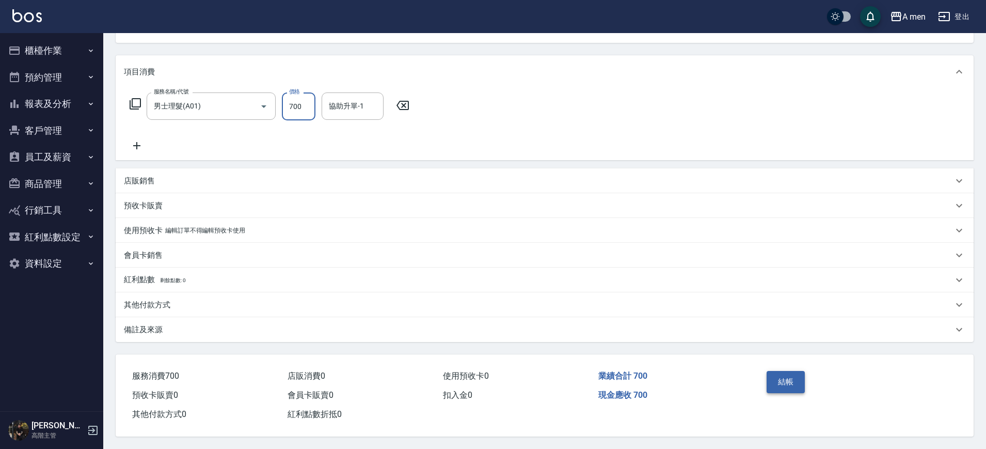
type input "700"
click at [785, 371] on button "結帳" at bounding box center [785, 382] width 39 height 22
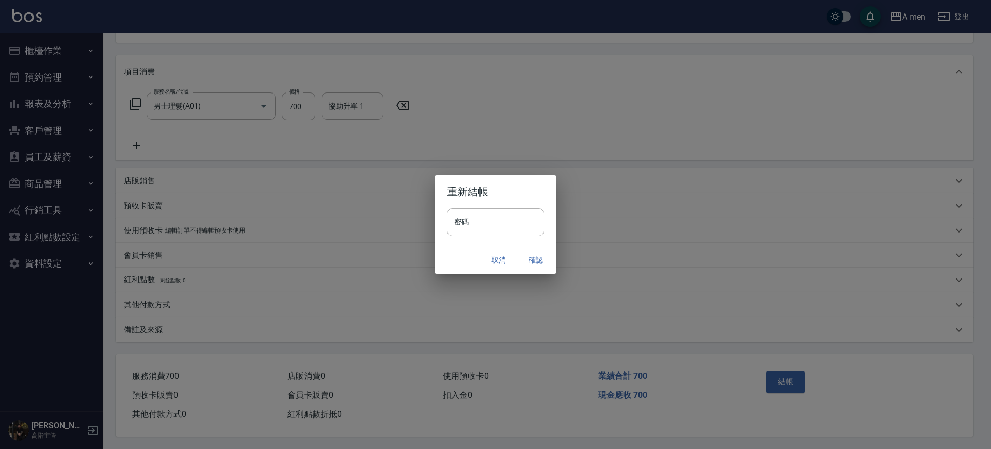
click at [539, 256] on button "確認" at bounding box center [535, 259] width 33 height 19
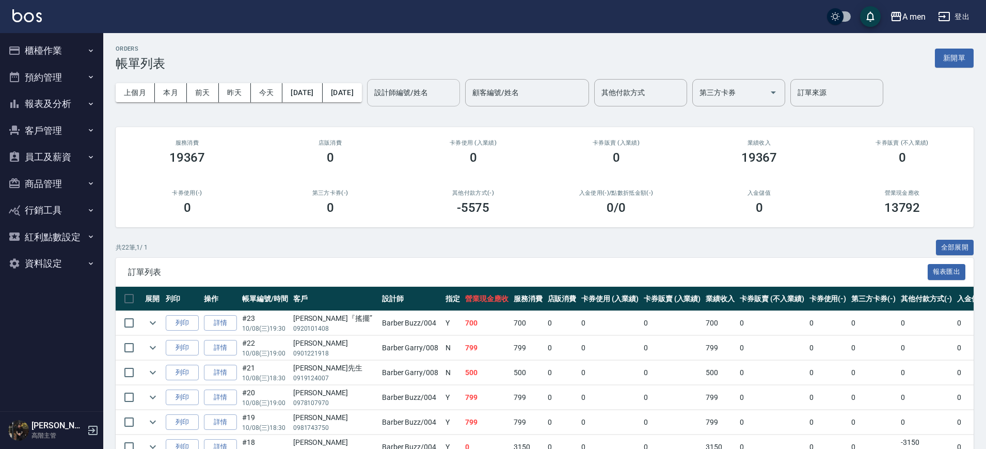
click at [441, 101] on input "設計師編號/姓名" at bounding box center [414, 93] width 84 height 18
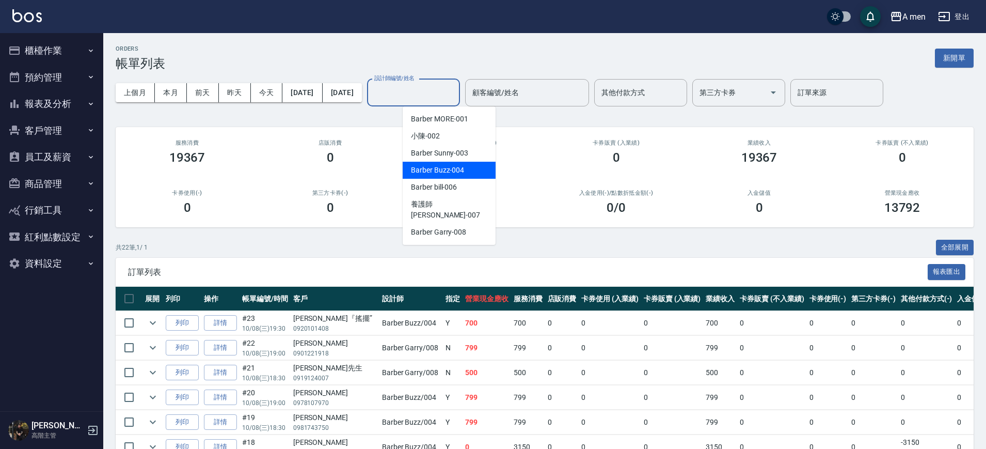
click at [449, 170] on span "Barber Buzz -004" at bounding box center [437, 170] width 53 height 11
type input "Barber Buzz-004"
